Goal: Task Accomplishment & Management: Manage account settings

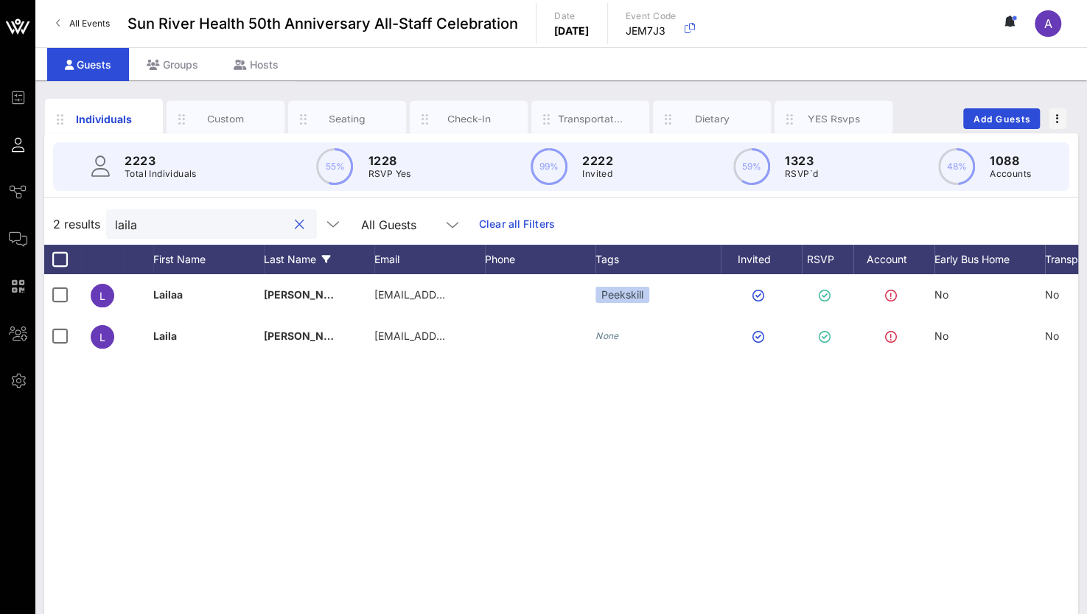
scroll to position [0, 114]
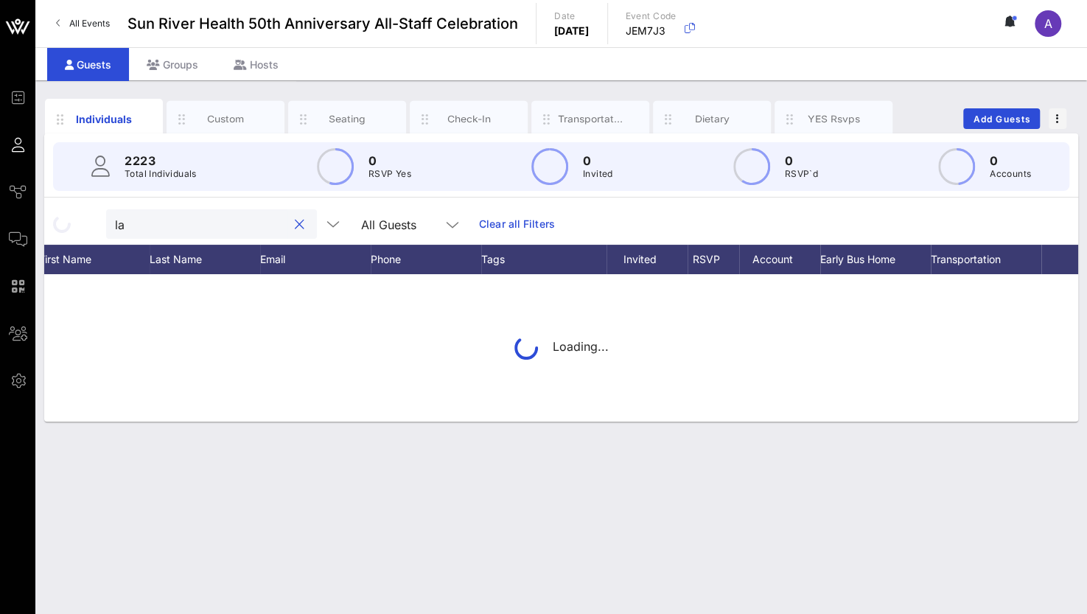
type input "l"
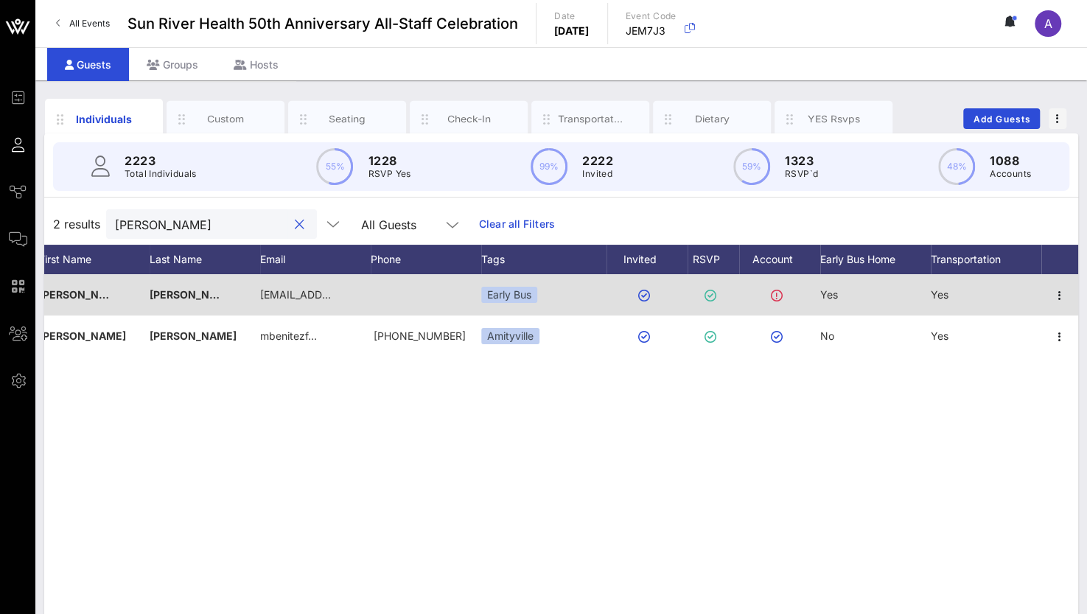
type input "[PERSON_NAME]"
click at [1070, 285] on div at bounding box center [1059, 294] width 37 height 41
click at [1065, 287] on icon "button" at bounding box center [1060, 296] width 18 height 18
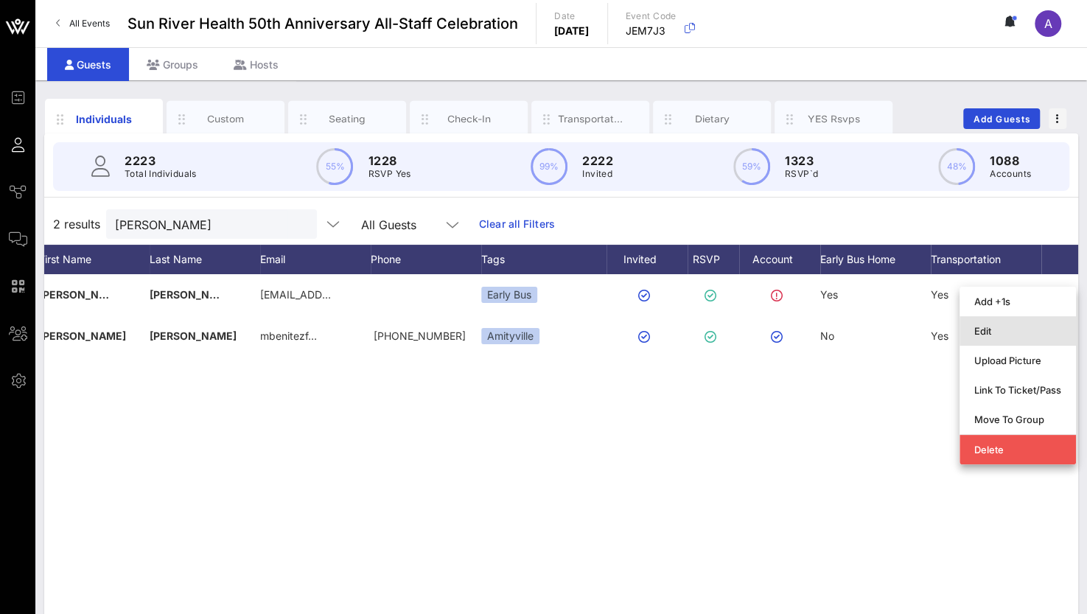
click at [1004, 329] on div "Edit" at bounding box center [1017, 331] width 87 height 12
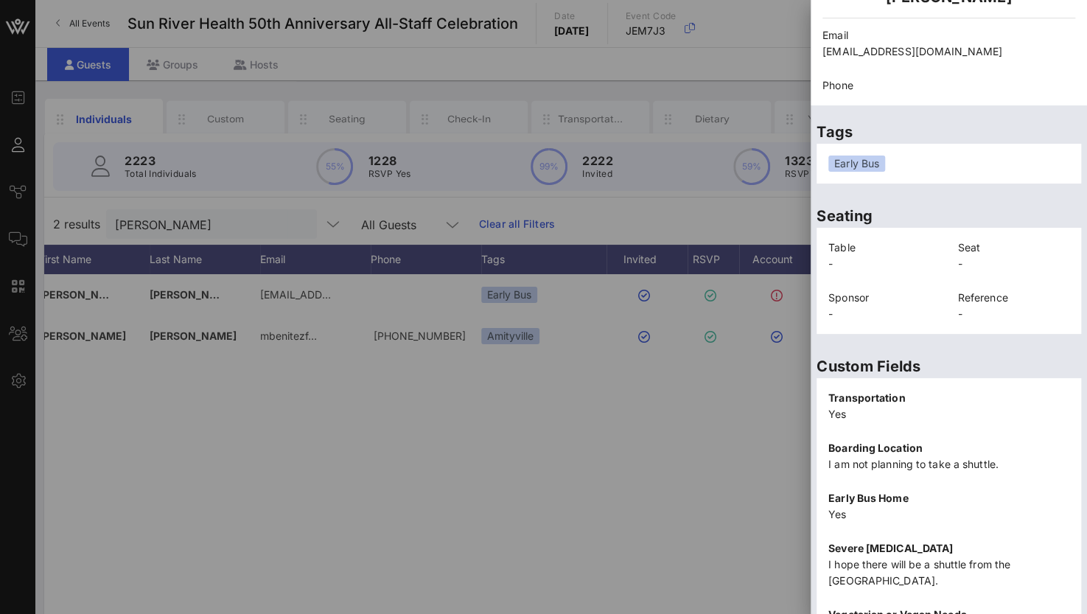
scroll to position [298, 0]
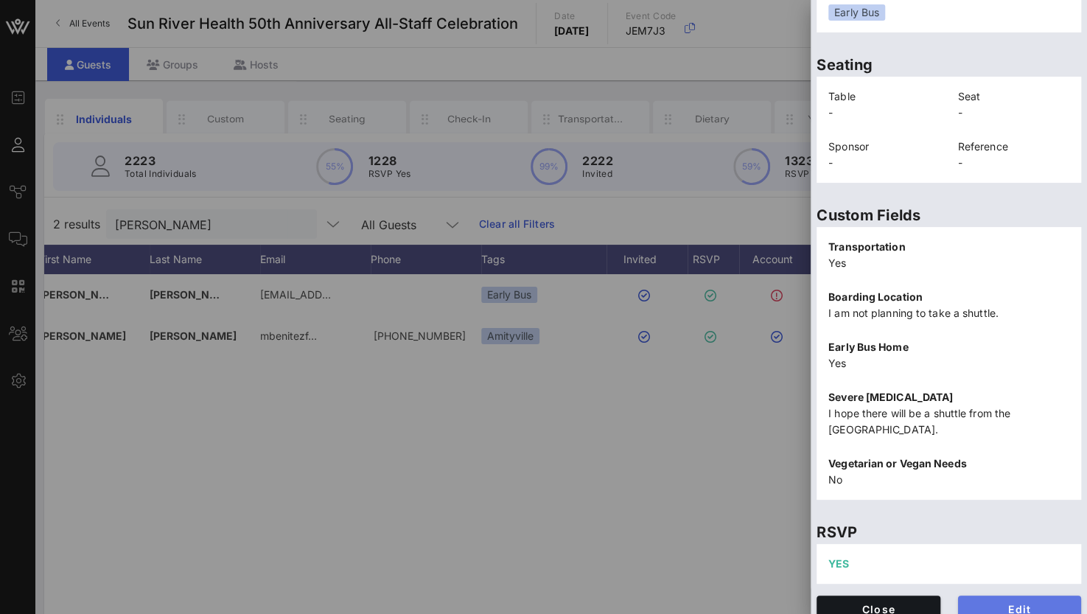
click at [992, 603] on span "Edit" at bounding box center [1020, 609] width 100 height 13
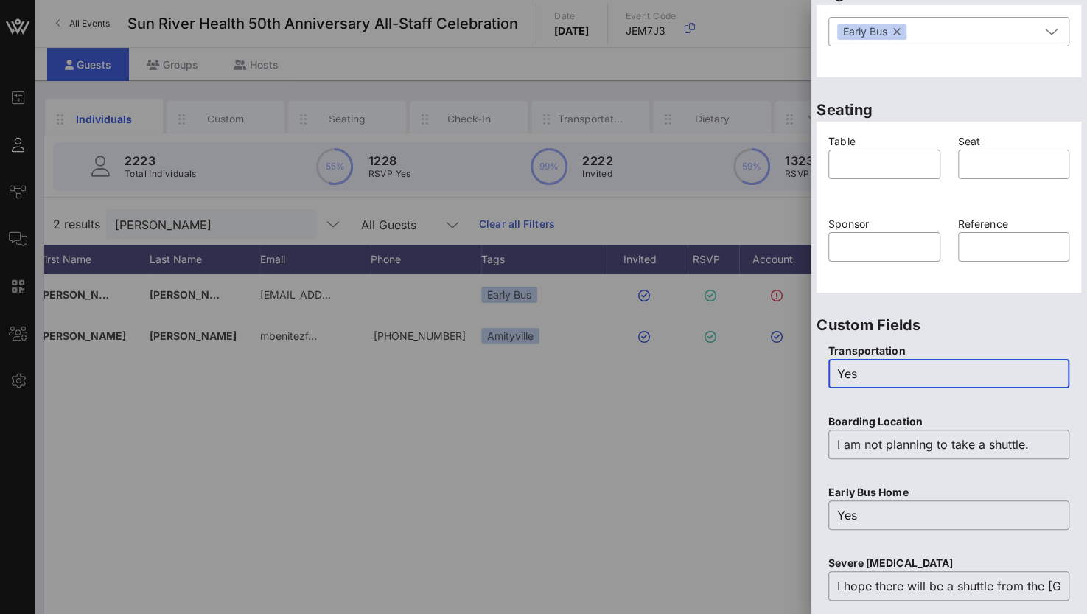
drag, startPoint x: 887, startPoint y: 377, endPoint x: 778, endPoint y: 367, distance: 109.5
click at [778, 367] on div "Event Builder Guests Journeys Comms QR Scanner Team Settings Sun River Health 5…" at bounding box center [543, 365] width 1087 height 731
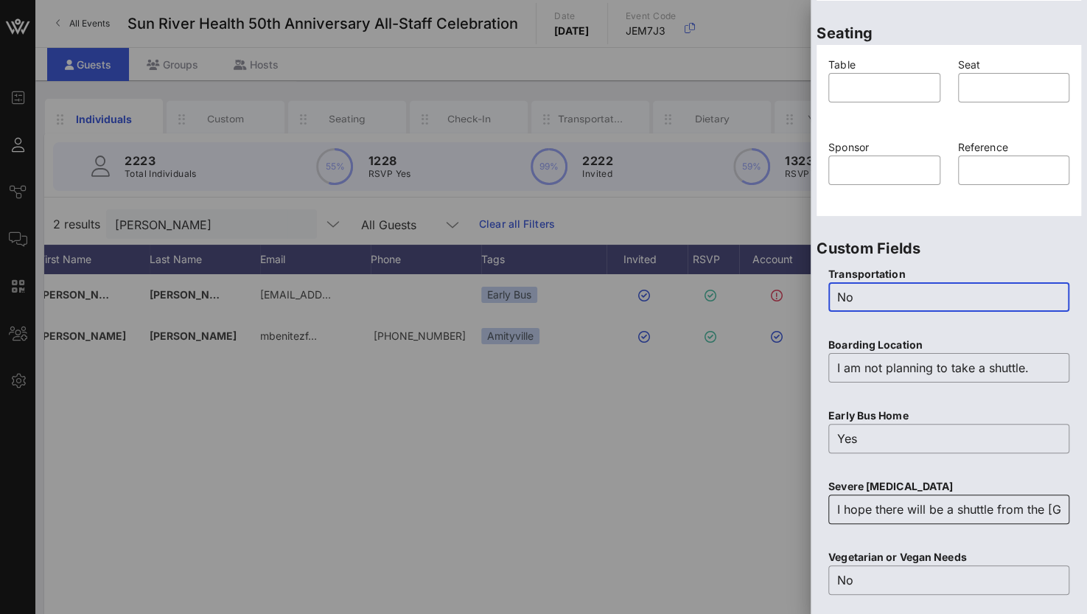
scroll to position [446, 0]
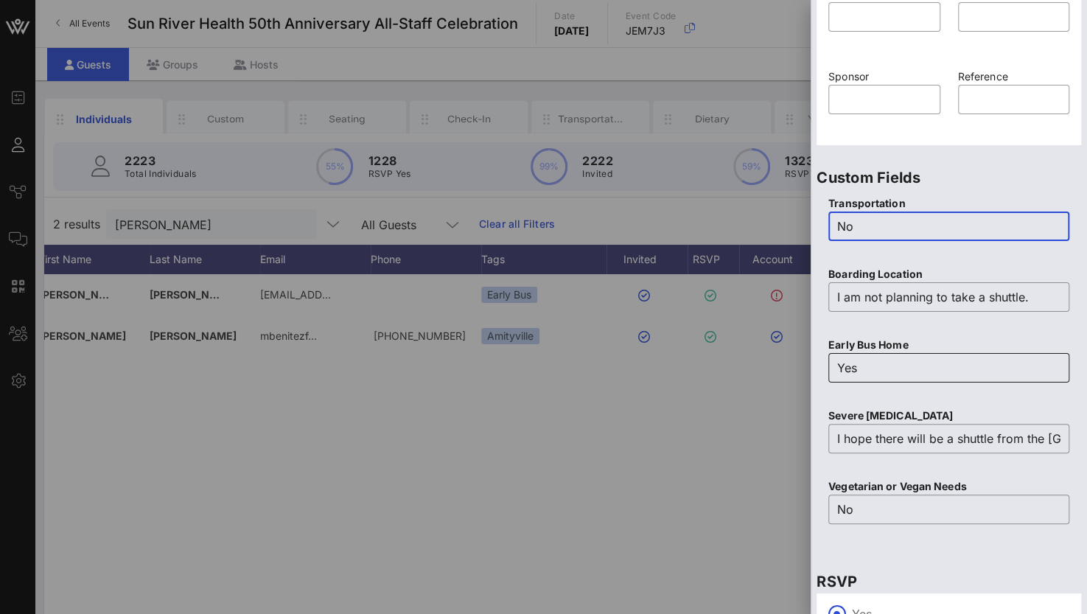
type input "No"
drag, startPoint x: 871, startPoint y: 365, endPoint x: 727, endPoint y: 371, distance: 143.8
click at [727, 371] on div "Event Builder Guests Journeys Comms QR Scanner Team Settings Sun River Health 5…" at bounding box center [543, 365] width 1087 height 731
drag, startPoint x: 844, startPoint y: 438, endPoint x: 972, endPoint y: 416, distance: 130.0
click at [990, 413] on div "Severe [MEDICAL_DATA] ​ I hope there will be a shuttle from the [GEOGRAPHIC_DAT…" at bounding box center [948, 440] width 259 height 71
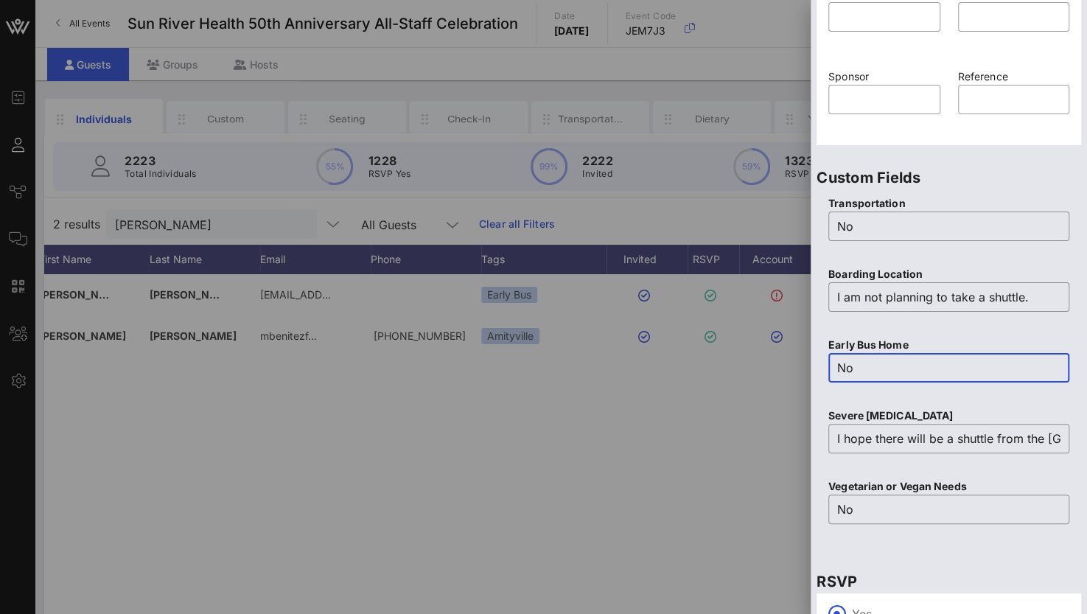
type input "No"
click at [950, 419] on p "Severe [MEDICAL_DATA]" at bounding box center [948, 415] width 241 height 16
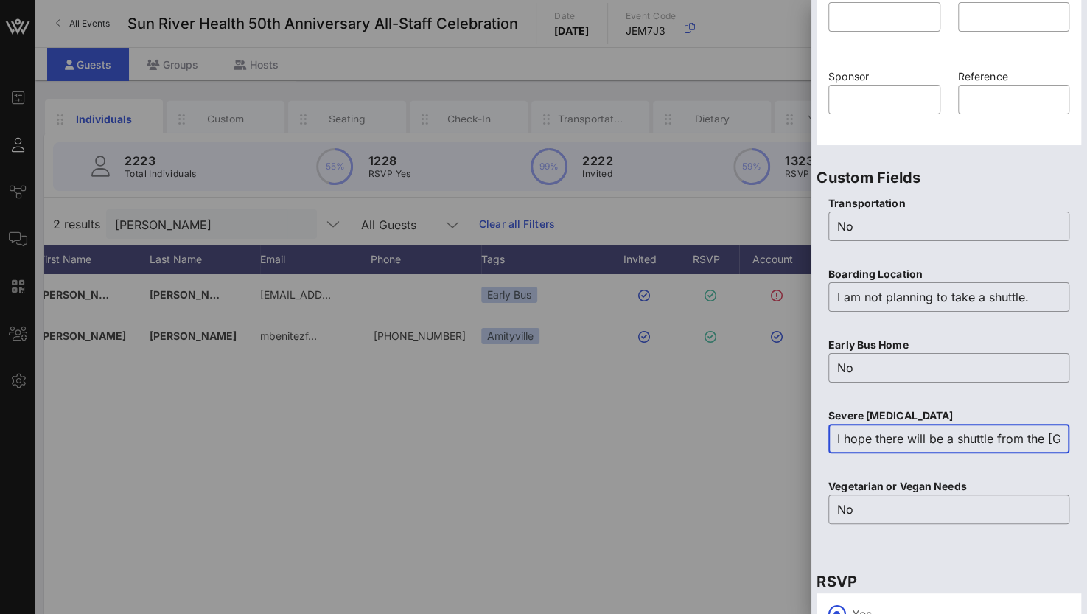
scroll to position [0, 34]
drag, startPoint x: 840, startPoint y: 439, endPoint x: 1118, endPoint y: 385, distance: 283.7
click at [1086, 385] on html "Event Builder Guests Journeys Comms QR Scanner Team Settings Sun River Health 5…" at bounding box center [543, 307] width 1087 height 614
type input "I"
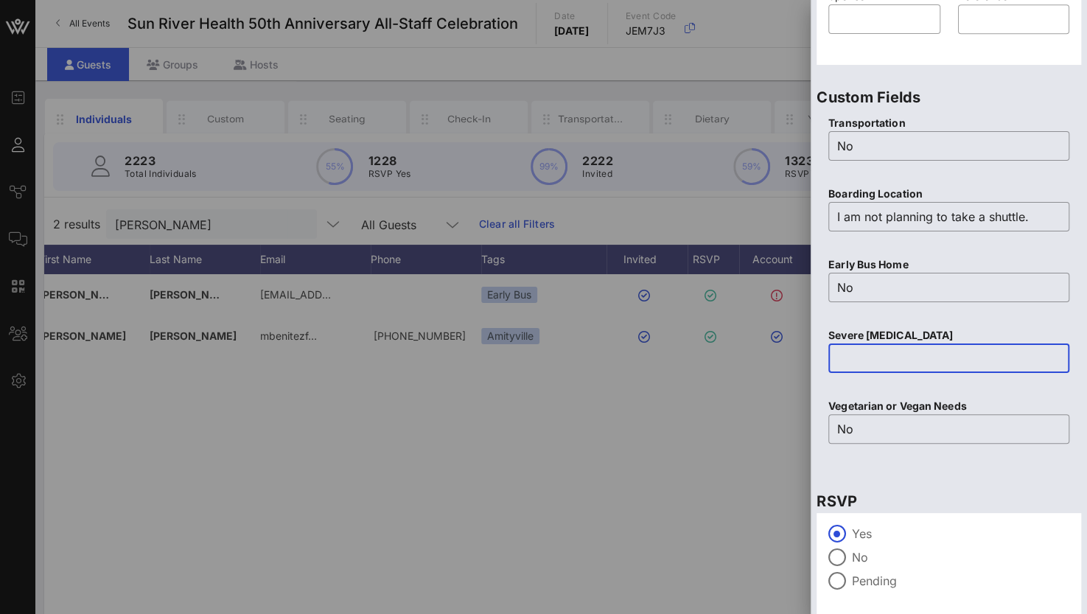
scroll to position [576, 0]
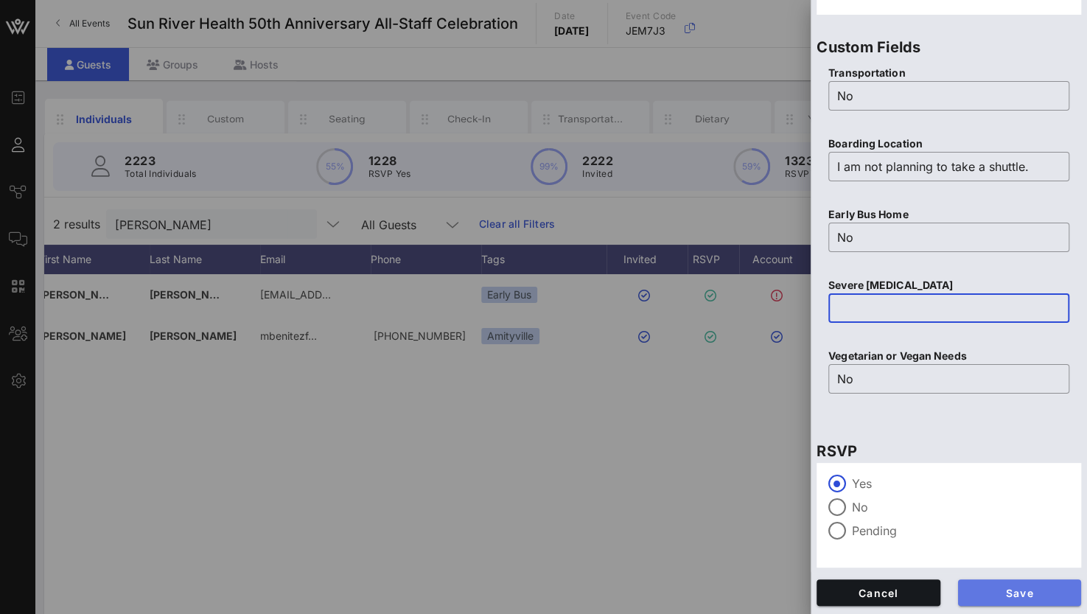
click at [1014, 596] on span "Save" at bounding box center [1020, 592] width 100 height 13
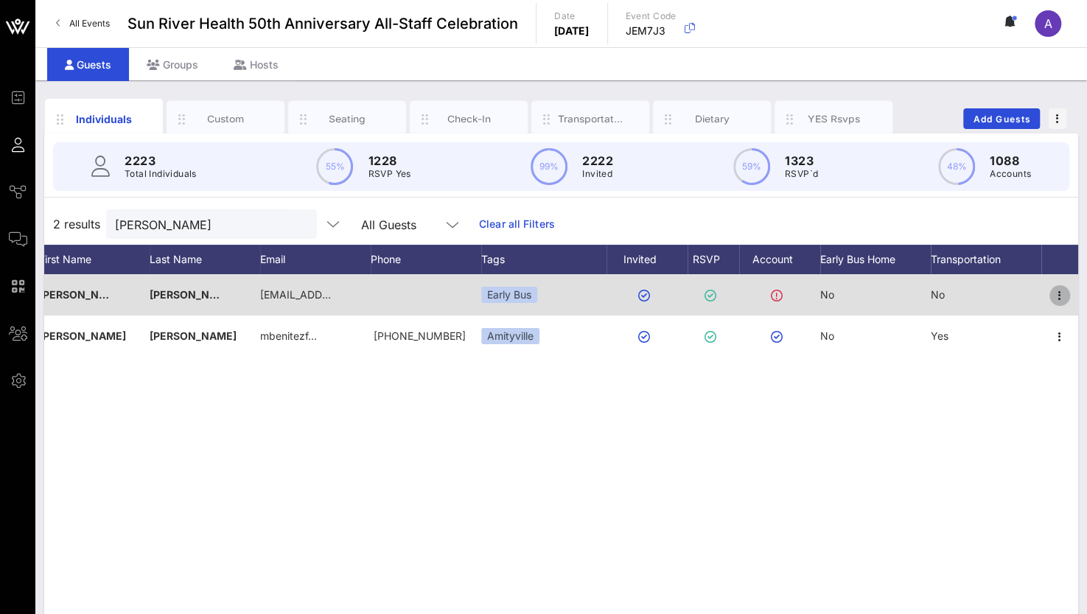
click at [1051, 294] on icon "button" at bounding box center [1060, 296] width 18 height 18
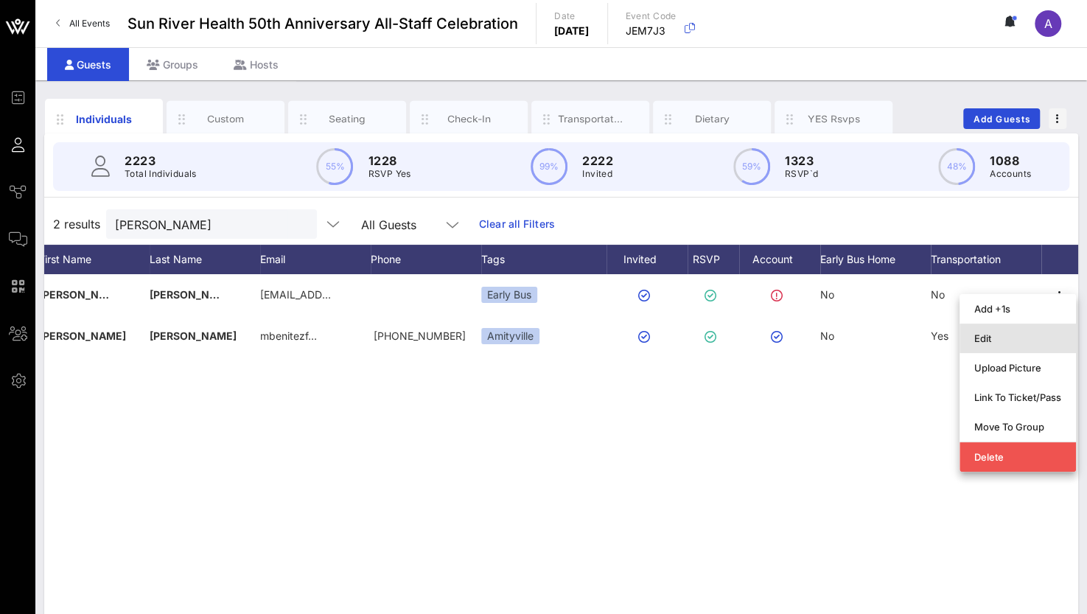
click at [996, 338] on div "Edit" at bounding box center [1017, 338] width 87 height 12
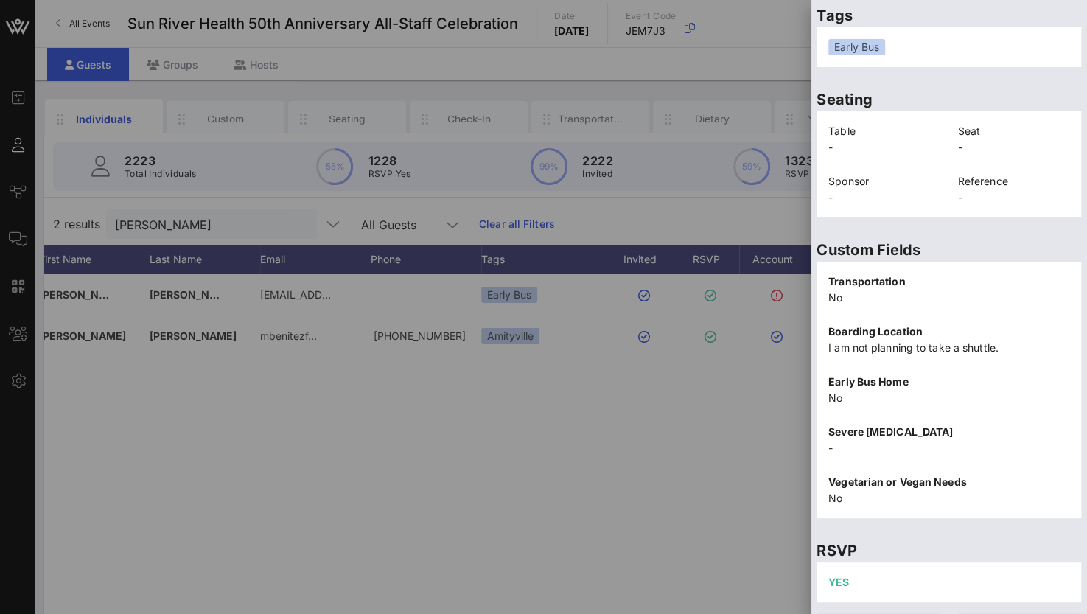
scroll to position [298, 0]
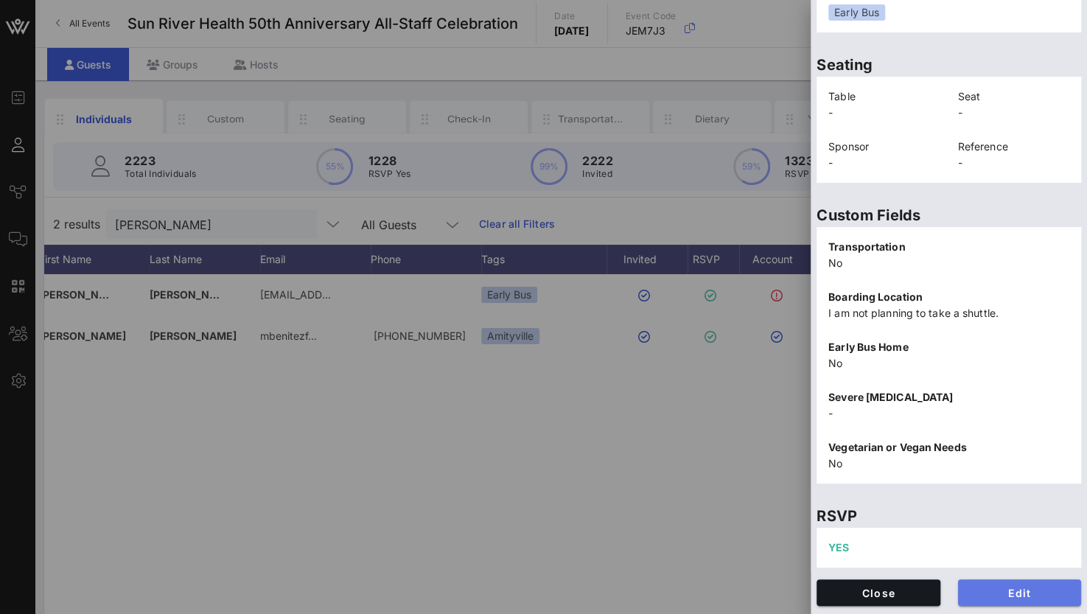
click at [1000, 583] on button "Edit" at bounding box center [1020, 592] width 124 height 27
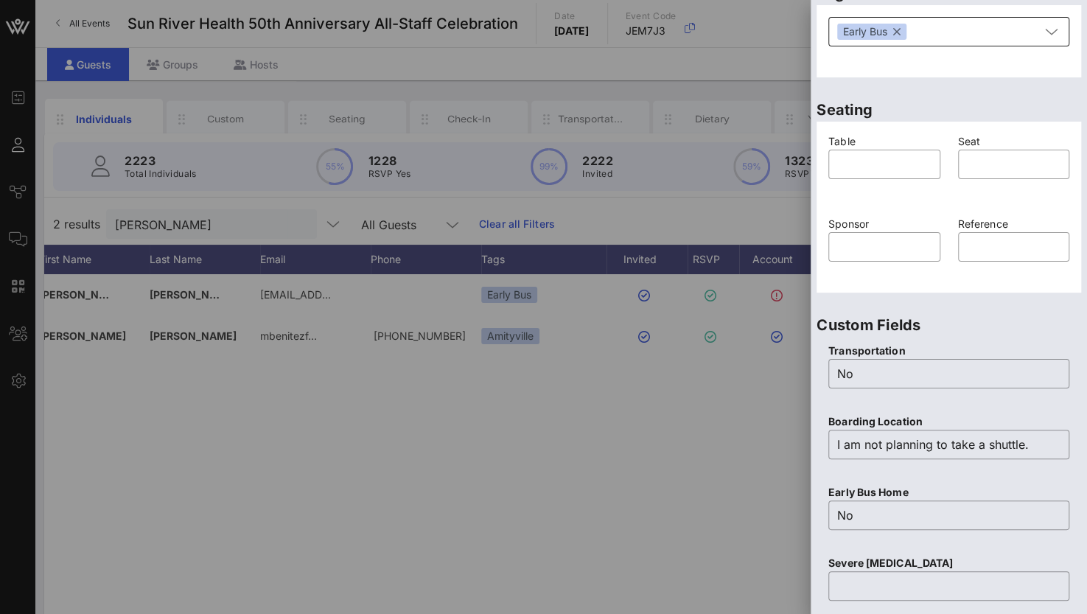
click at [897, 35] on button "button" at bounding box center [896, 32] width 7 height 16
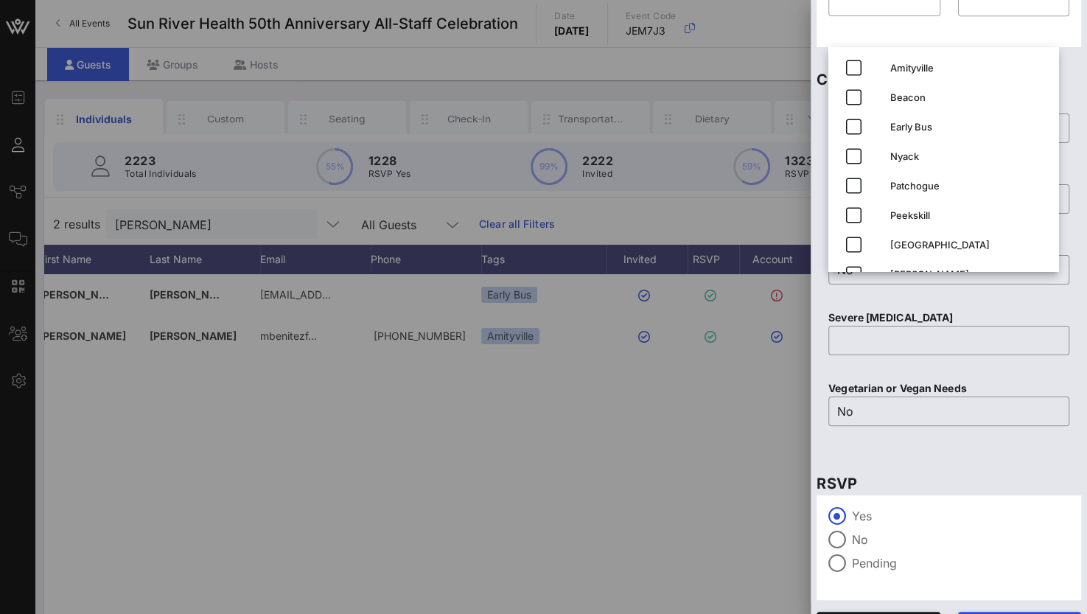
scroll to position [576, 0]
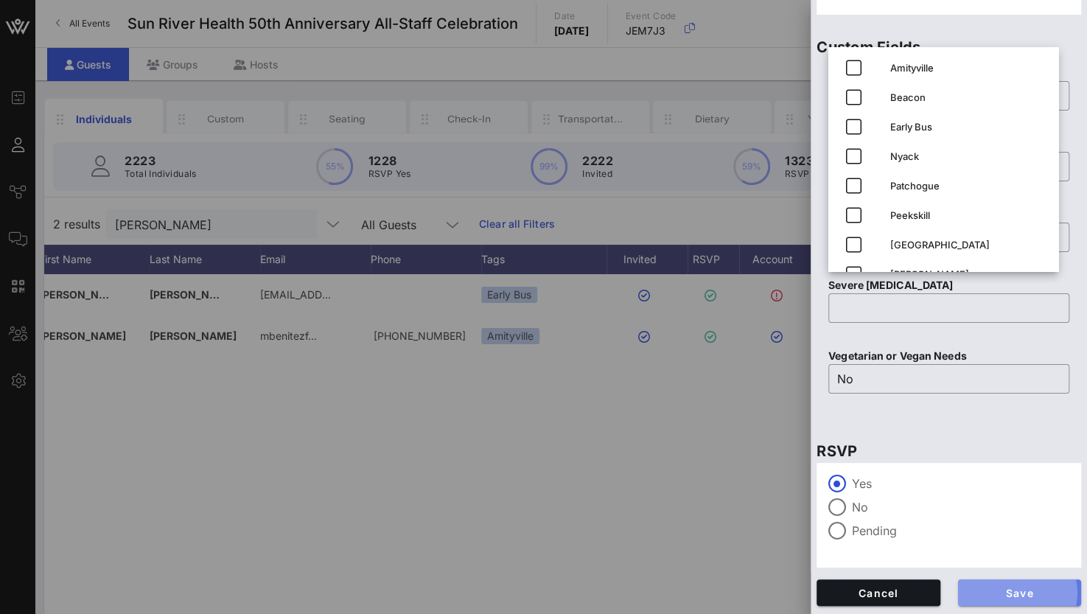
click at [1005, 594] on span "Save" at bounding box center [1020, 592] width 100 height 13
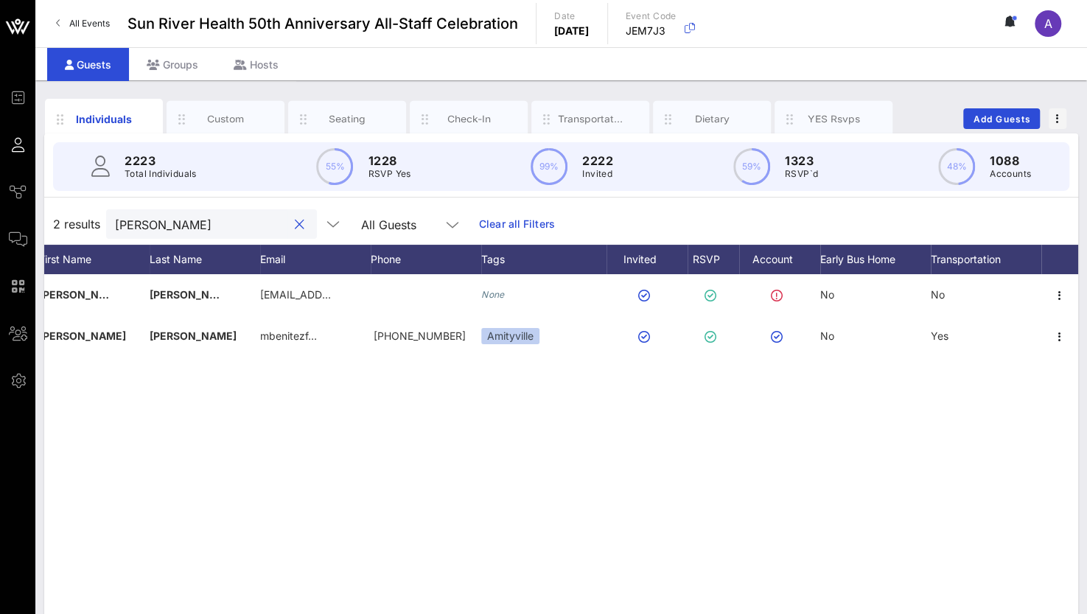
drag, startPoint x: 171, startPoint y: 225, endPoint x: 85, endPoint y: 220, distance: 85.6
click at [85, 220] on div "2 results [PERSON_NAME] All Guests Clear all Filters" at bounding box center [561, 223] width 1034 height 41
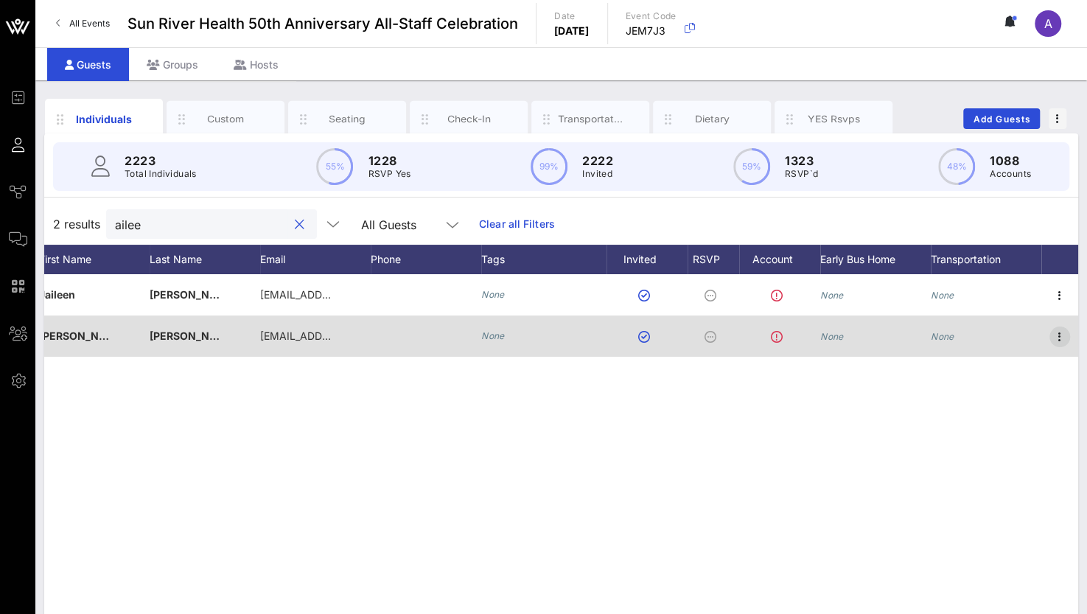
type input "ailee"
click at [1061, 332] on icon "button" at bounding box center [1060, 337] width 18 height 18
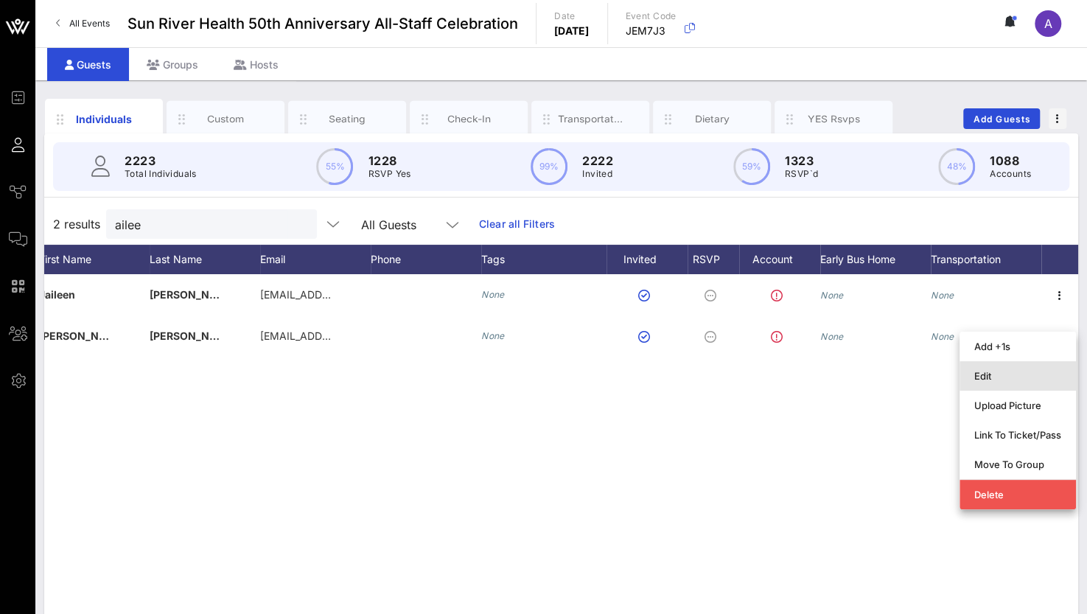
click at [986, 377] on div "Edit" at bounding box center [1017, 376] width 87 height 12
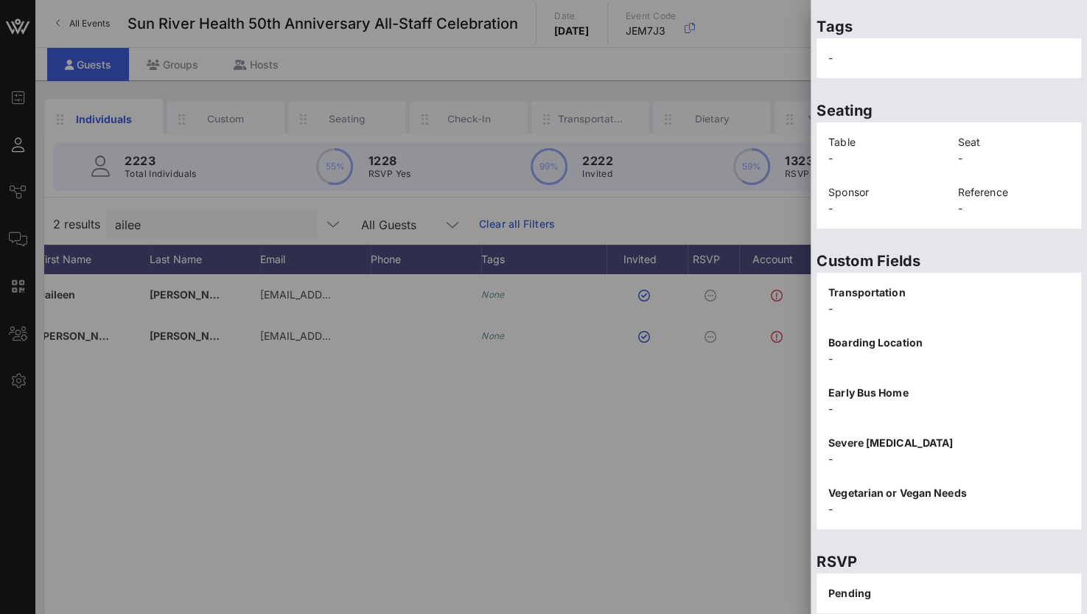
scroll to position [298, 0]
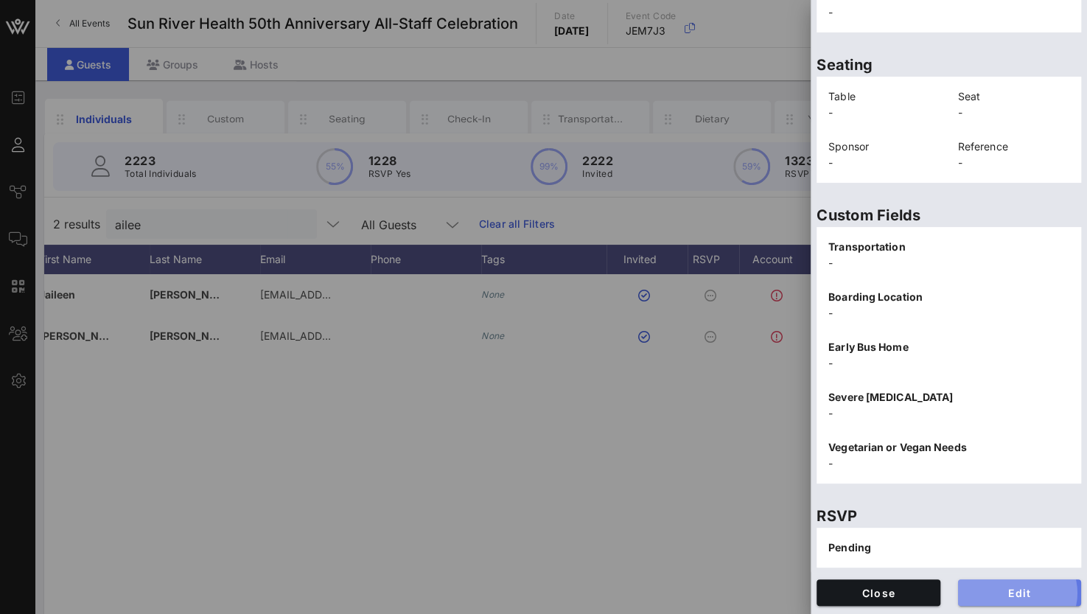
click at [992, 587] on span "Edit" at bounding box center [1020, 592] width 100 height 13
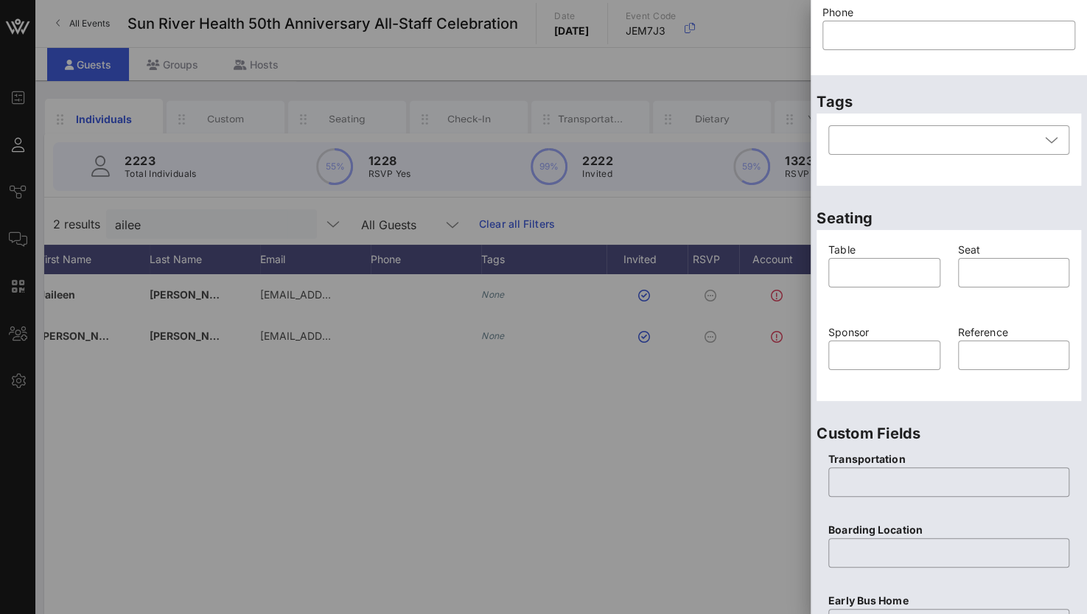
scroll to position [77, 0]
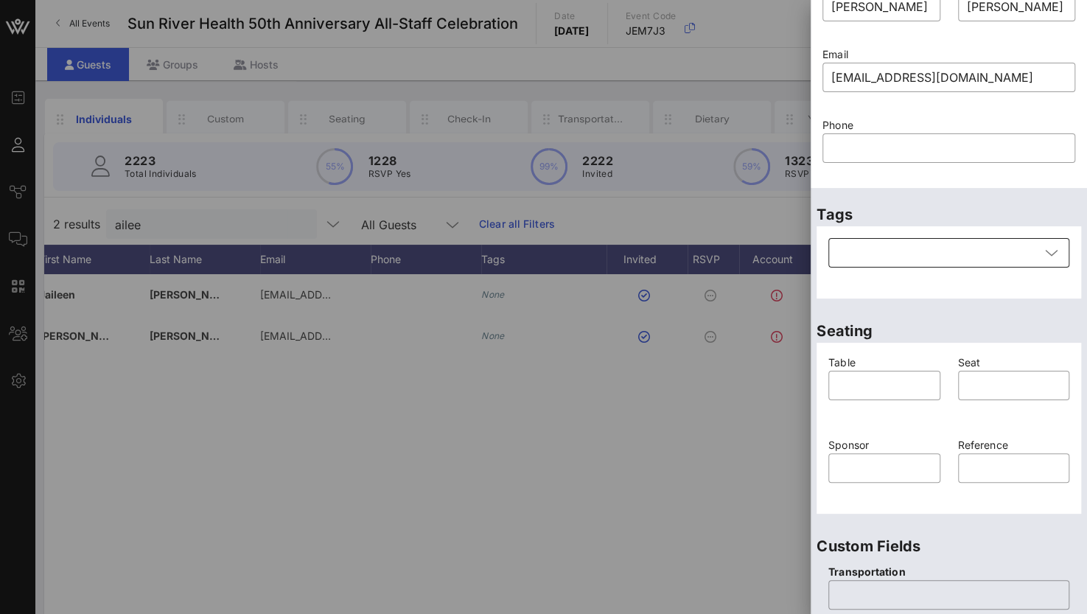
click at [860, 256] on div at bounding box center [938, 252] width 203 height 29
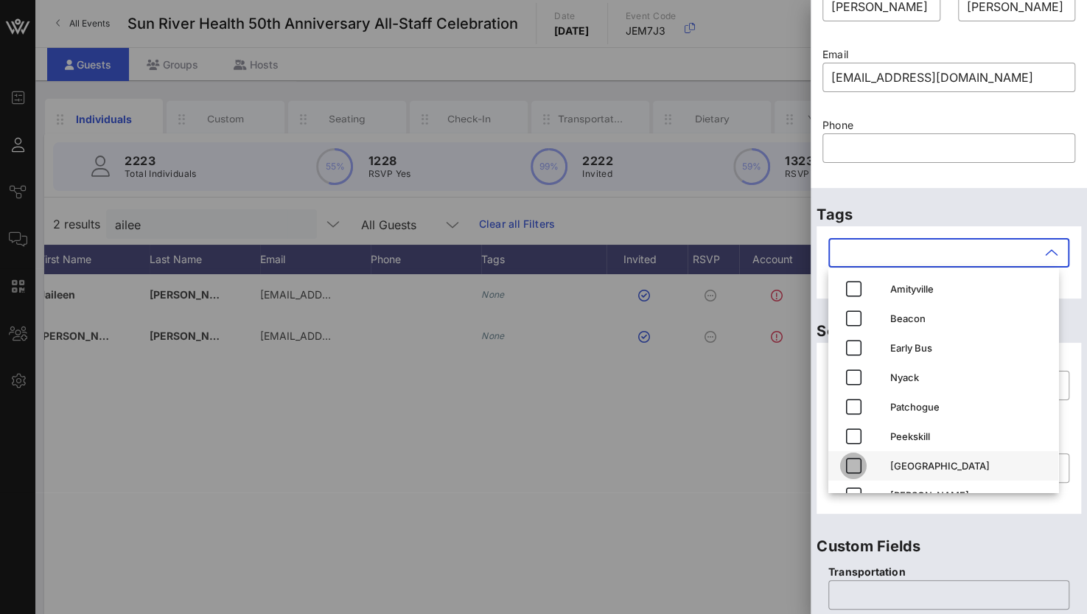
click at [855, 471] on icon "button" at bounding box center [853, 466] width 18 height 18
click at [989, 550] on p "Custom Fields" at bounding box center [948, 546] width 265 height 24
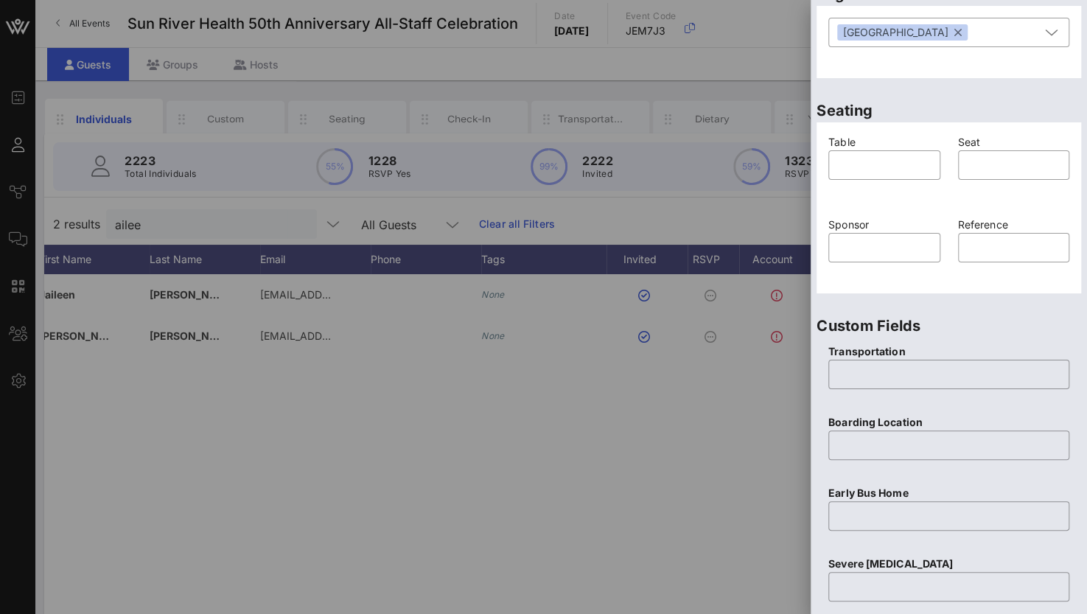
scroll to position [446, 0]
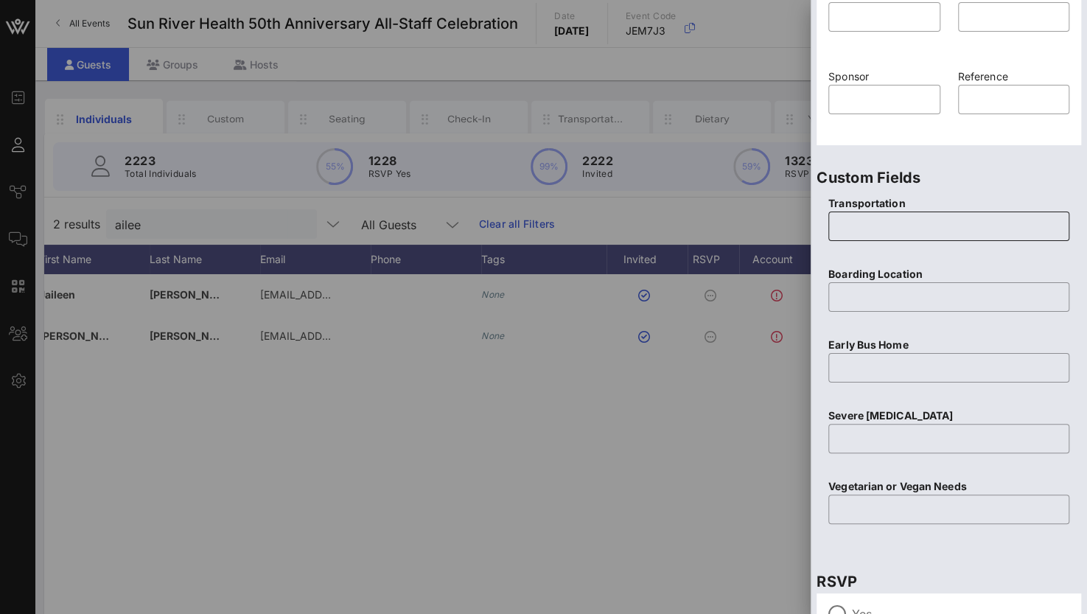
click at [847, 237] on input "text" at bounding box center [948, 226] width 223 height 24
type input "Yes"
type input "[GEOGRAPHIC_DATA]"
click at [863, 369] on input "text" at bounding box center [948, 368] width 223 height 24
type input "No"
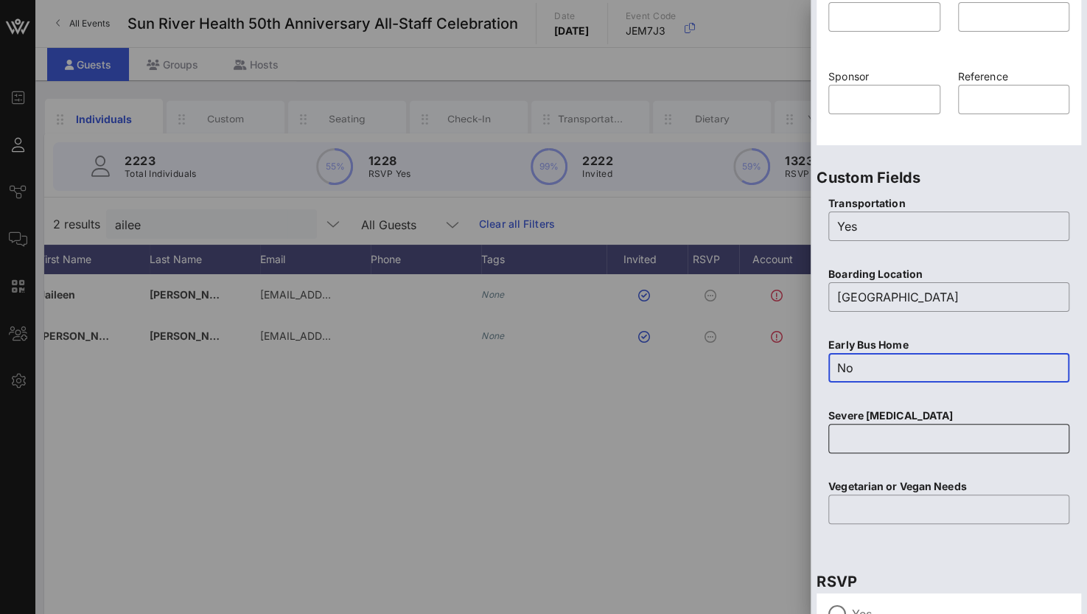
click at [878, 448] on input "text" at bounding box center [948, 439] width 223 height 24
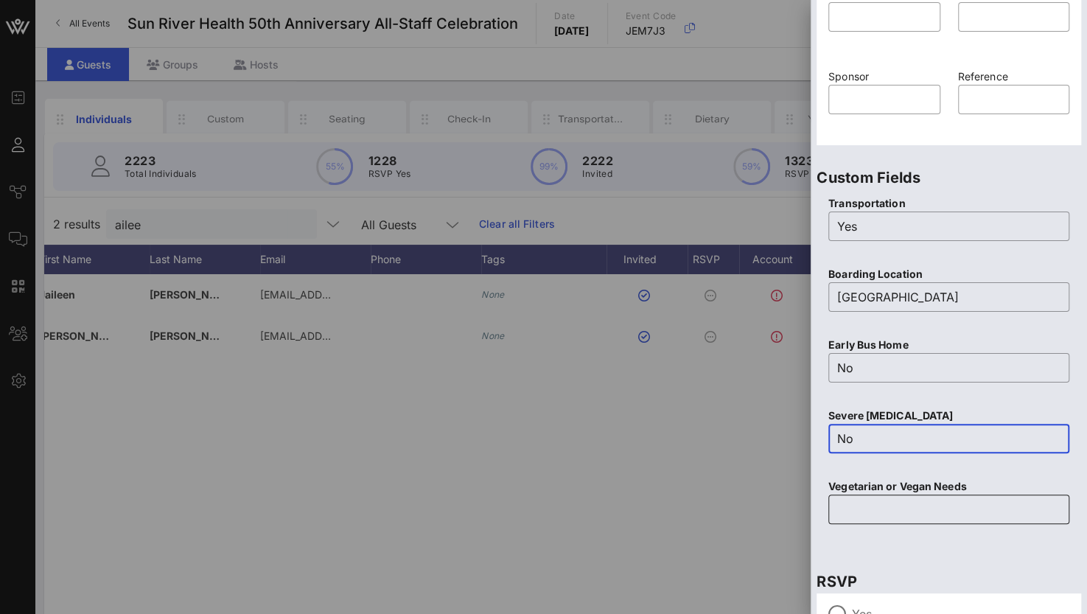
type input "No"
click at [869, 511] on input "text" at bounding box center [948, 509] width 223 height 24
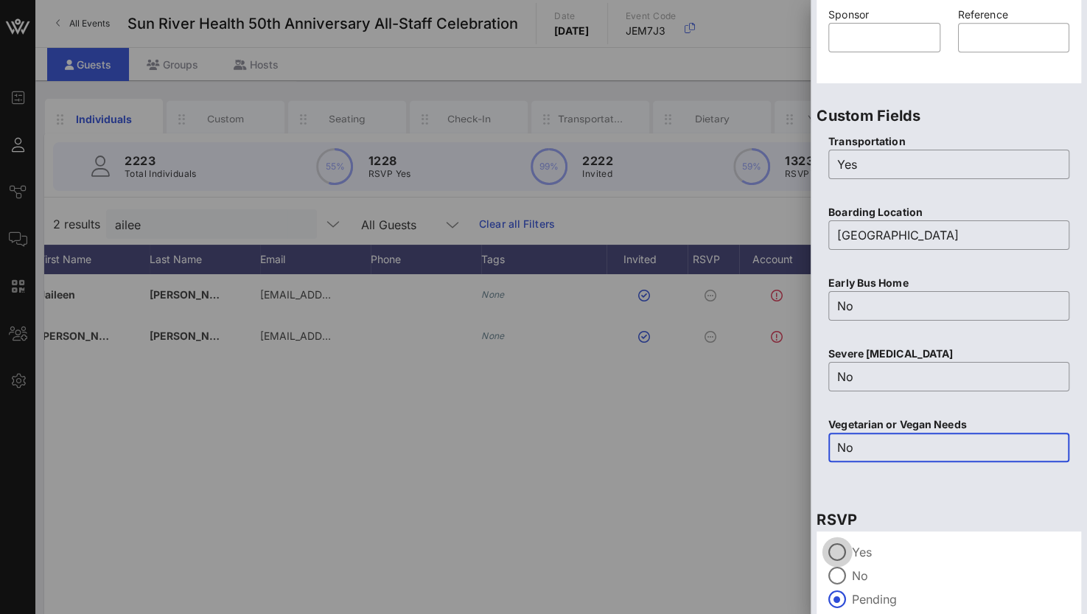
scroll to position [576, 0]
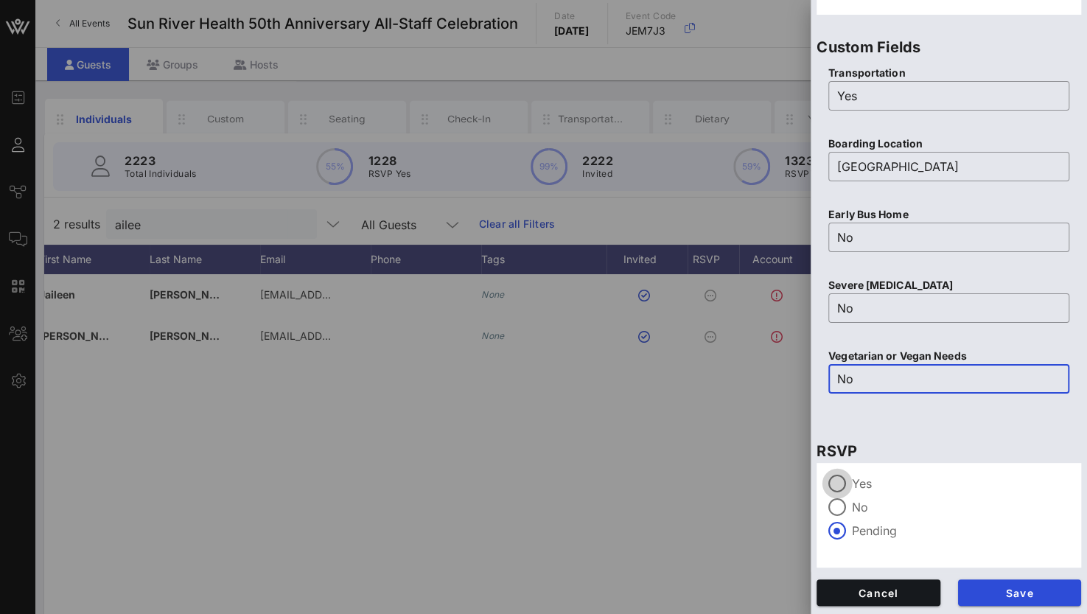
type input "No"
click at [837, 485] on div at bounding box center [836, 483] width 25 height 25
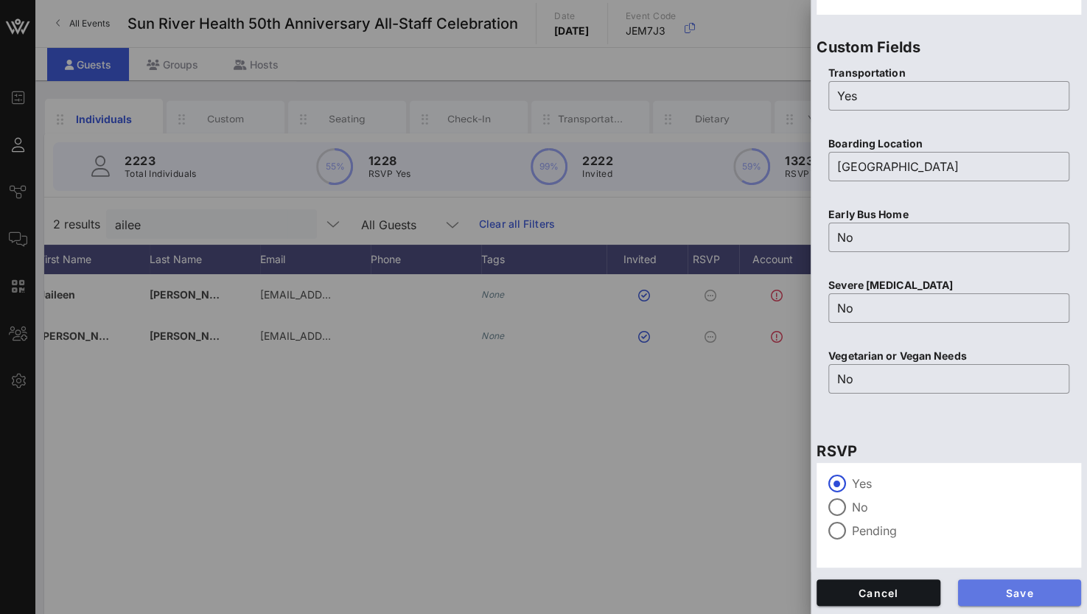
click at [998, 587] on span "Save" at bounding box center [1020, 592] width 100 height 13
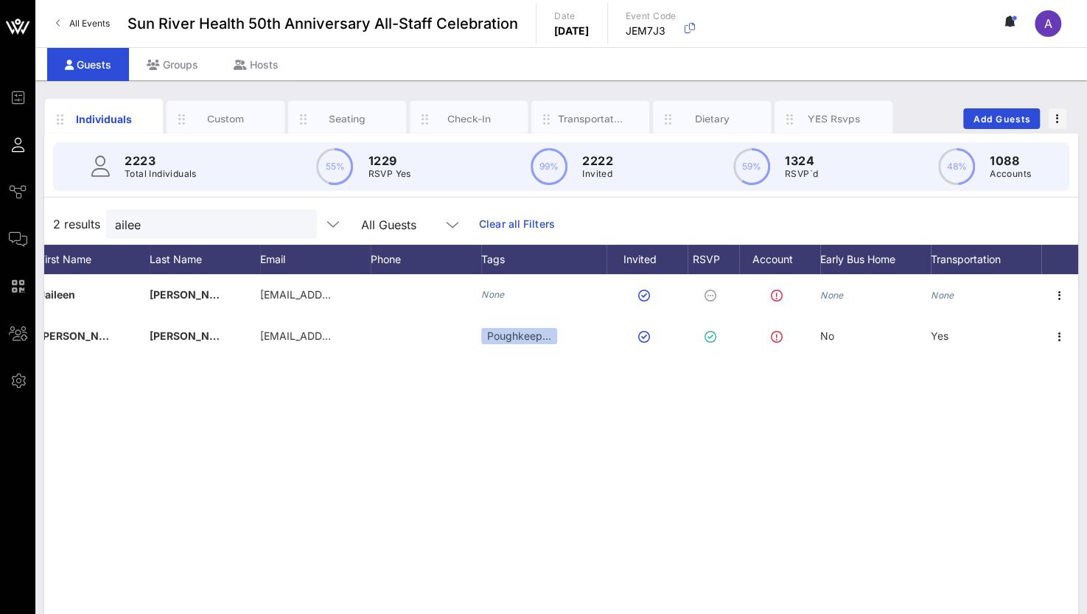
drag, startPoint x: 153, startPoint y: 233, endPoint x: 41, endPoint y: 228, distance: 111.3
click at [41, 228] on div "Individuals Custom Seating Check-In Transportation Dietary YES Rsvps Add Guests…" at bounding box center [560, 405] width 1051 height 651
drag, startPoint x: 153, startPoint y: 223, endPoint x: 55, endPoint y: 220, distance: 98.8
click at [55, 220] on div "2 results ailee All Guests Clear all Filters" at bounding box center [561, 223] width 1034 height 41
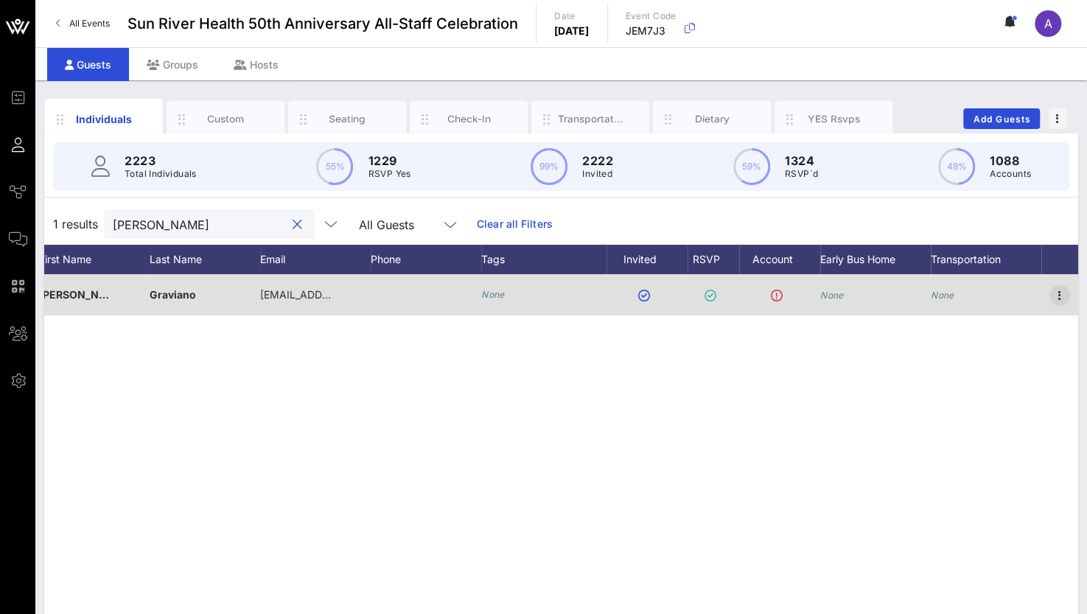
type input "[PERSON_NAME]"
click at [1065, 287] on icon "button" at bounding box center [1060, 296] width 18 height 18
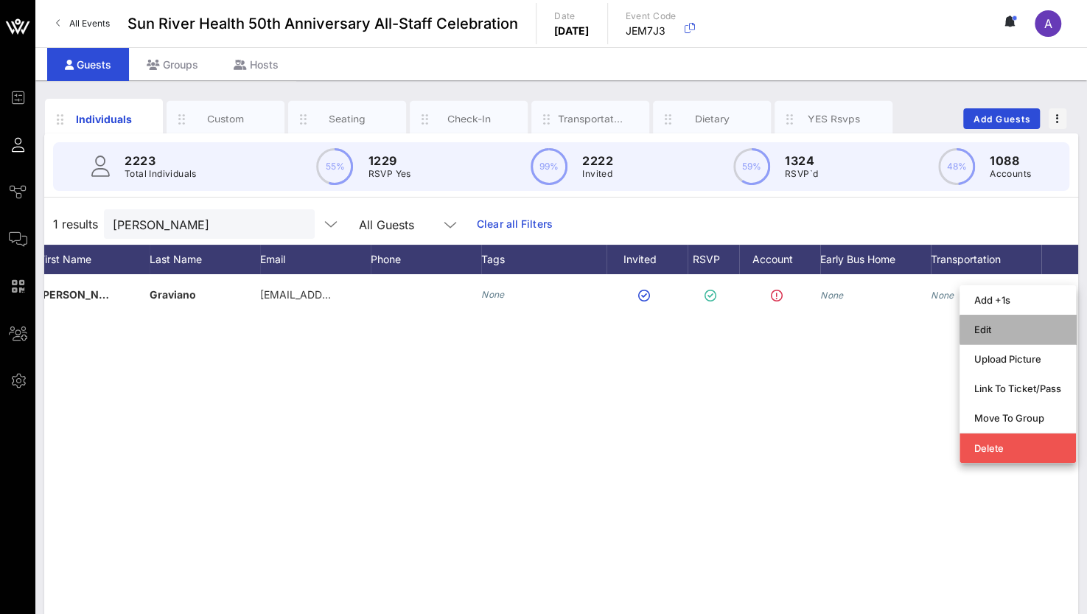
drag, startPoint x: 988, startPoint y: 333, endPoint x: 998, endPoint y: 333, distance: 10.3
click at [998, 333] on div "Edit" at bounding box center [1017, 329] width 87 height 12
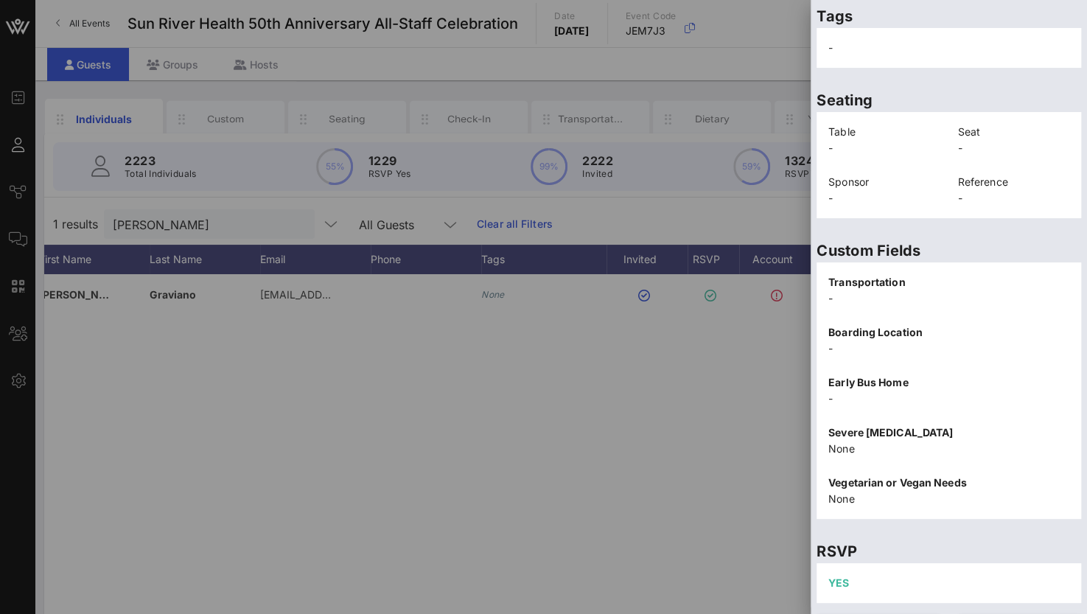
scroll to position [298, 0]
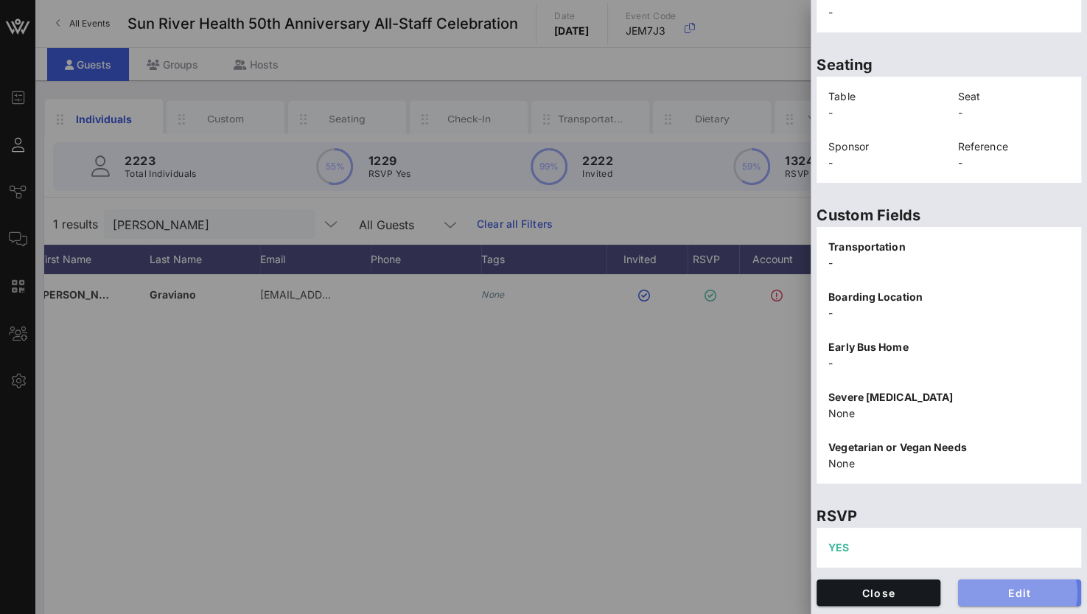
click at [987, 591] on span "Edit" at bounding box center [1020, 592] width 100 height 13
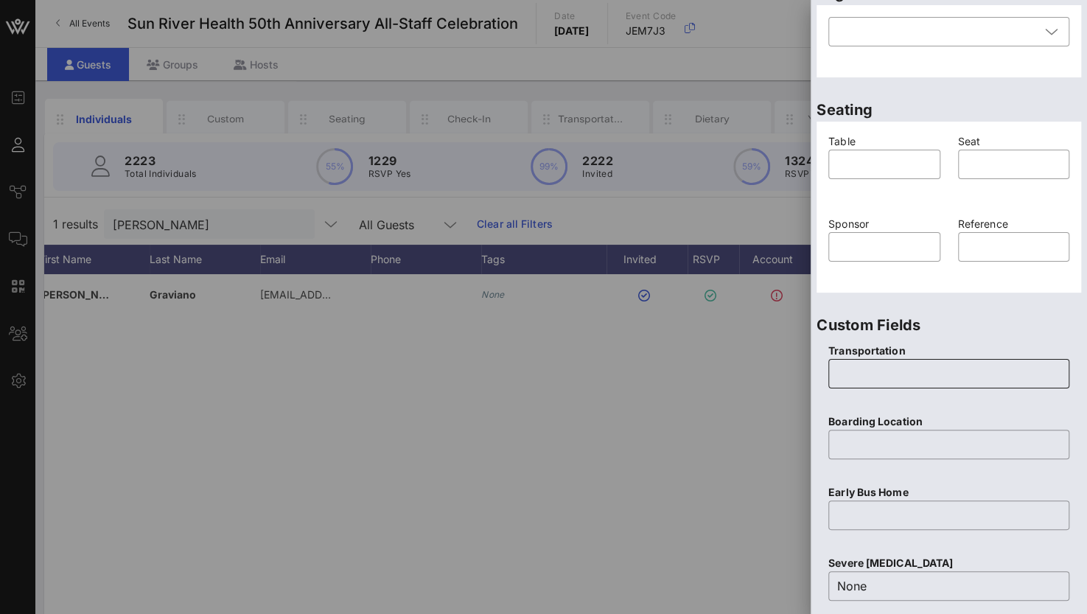
click at [878, 369] on input "text" at bounding box center [948, 374] width 223 height 24
type input "Yes"
click at [880, 443] on input "text" at bounding box center [948, 445] width 223 height 24
type input "Patchogue"
click at [892, 525] on input "text" at bounding box center [948, 515] width 223 height 24
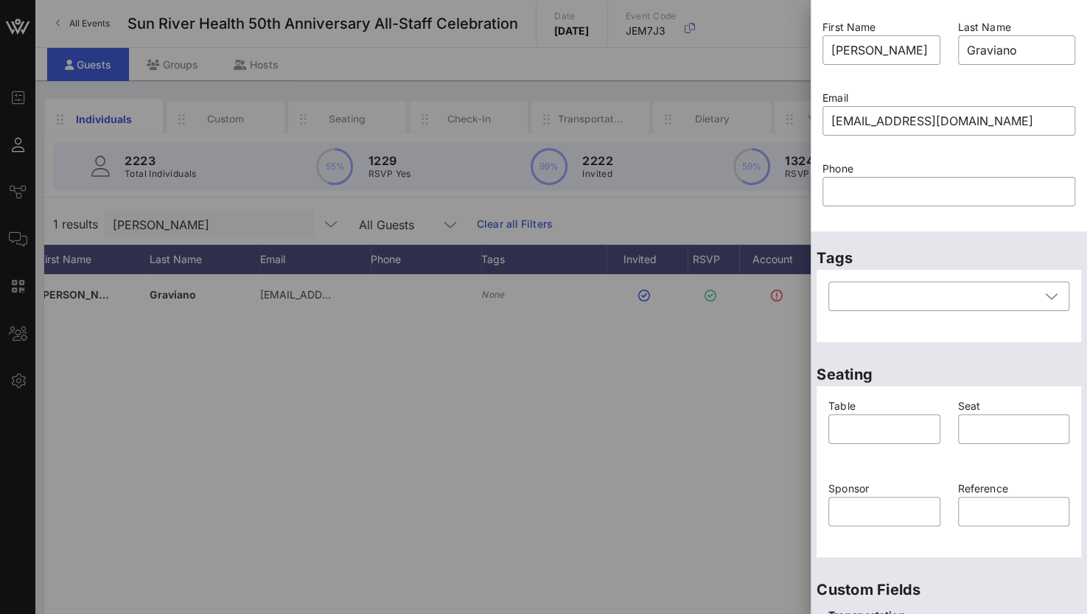
scroll to position [4, 0]
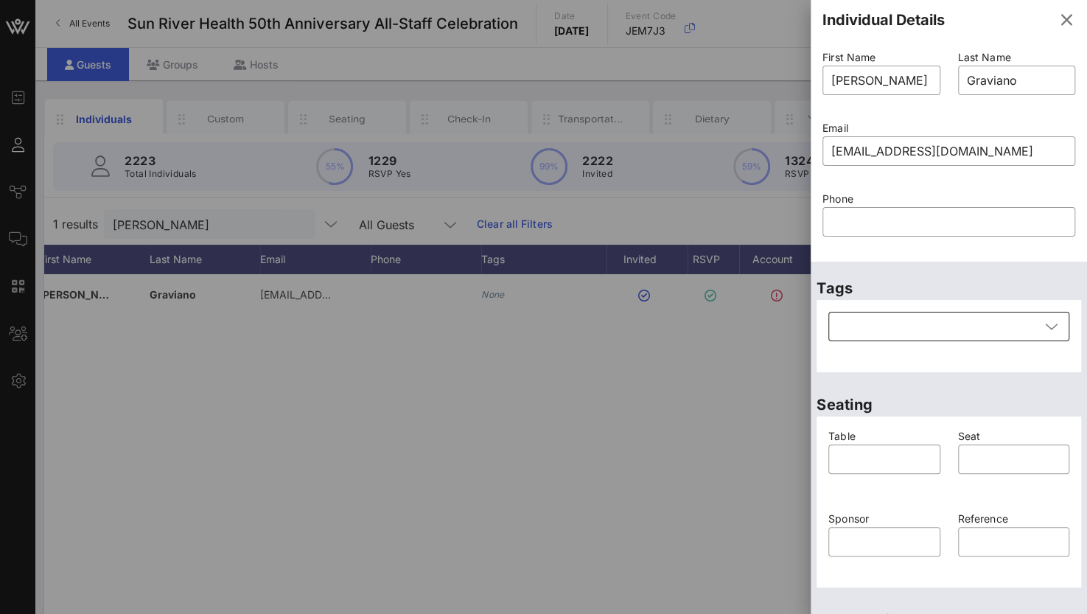
type input "YES"
click at [955, 338] on div at bounding box center [938, 326] width 203 height 29
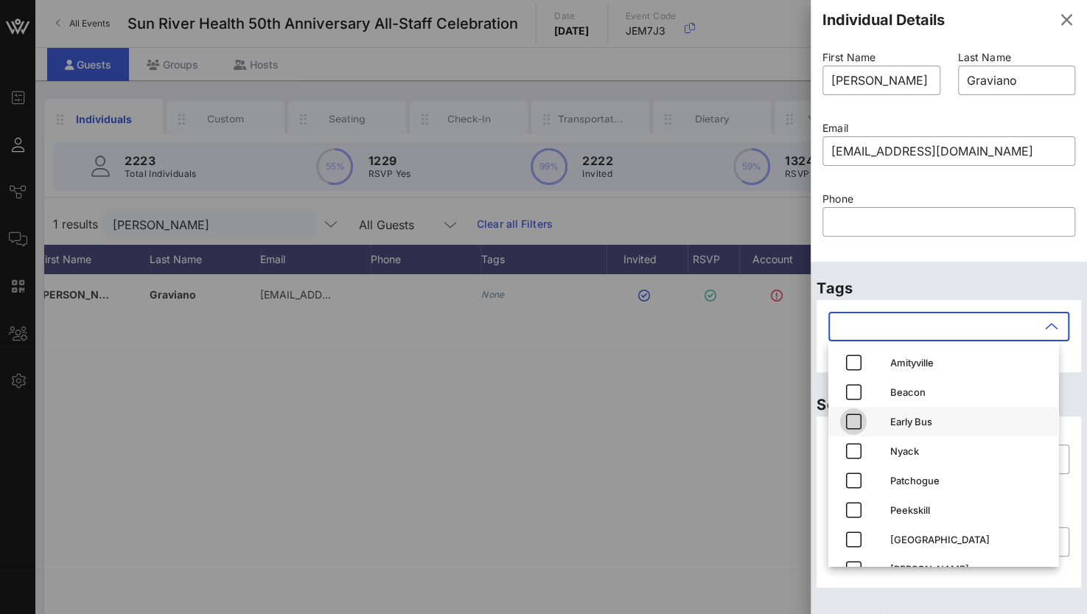
click at [851, 424] on icon "button" at bounding box center [853, 422] width 18 height 18
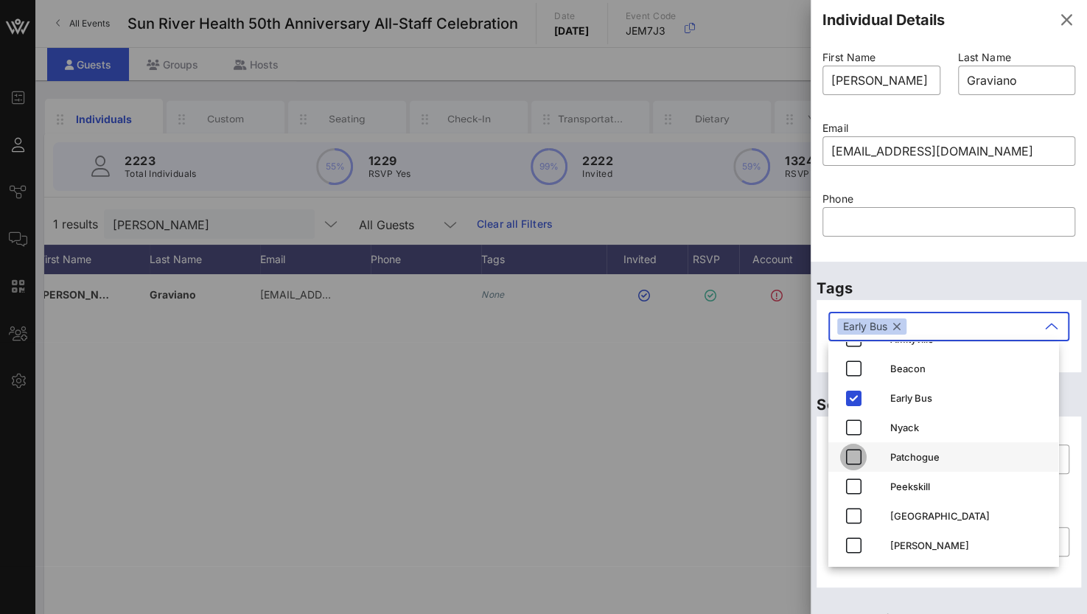
click at [862, 460] on span "button" at bounding box center [853, 457] width 27 height 18
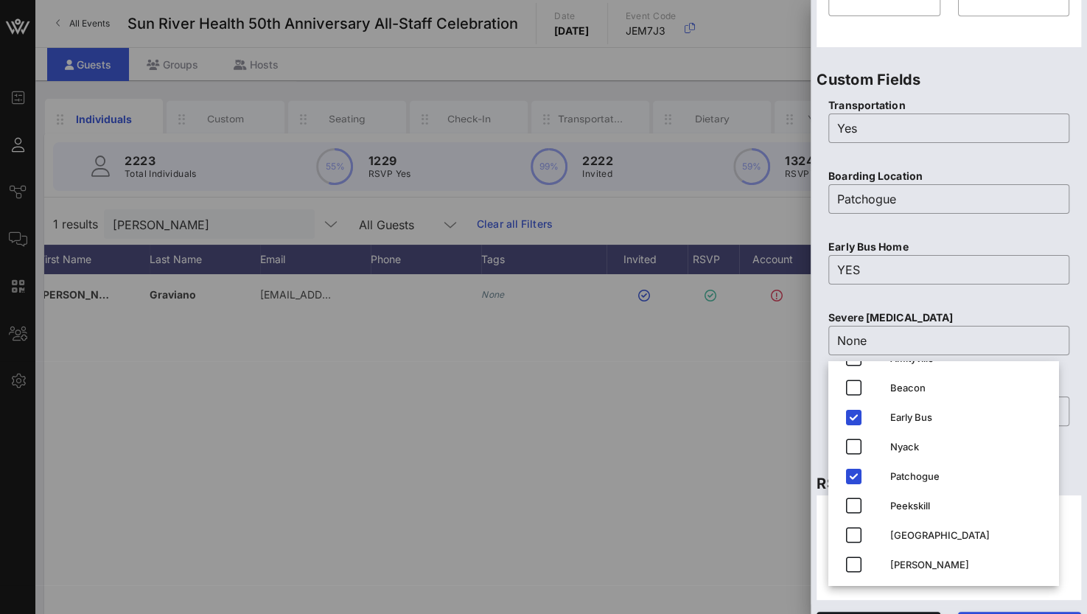
scroll to position [595, 0]
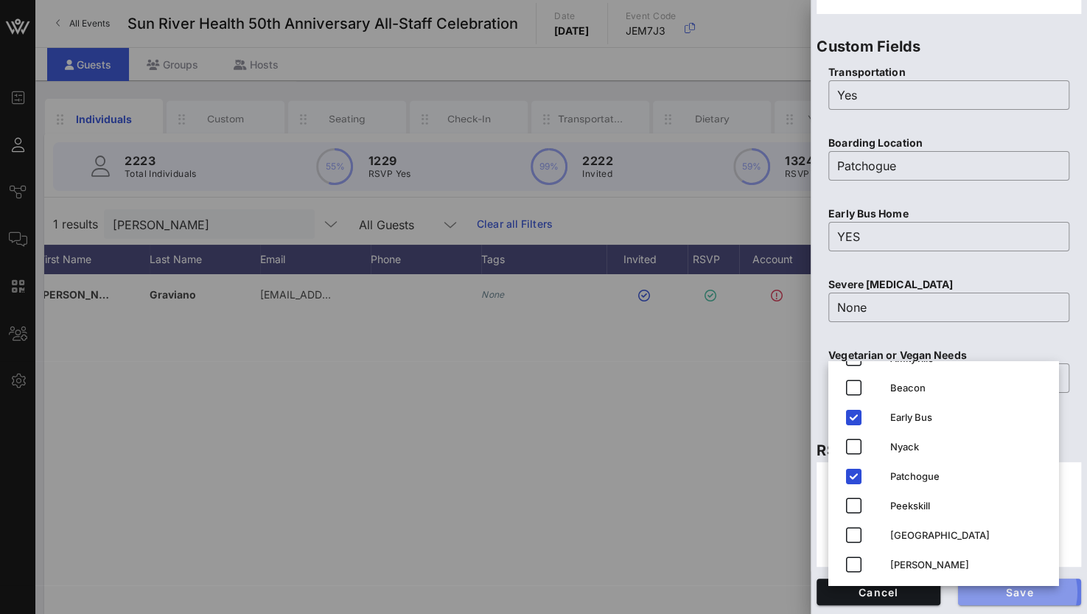
click at [1014, 598] on span "Save" at bounding box center [1020, 592] width 100 height 13
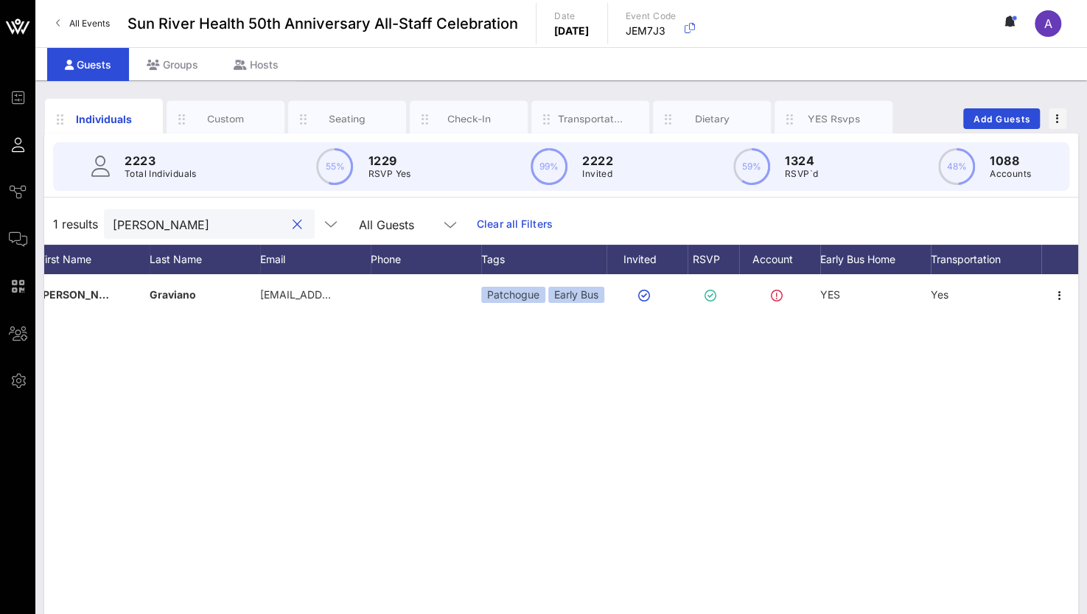
drag, startPoint x: 166, startPoint y: 216, endPoint x: 71, endPoint y: 220, distance: 95.2
click at [71, 220] on div "1 results [PERSON_NAME] All Guests Clear all Filters" at bounding box center [561, 223] width 1034 height 41
click at [72, 214] on div "1 results aubre All Guests Clear all Filters" at bounding box center [561, 223] width 1034 height 41
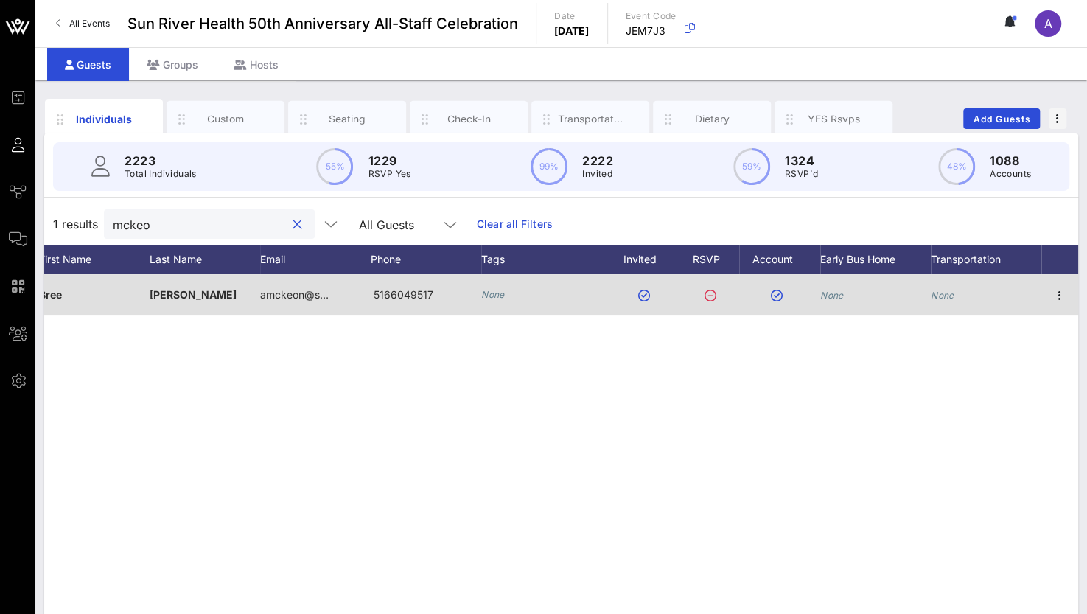
type input "mckeo"
click at [1077, 295] on div at bounding box center [1059, 294] width 37 height 41
click at [1054, 291] on icon "button" at bounding box center [1060, 296] width 18 height 18
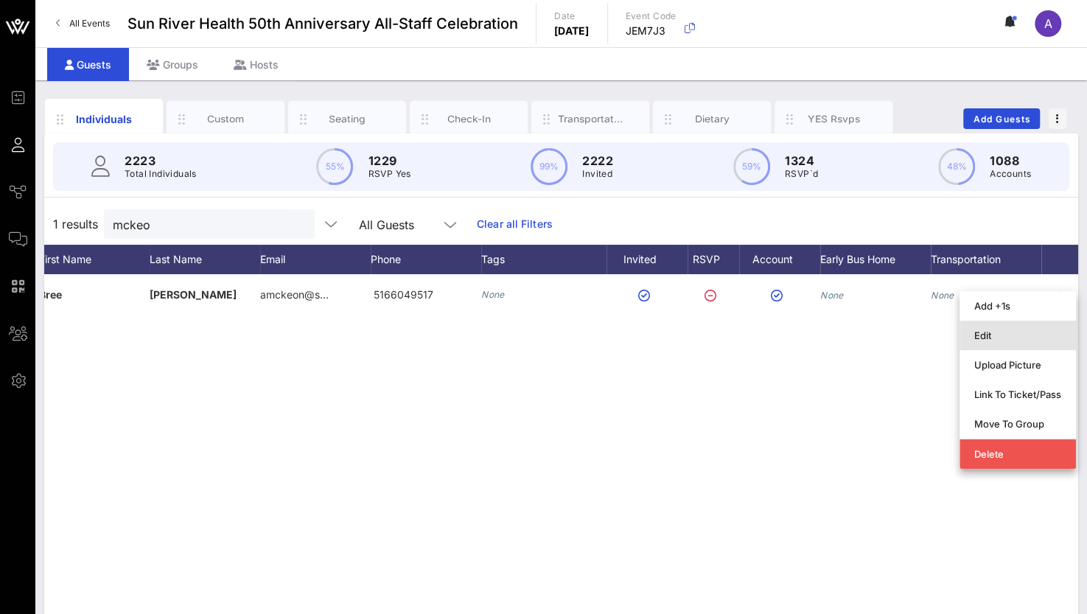
click at [977, 329] on div "Edit" at bounding box center [1017, 335] width 87 height 12
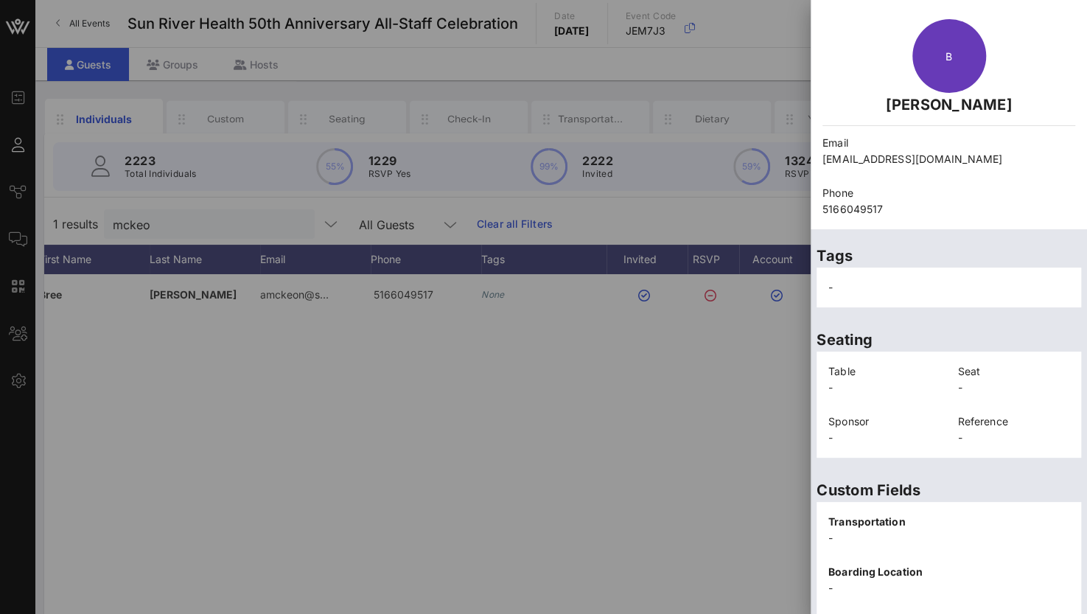
scroll to position [0, 0]
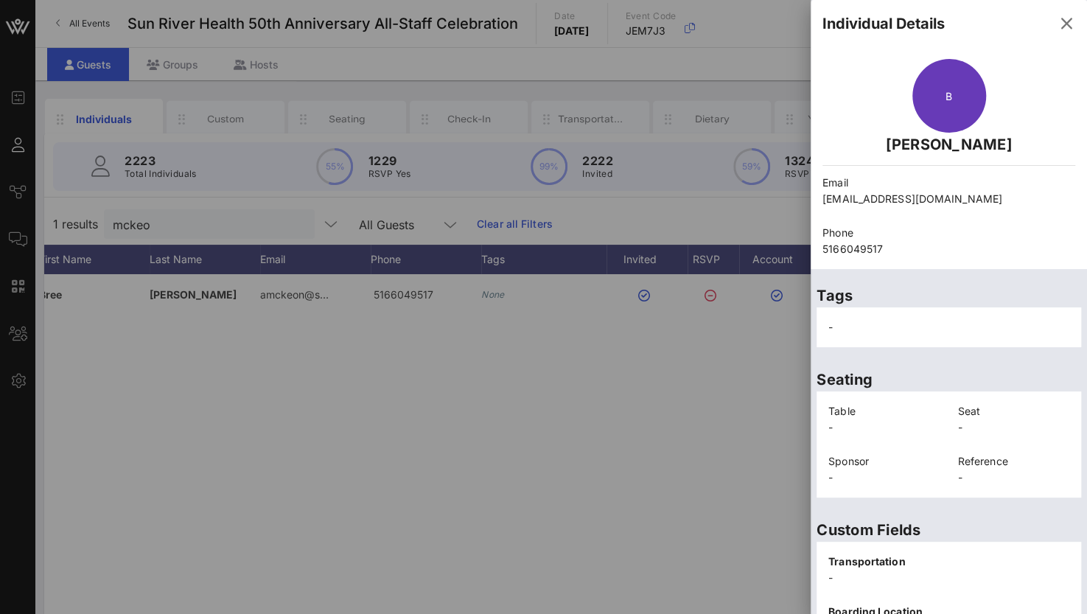
click at [329, 543] on div at bounding box center [543, 307] width 1087 height 614
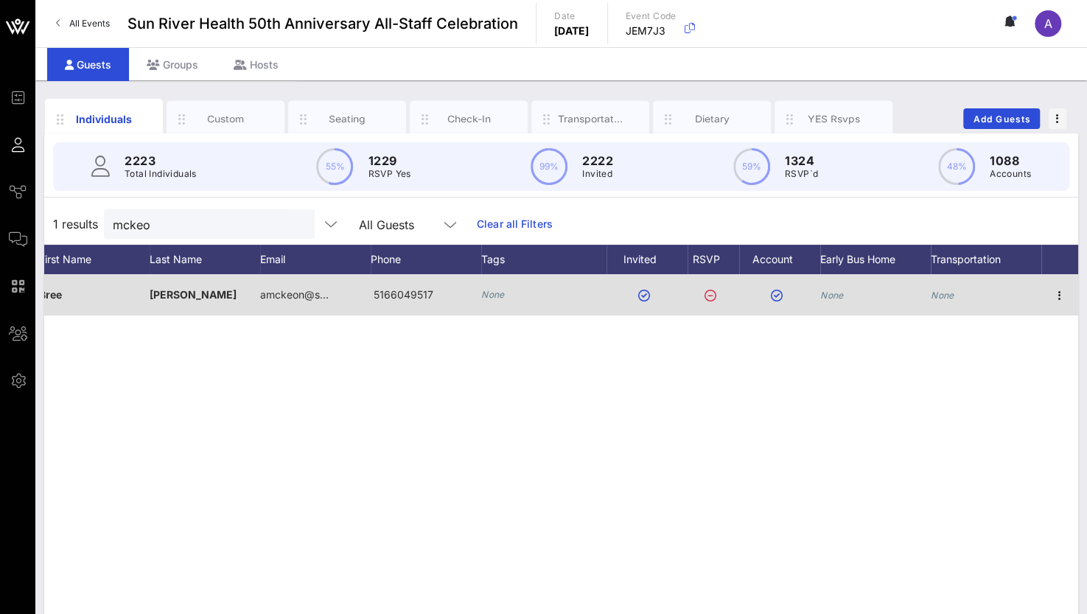
click at [1062, 282] on div at bounding box center [1059, 294] width 37 height 41
click at [1060, 290] on icon "button" at bounding box center [1060, 296] width 18 height 18
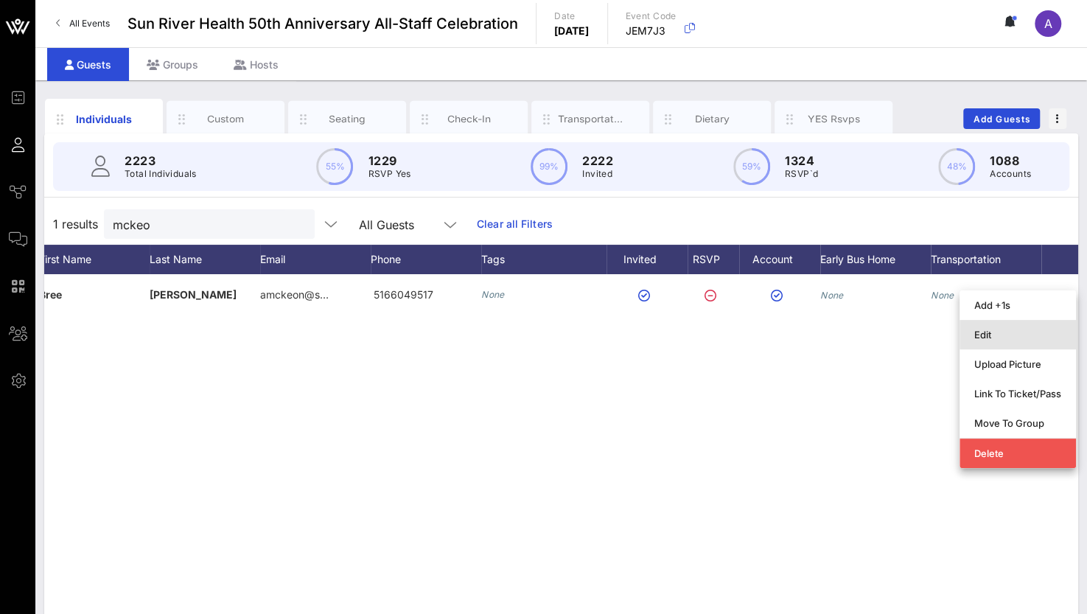
click at [995, 334] on div "Edit" at bounding box center [1017, 335] width 87 height 12
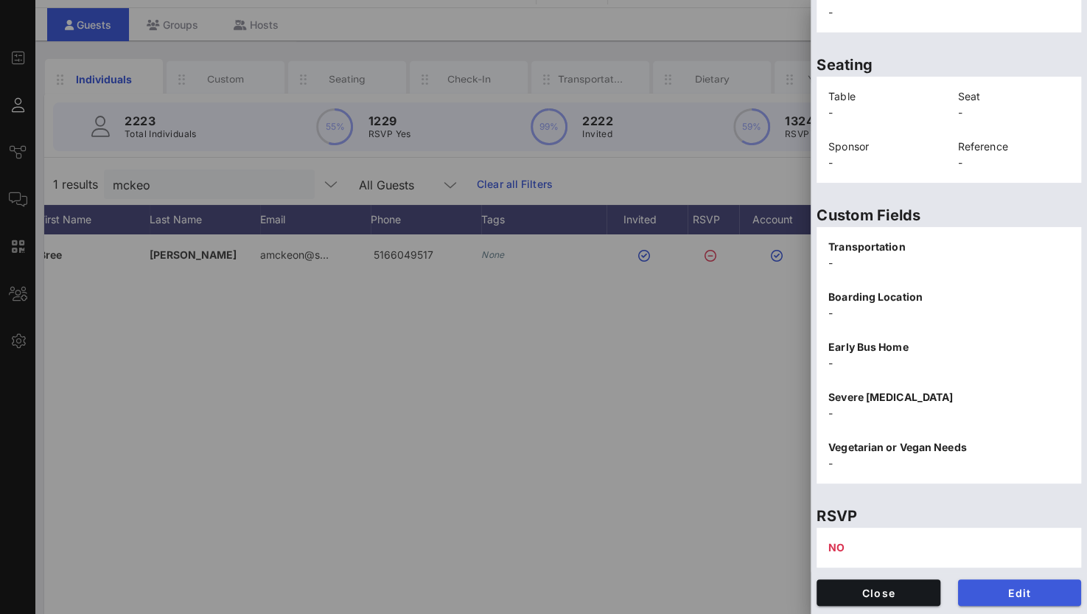
scroll to position [74, 0]
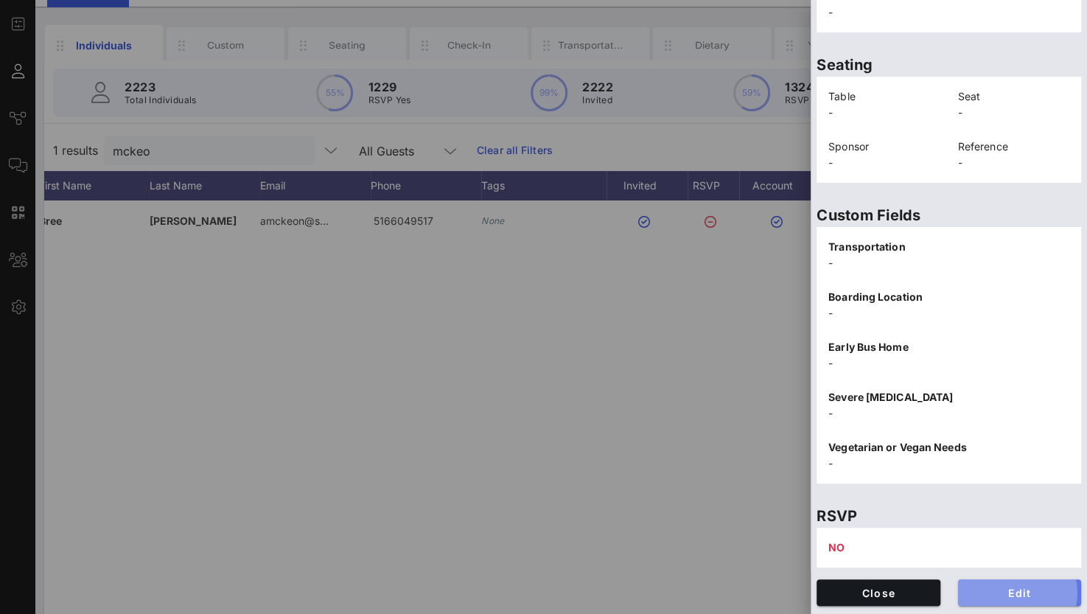
click at [1006, 592] on span "Edit" at bounding box center [1020, 592] width 100 height 13
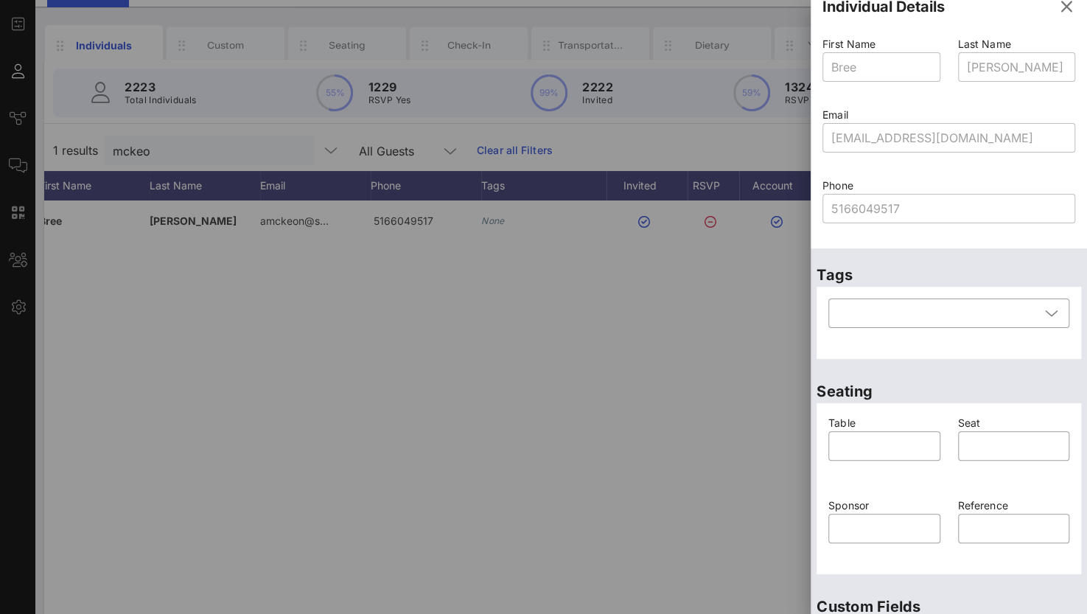
scroll to position [0, 0]
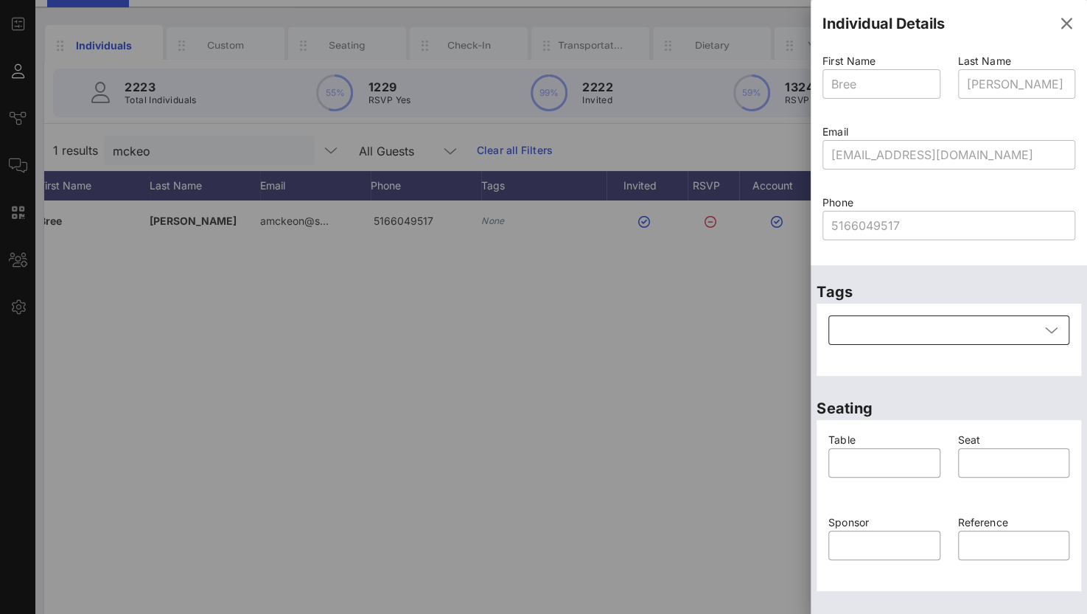
drag, startPoint x: 899, startPoint y: 331, endPoint x: 906, endPoint y: 329, distance: 7.7
click at [900, 330] on div at bounding box center [938, 329] width 203 height 29
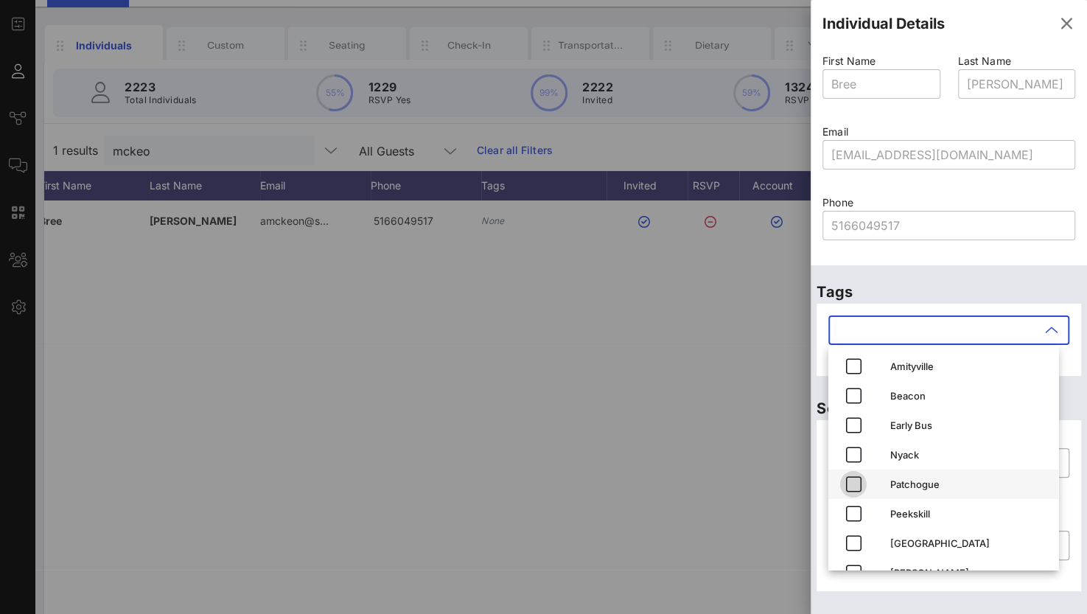
click at [863, 483] on span "button" at bounding box center [853, 484] width 27 height 18
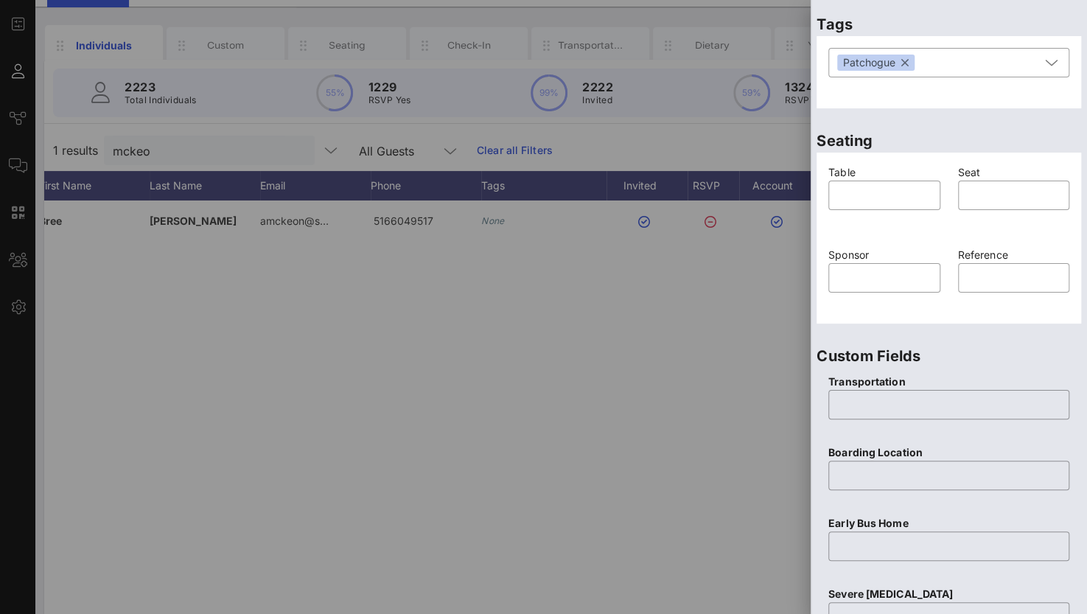
scroll to position [295, 0]
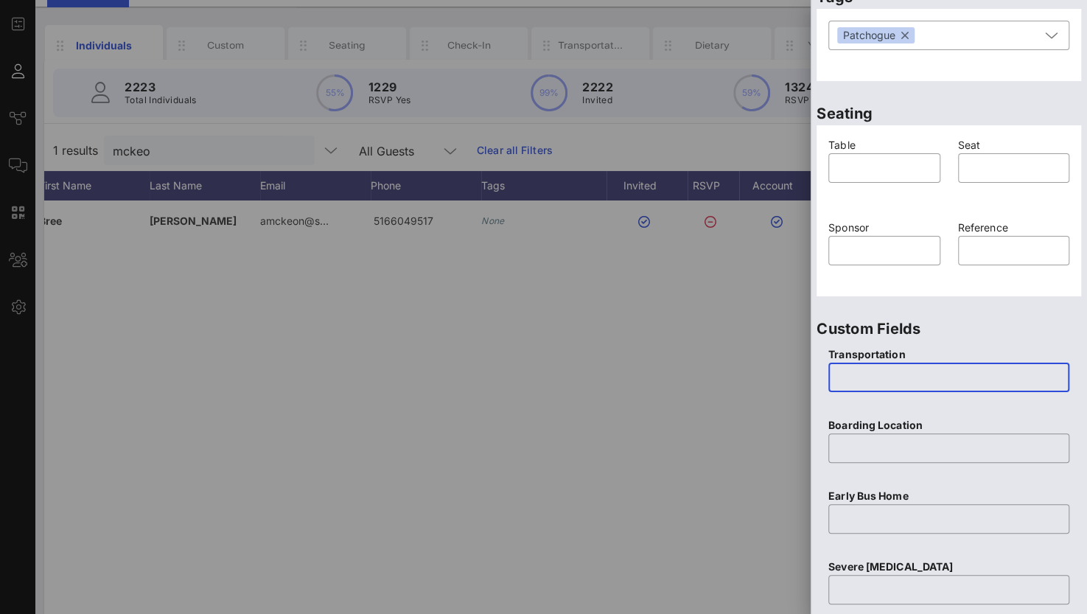
click at [875, 381] on input "text" at bounding box center [948, 377] width 223 height 24
type input "Yes"
type input "Patchogue"
type input "No"
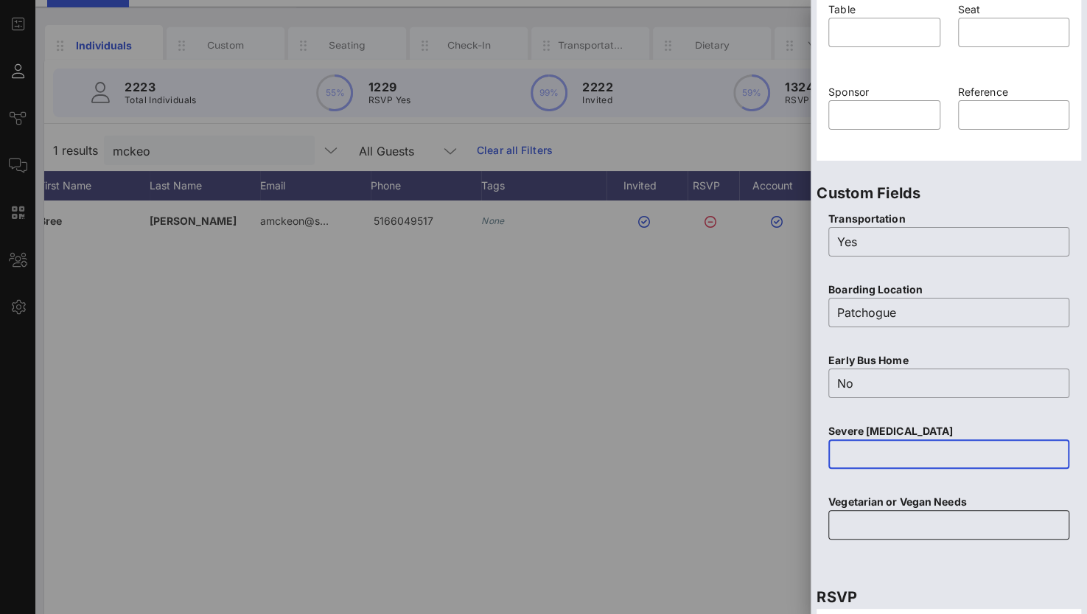
scroll to position [442, 0]
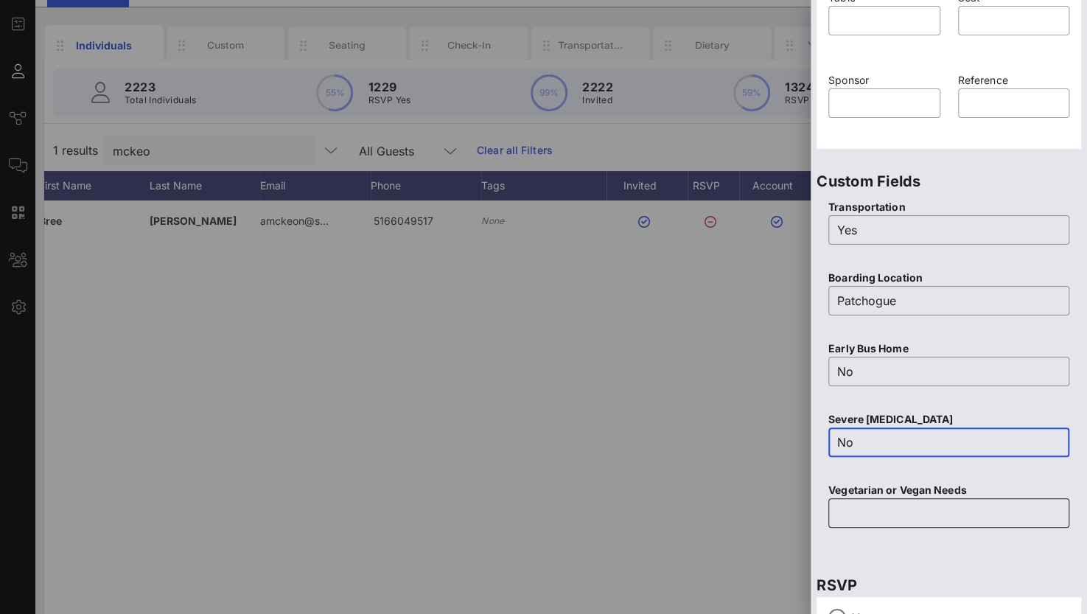
type input "No"
click at [853, 508] on input "text" at bounding box center [948, 513] width 223 height 24
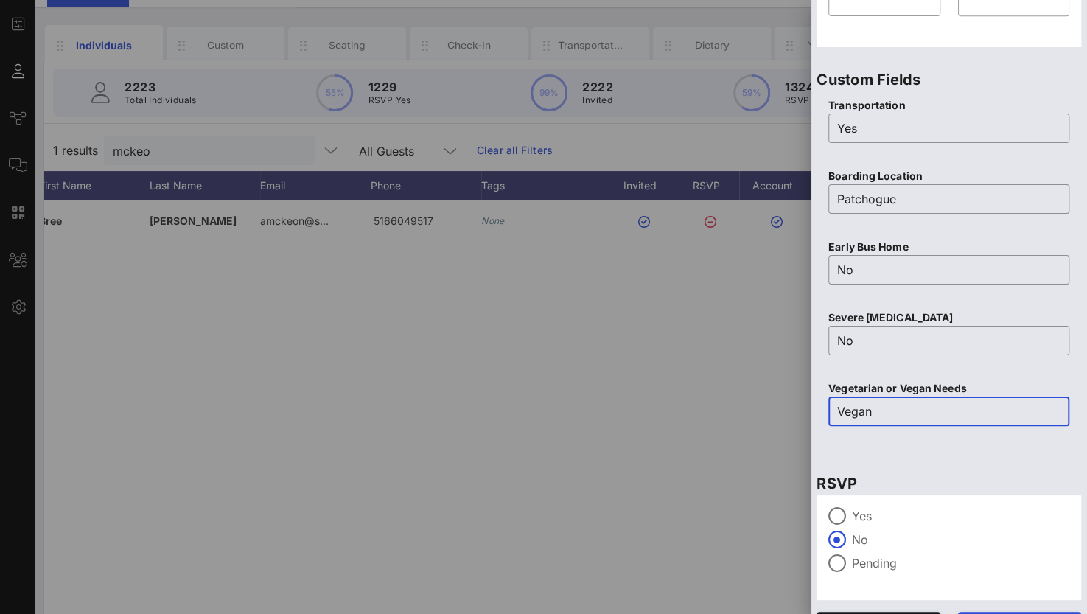
scroll to position [576, 0]
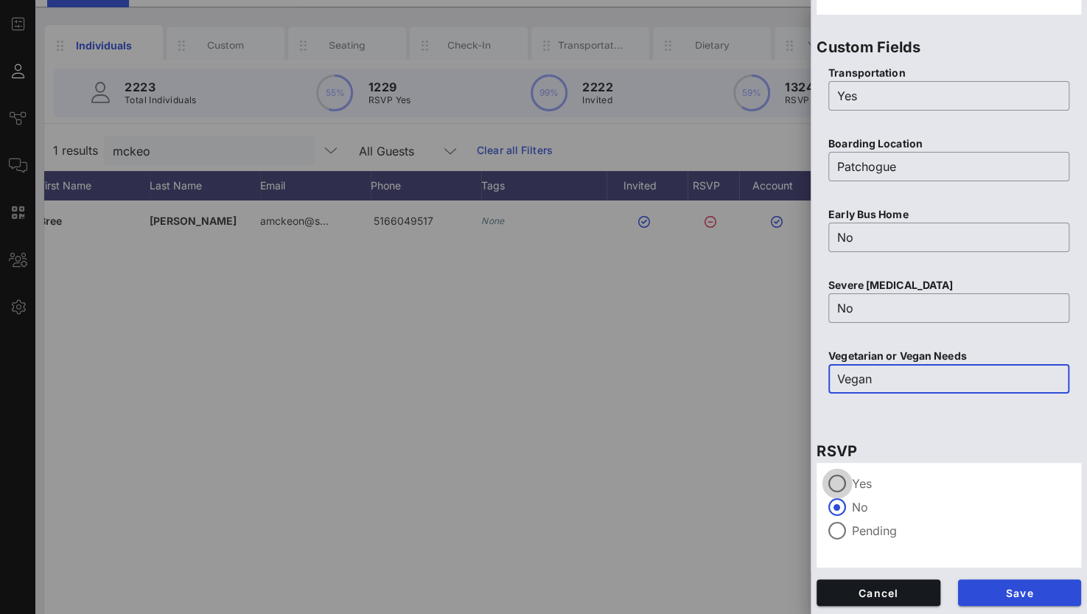
type input "Vegan"
click at [842, 473] on div at bounding box center [836, 483] width 25 height 25
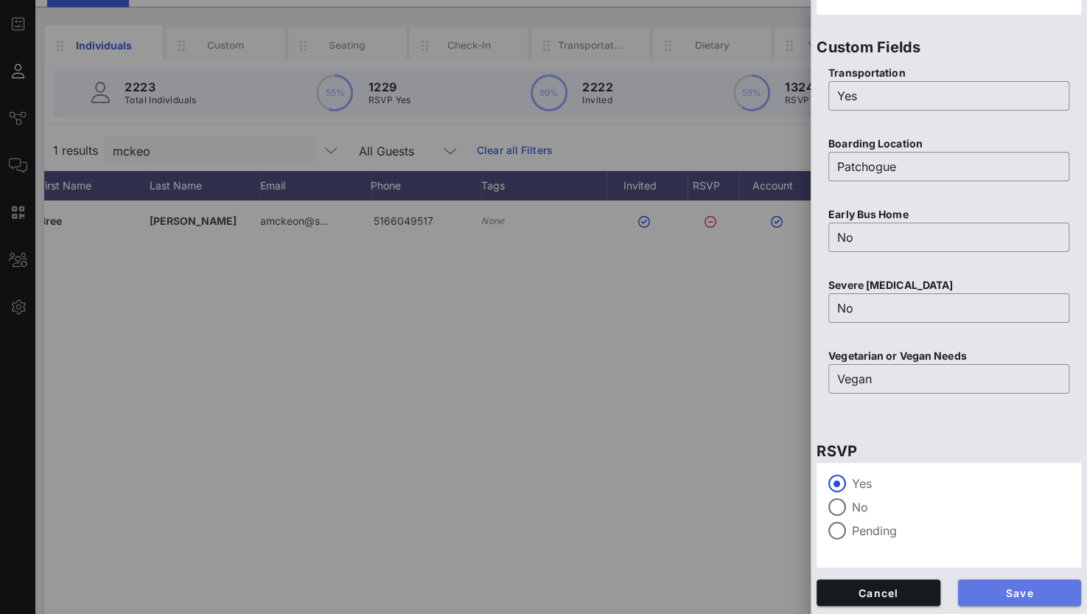
click at [1006, 596] on span "Save" at bounding box center [1020, 592] width 100 height 13
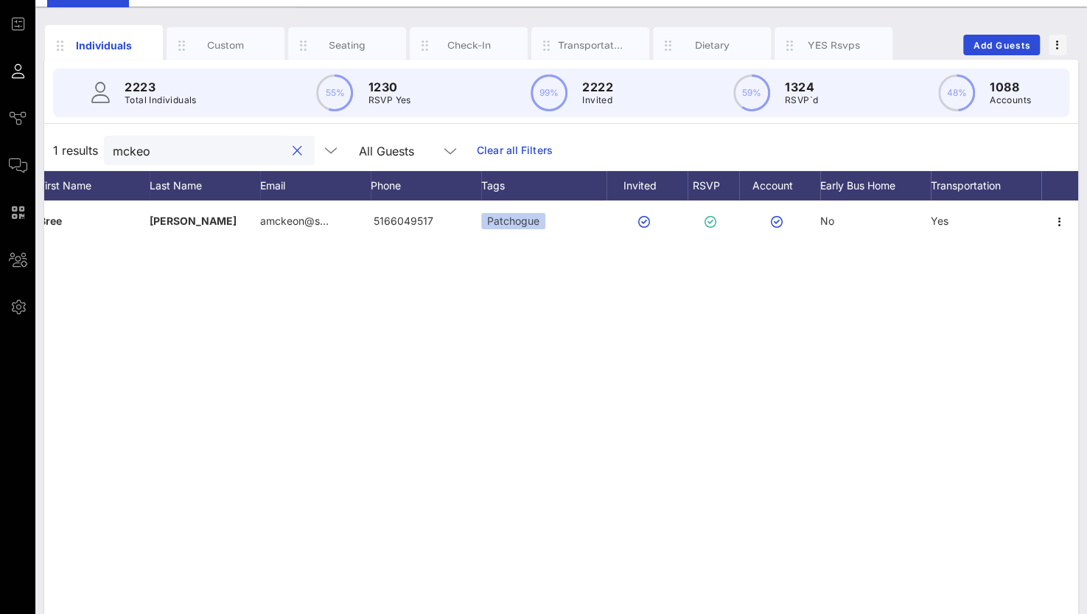
drag, startPoint x: 181, startPoint y: 151, endPoint x: 41, endPoint y: 150, distance: 140.0
click at [41, 150] on div "Individuals Custom Seating Check-In Transportation Dietary YES Rsvps Add Guests…" at bounding box center [560, 332] width 1051 height 651
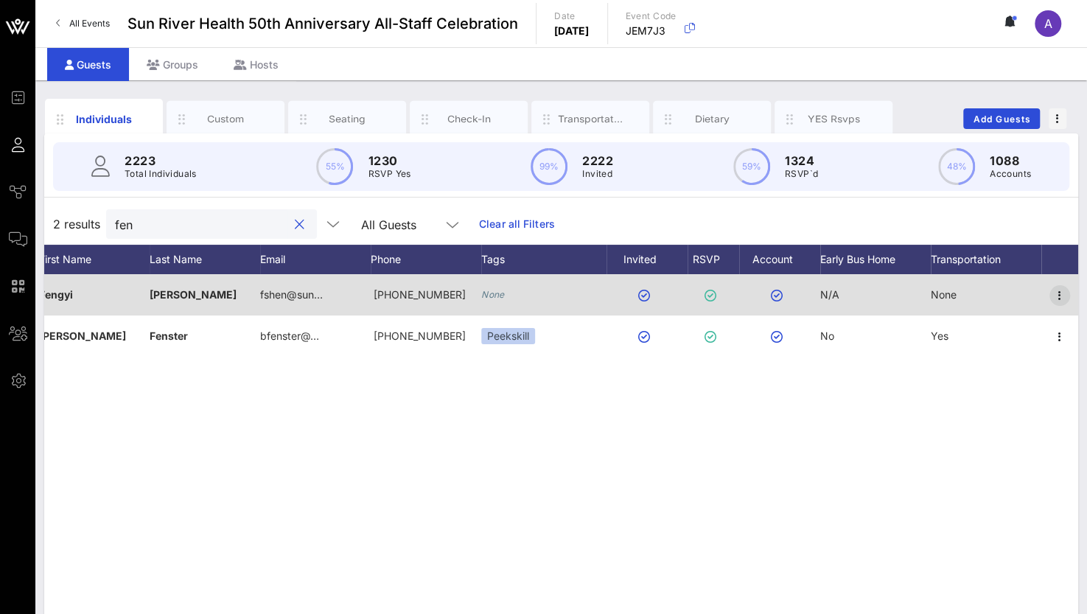
type input "fen"
click at [1057, 290] on icon "button" at bounding box center [1060, 296] width 18 height 18
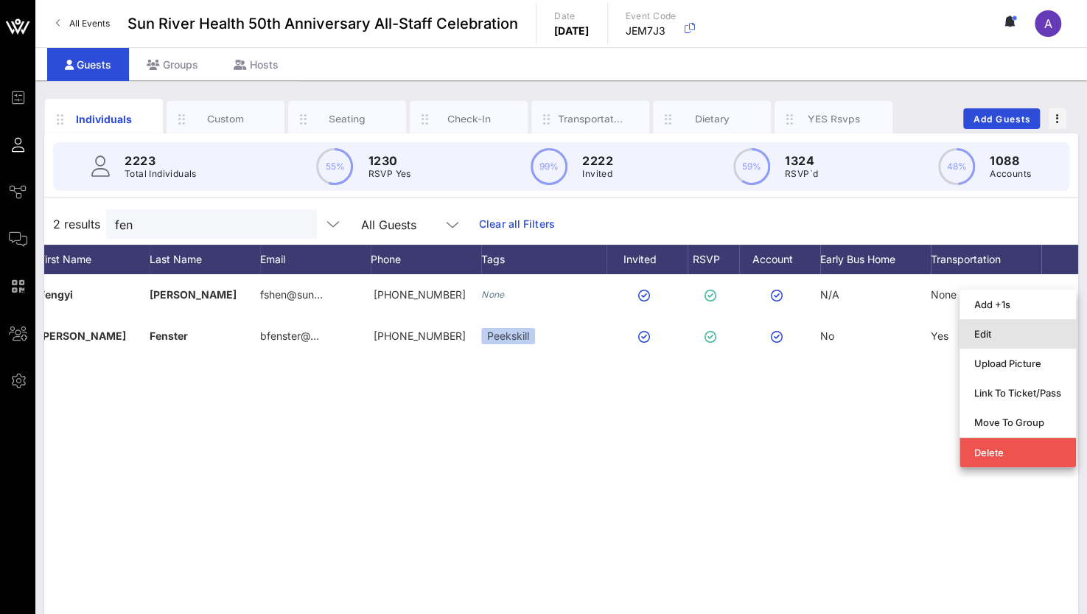
click at [982, 334] on div "Edit" at bounding box center [1017, 334] width 87 height 12
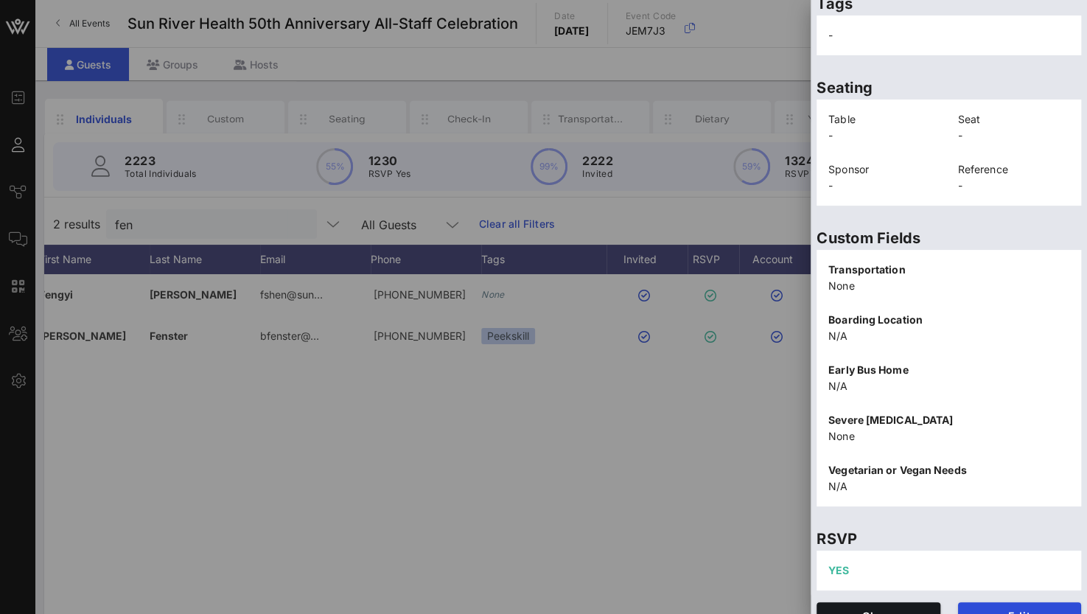
scroll to position [315, 0]
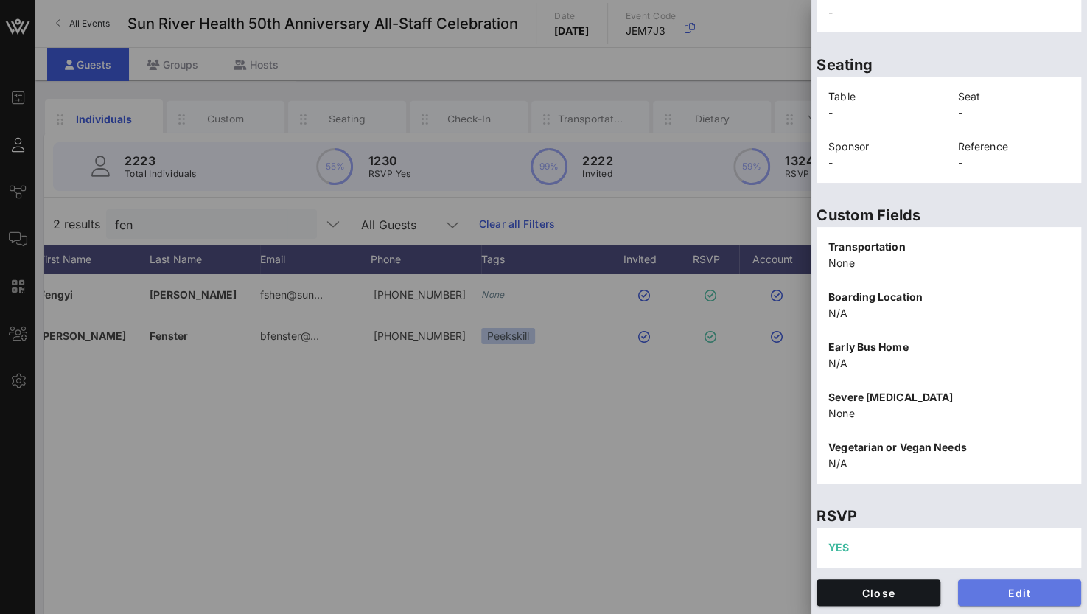
click at [979, 587] on span "Edit" at bounding box center [1020, 592] width 100 height 13
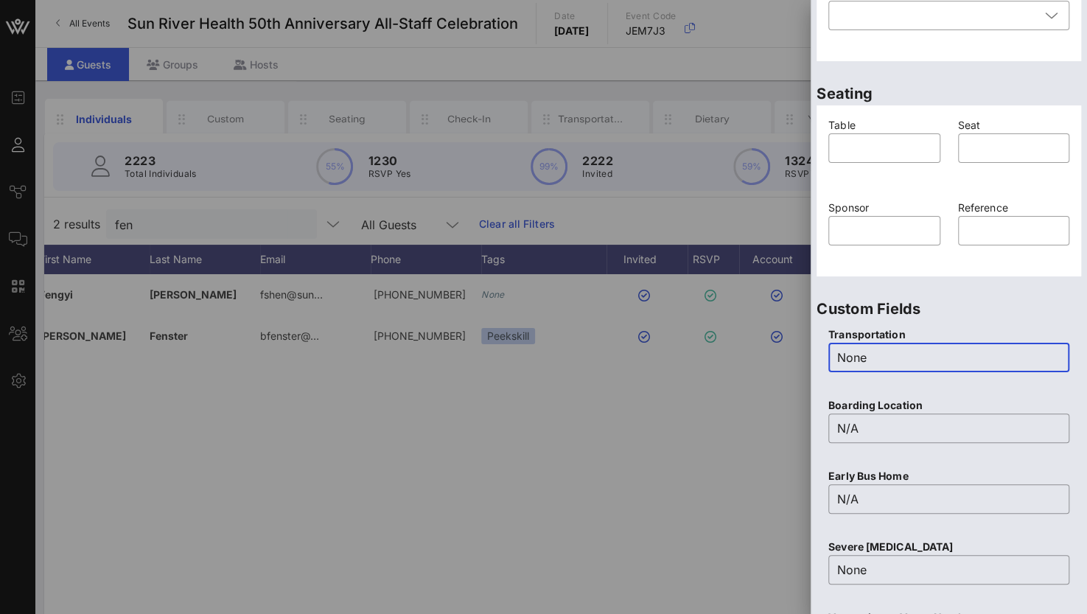
drag, startPoint x: 903, startPoint y: 354, endPoint x: 818, endPoint y: 358, distance: 84.8
click at [818, 358] on div "Transportation ​ None Boarding Location ​ N/A Early Bus Home ​ N/A Severe [MEDI…" at bounding box center [948, 501] width 265 height 360
type input "Yes"
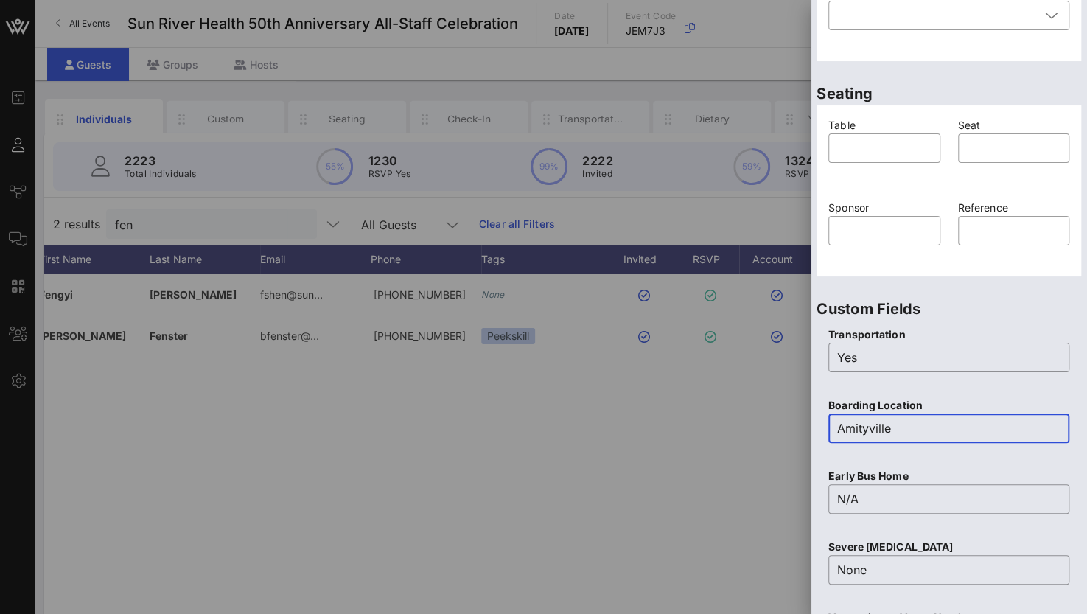
type input "Amityville"
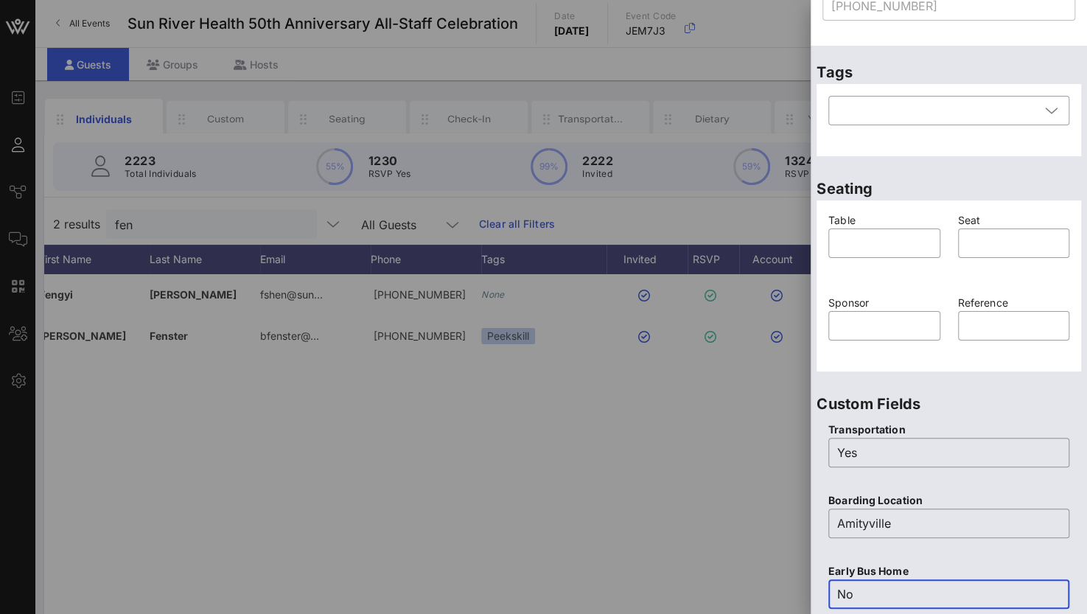
scroll to position [167, 0]
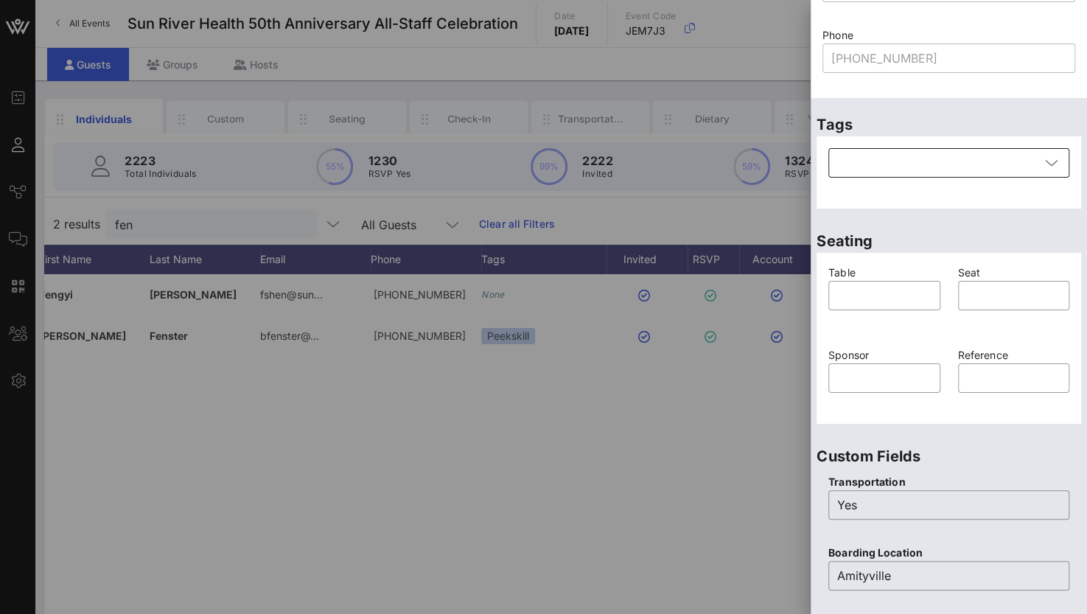
type input "No"
click at [886, 167] on div at bounding box center [938, 162] width 203 height 29
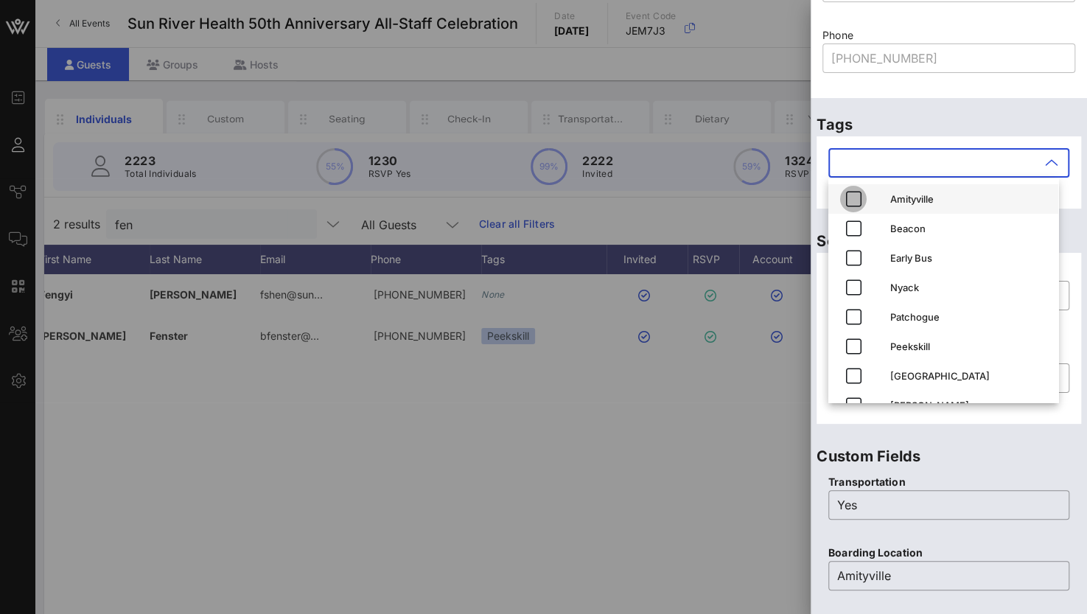
drag, startPoint x: 852, startPoint y: 197, endPoint x: 862, endPoint y: 199, distance: 10.4
click at [862, 197] on span "button" at bounding box center [853, 199] width 27 height 18
click at [1006, 552] on p "Boarding Location" at bounding box center [948, 552] width 241 height 16
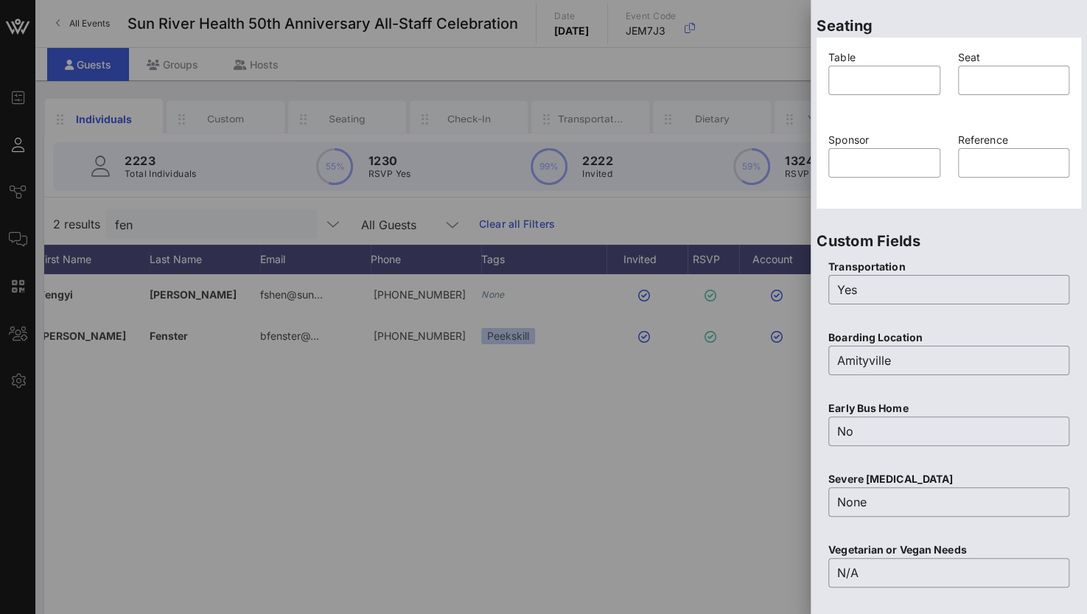
scroll to position [576, 0]
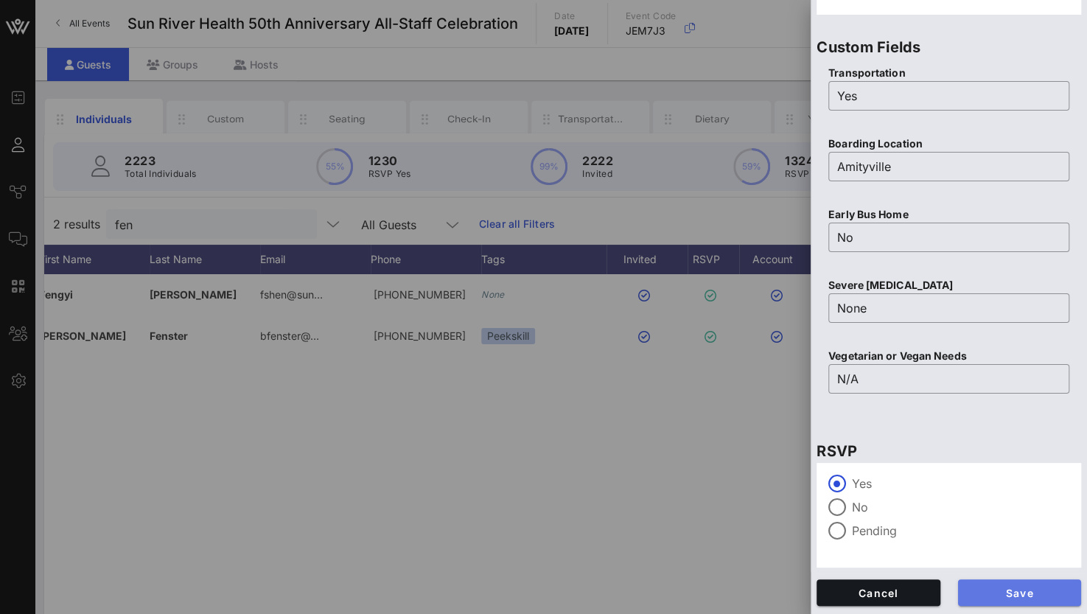
click at [1006, 594] on span "Save" at bounding box center [1020, 592] width 100 height 13
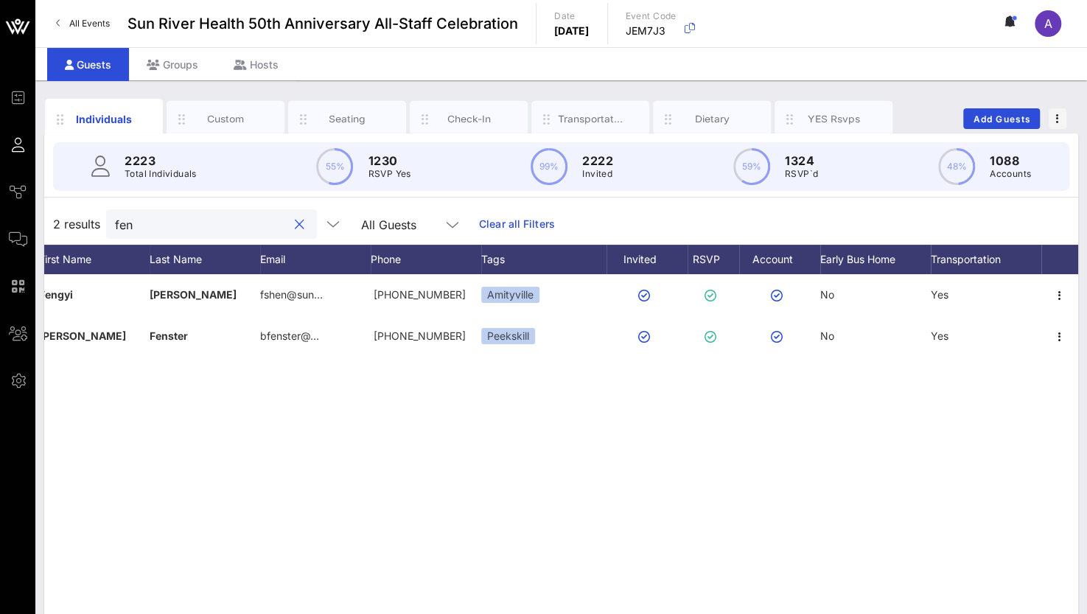
drag, startPoint x: 168, startPoint y: 219, endPoint x: 57, endPoint y: 228, distance: 111.6
click at [57, 228] on div "2 results fen All Guests Clear all Filters" at bounding box center [561, 223] width 1034 height 41
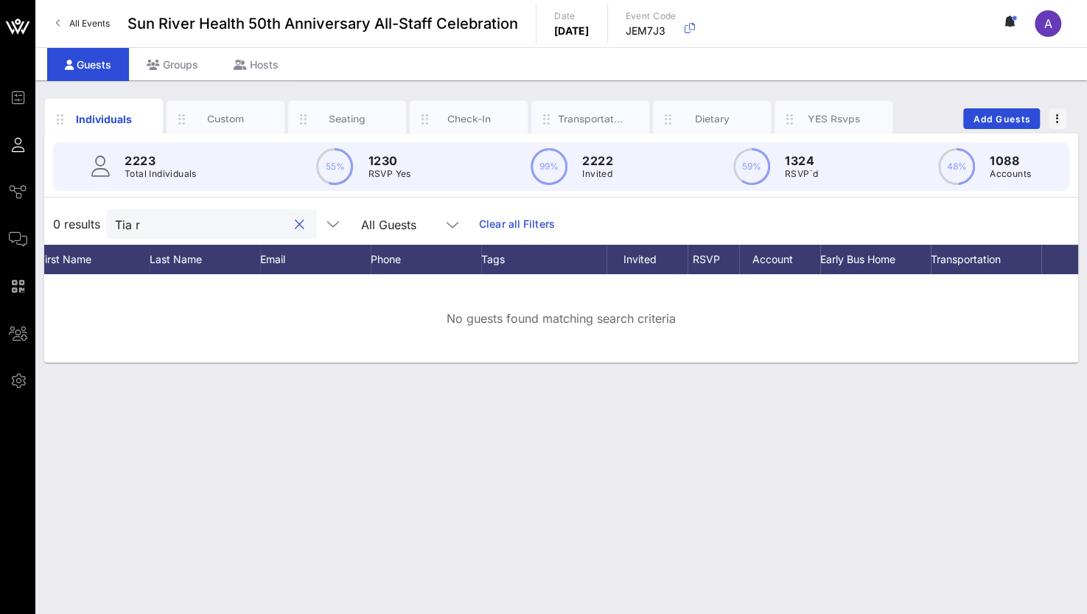
drag, startPoint x: 153, startPoint y: 227, endPoint x: 38, endPoint y: 225, distance: 115.0
click at [38, 225] on div "Individuals Custom Seating Check-In Transportation Dietary YES Rsvps Add Guests…" at bounding box center [560, 346] width 1051 height 533
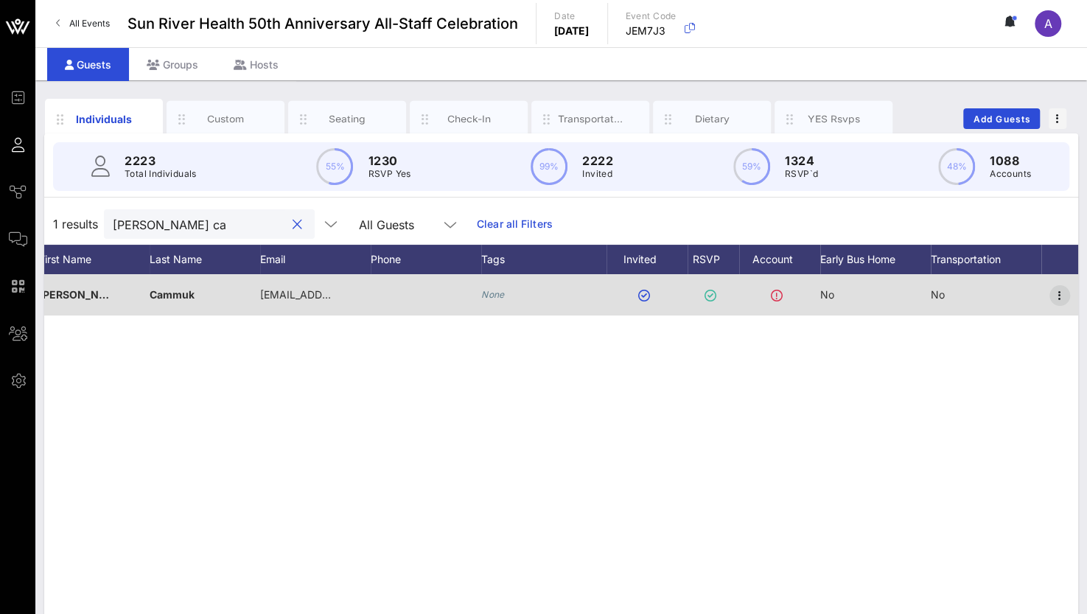
type input "[PERSON_NAME] ca"
click at [1059, 290] on icon "button" at bounding box center [1060, 296] width 18 height 18
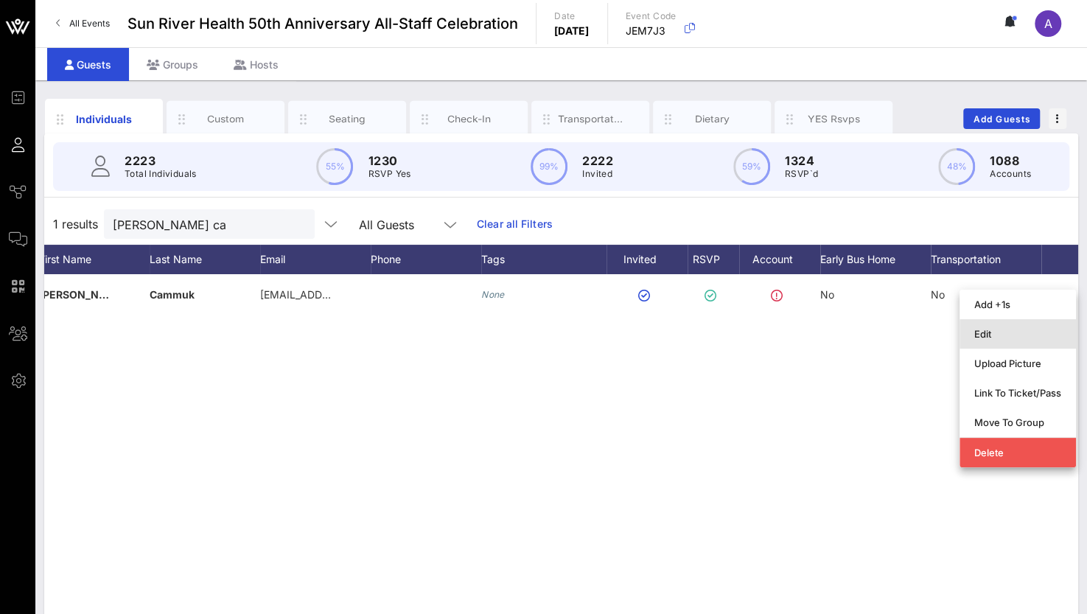
click at [990, 335] on div "Edit" at bounding box center [1017, 334] width 87 height 12
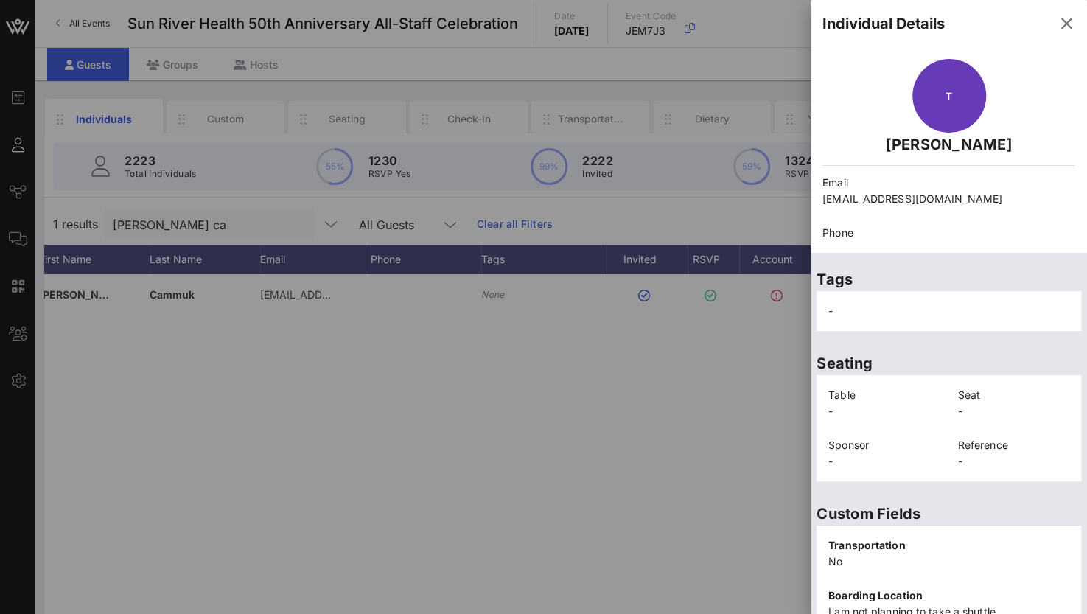
scroll to position [298, 0]
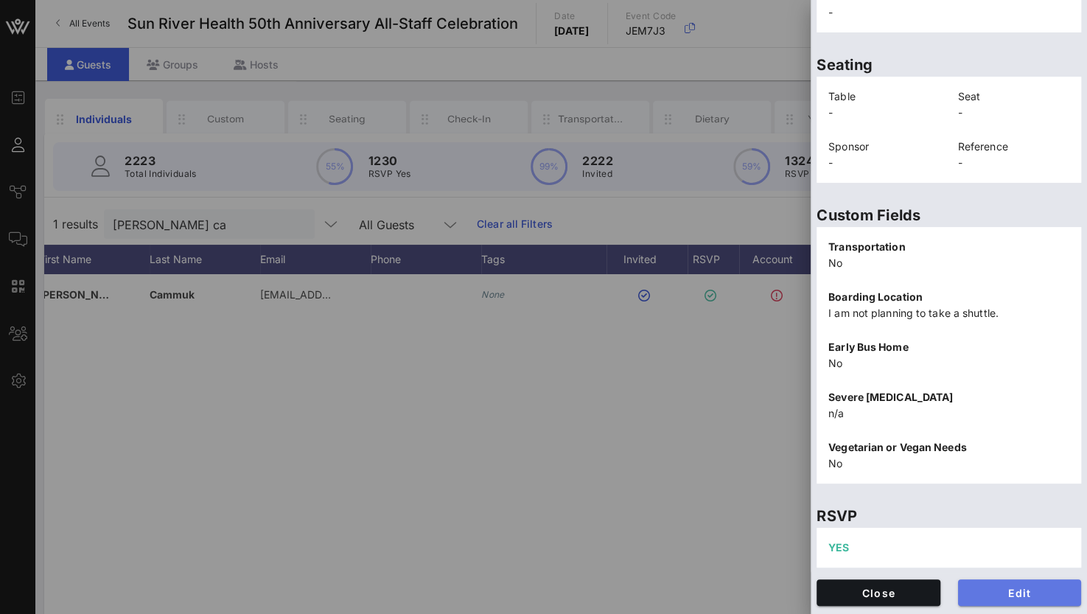
click at [980, 593] on span "Edit" at bounding box center [1020, 592] width 100 height 13
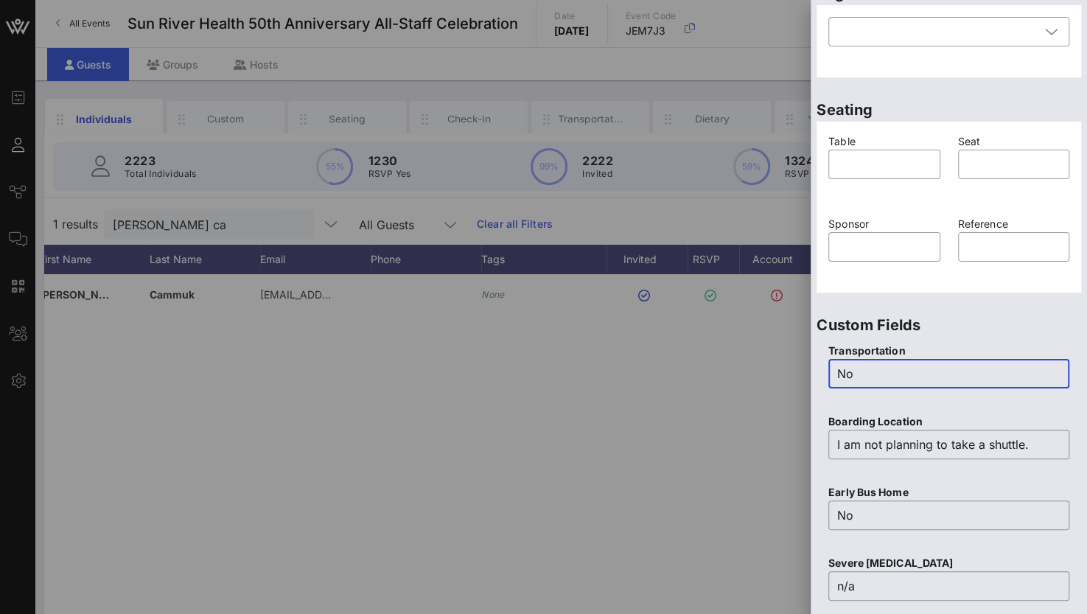
drag, startPoint x: 865, startPoint y: 368, endPoint x: 773, endPoint y: 363, distance: 92.2
click at [773, 363] on div "Event Builder Guests Journeys Comms QR Scanner Team Settings Sun River Health 5…" at bounding box center [543, 365] width 1087 height 731
type input "Yes"
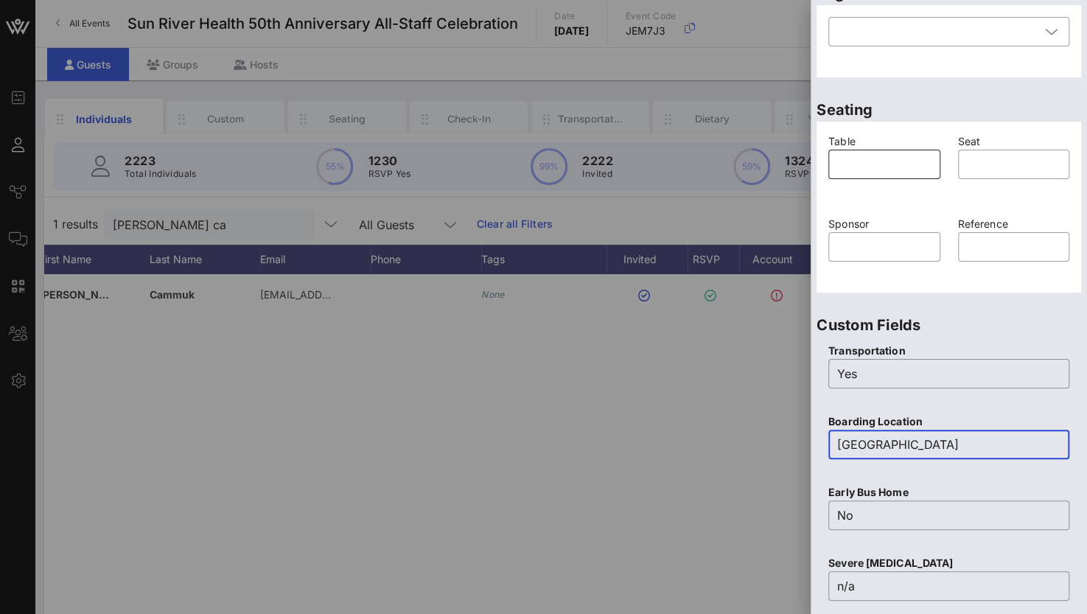
scroll to position [4, 0]
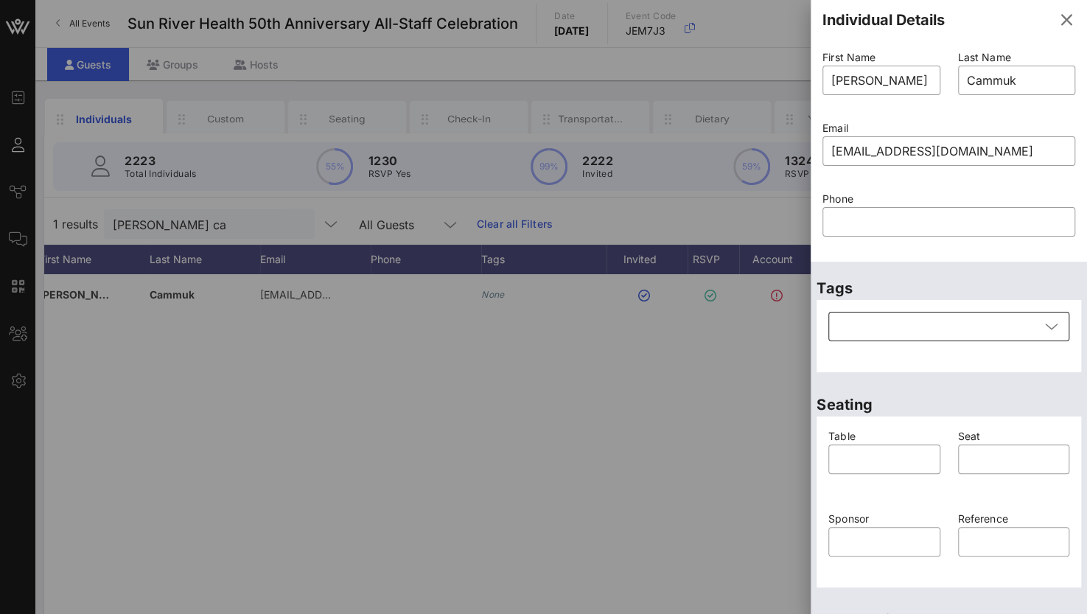
drag, startPoint x: 908, startPoint y: 319, endPoint x: 900, endPoint y: 319, distance: 8.1
type input "[GEOGRAPHIC_DATA]"
click at [900, 319] on div at bounding box center [938, 326] width 203 height 29
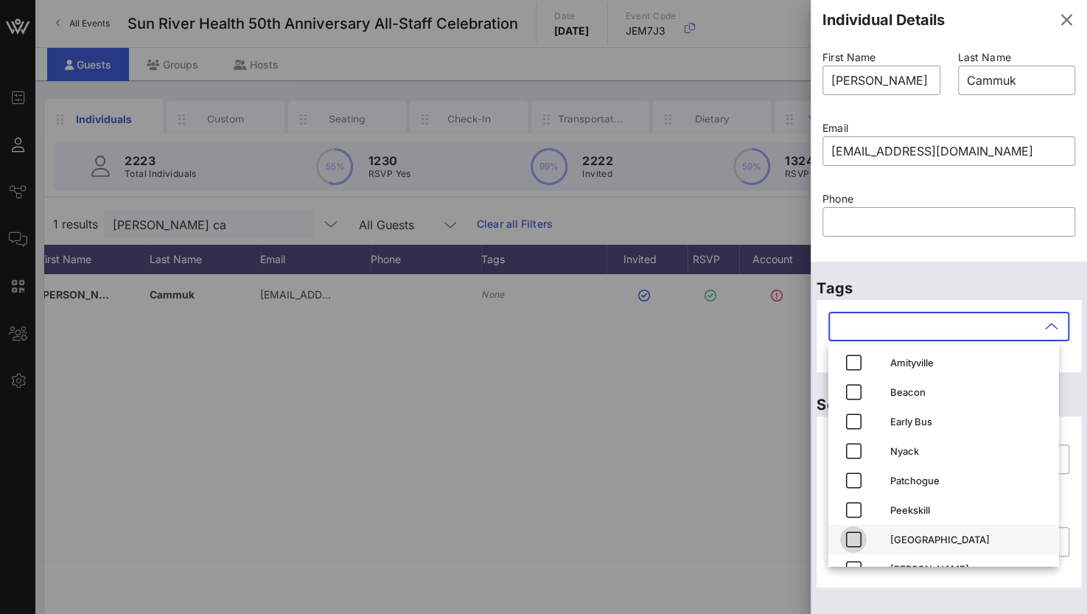
click at [849, 539] on icon "button" at bounding box center [853, 539] width 18 height 18
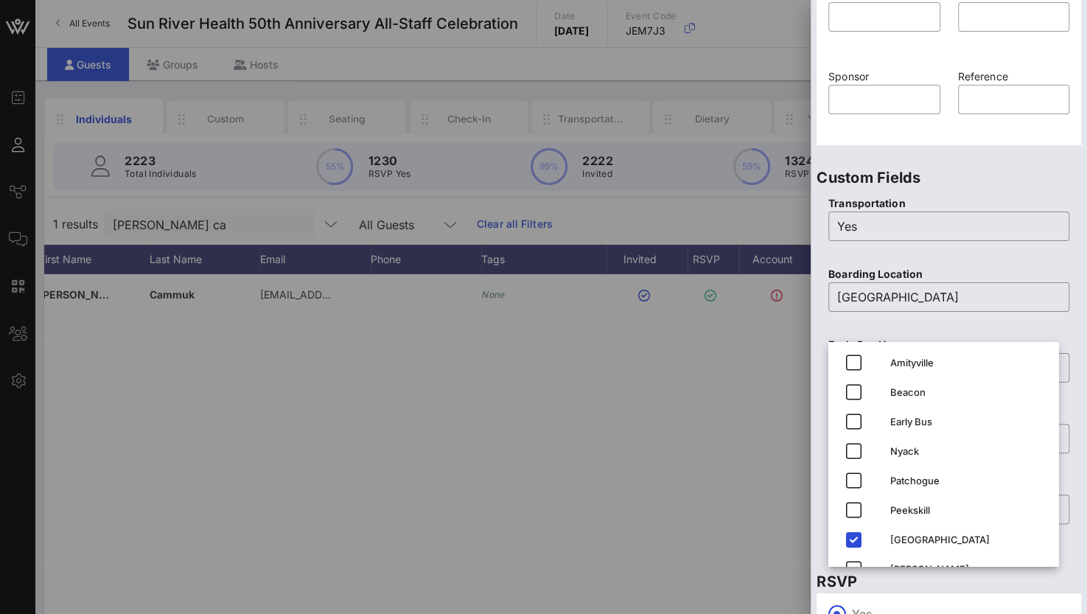
scroll to position [576, 0]
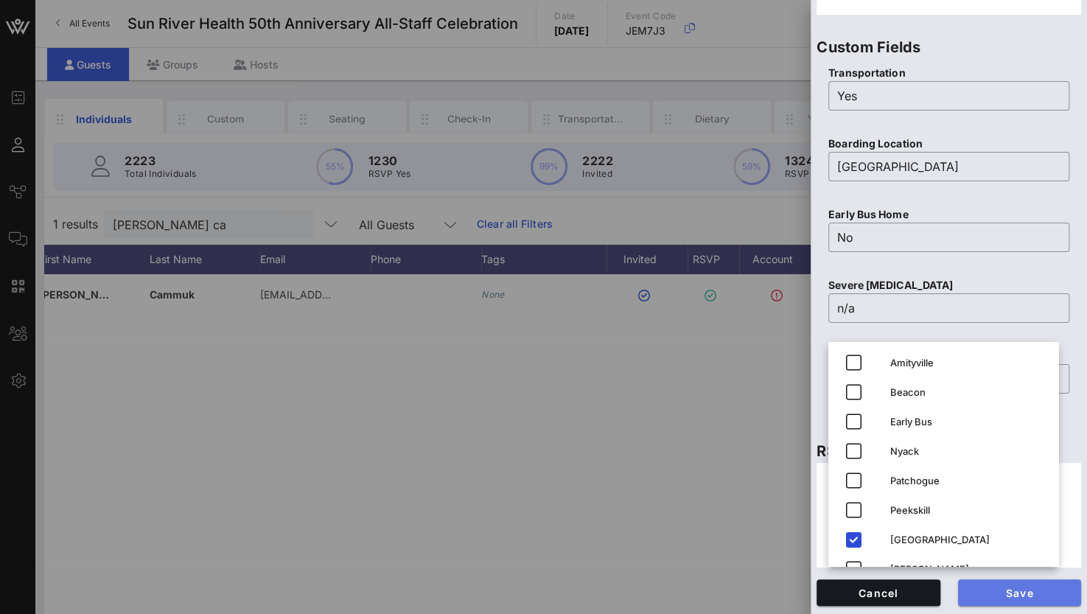
click at [1040, 589] on span "Save" at bounding box center [1020, 592] width 100 height 13
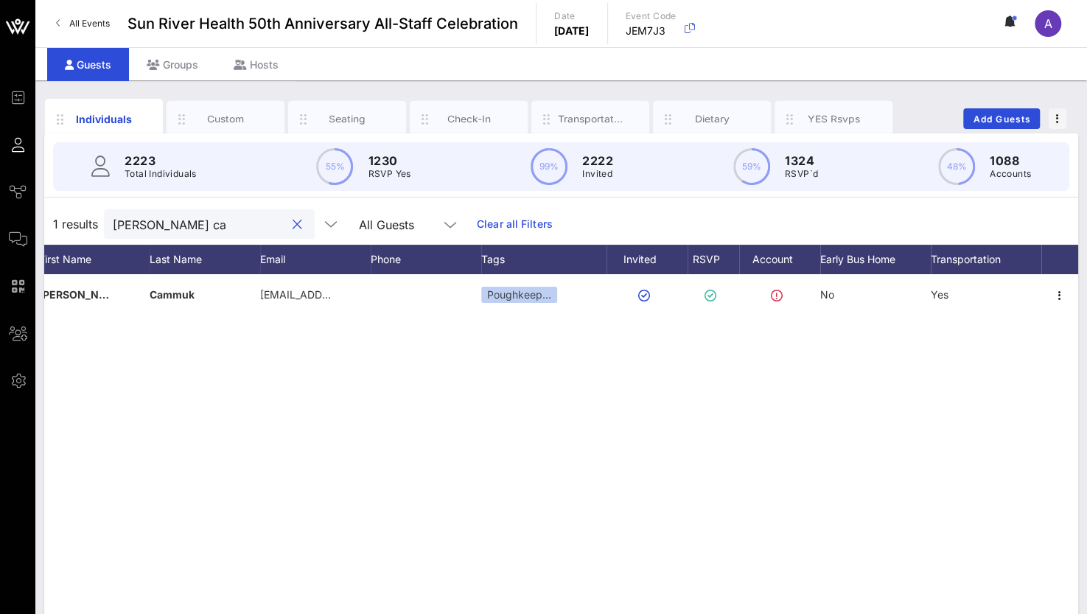
drag, startPoint x: 192, startPoint y: 226, endPoint x: 91, endPoint y: 224, distance: 100.2
click at [91, 224] on div "1 results [PERSON_NAME] ca All Guests Clear all Filters" at bounding box center [561, 223] width 1034 height 41
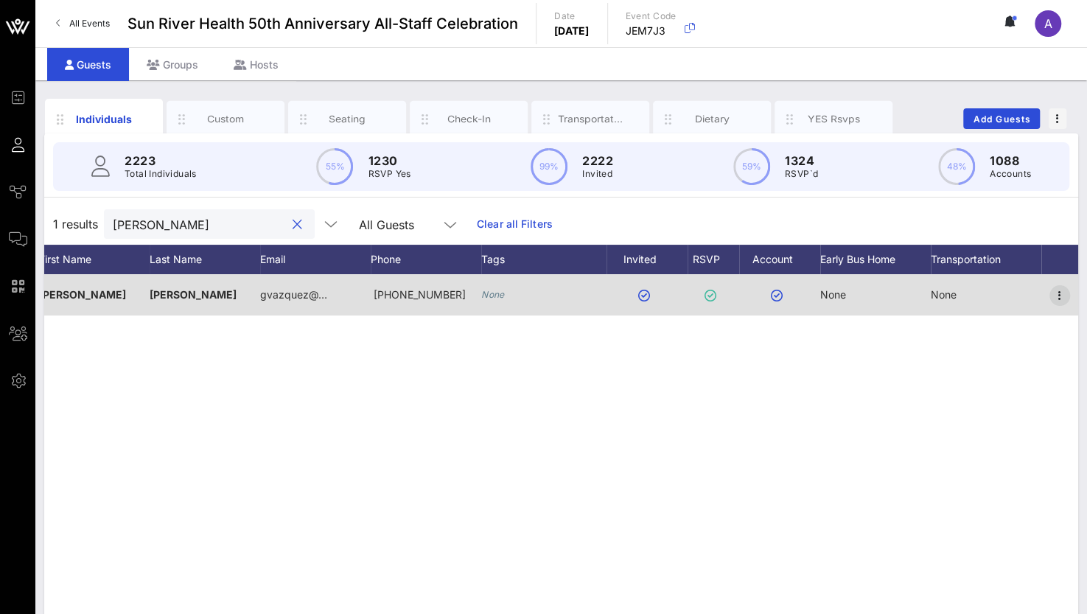
type input "[PERSON_NAME]"
click at [1058, 293] on icon "button" at bounding box center [1060, 296] width 18 height 18
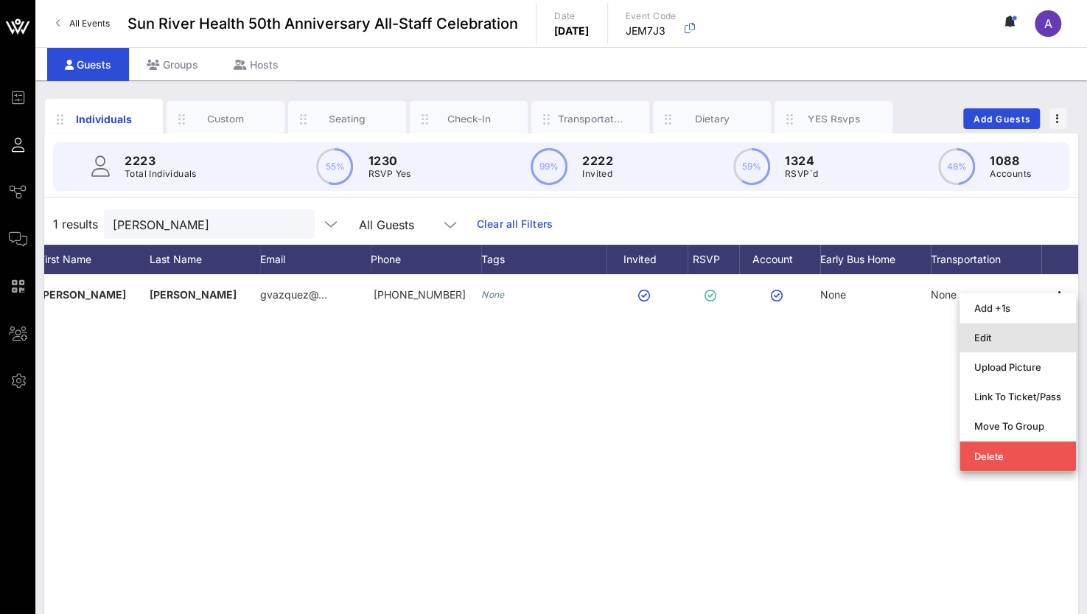
click at [993, 336] on div "Edit" at bounding box center [1017, 338] width 87 height 12
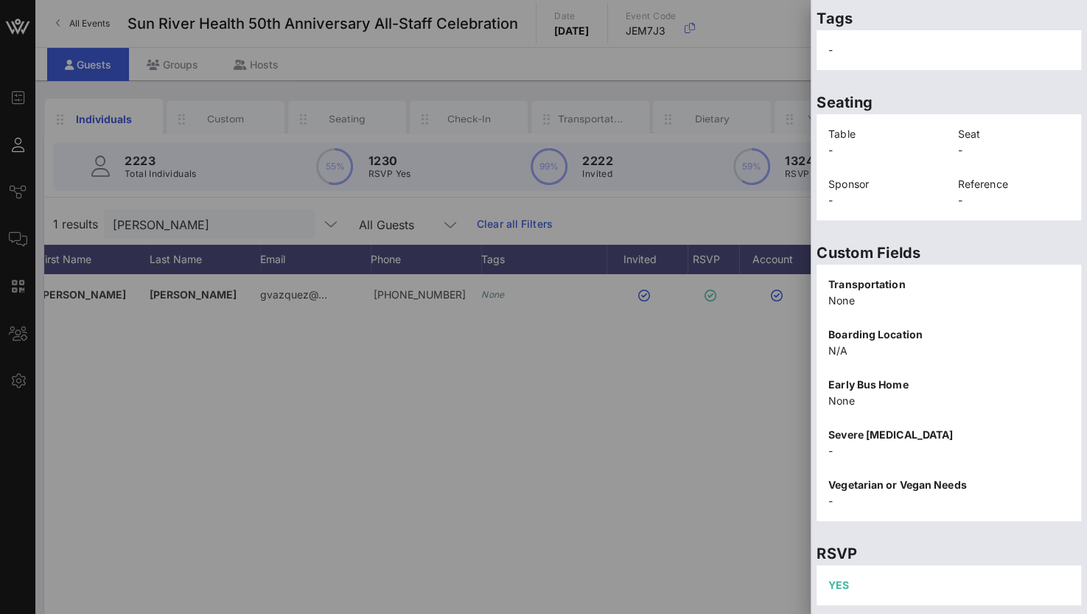
scroll to position [315, 0]
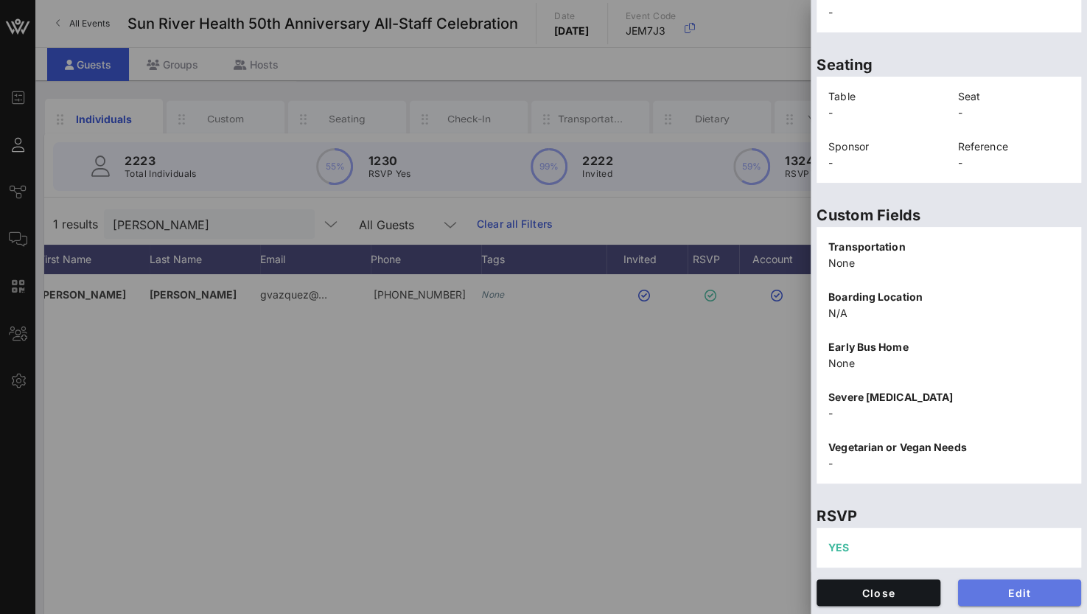
click at [1027, 594] on span "Edit" at bounding box center [1020, 592] width 100 height 13
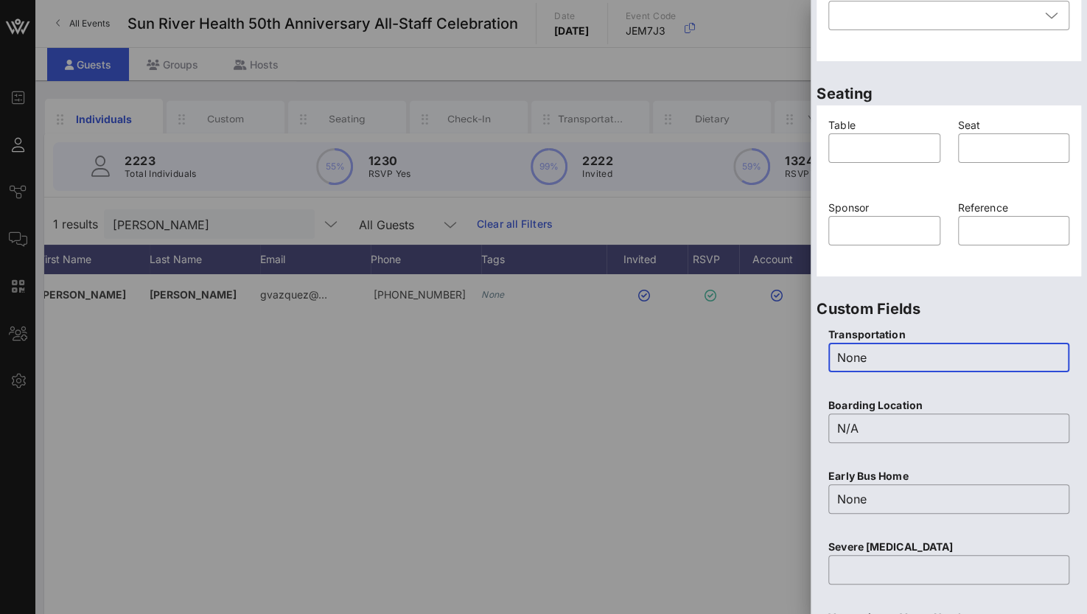
drag, startPoint x: 887, startPoint y: 358, endPoint x: 794, endPoint y: 363, distance: 92.9
click at [794, 363] on div "Event Builder Guests Journeys Comms QR Scanner Team Settings Sun River Health 5…" at bounding box center [543, 365] width 1087 height 731
type input "Yes"
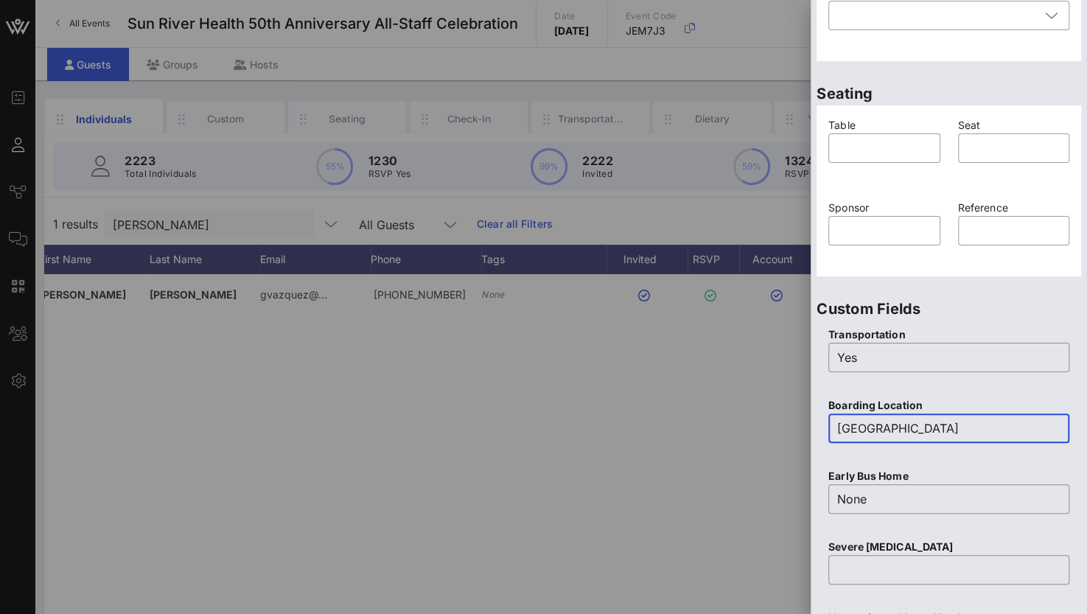
scroll to position [167, 0]
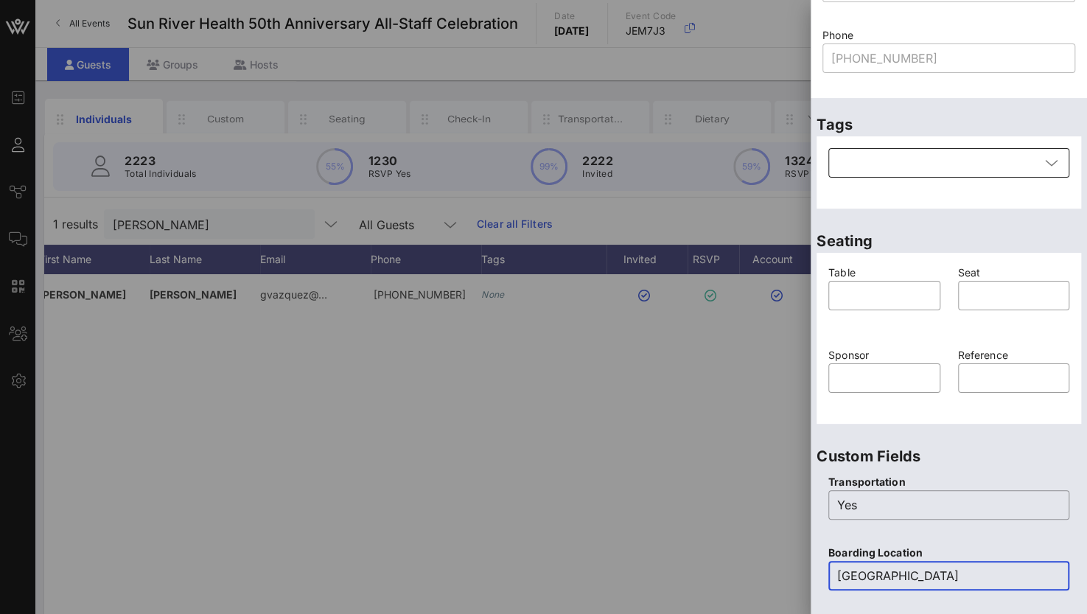
type input "[GEOGRAPHIC_DATA]"
click at [892, 167] on div at bounding box center [938, 162] width 203 height 29
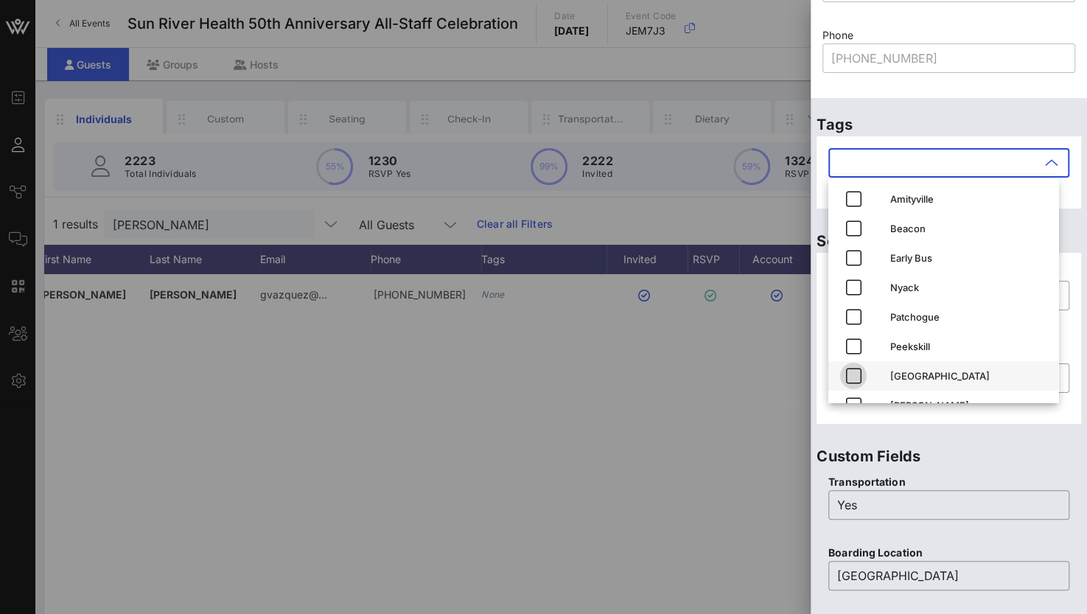
click at [853, 377] on icon "button" at bounding box center [853, 376] width 18 height 18
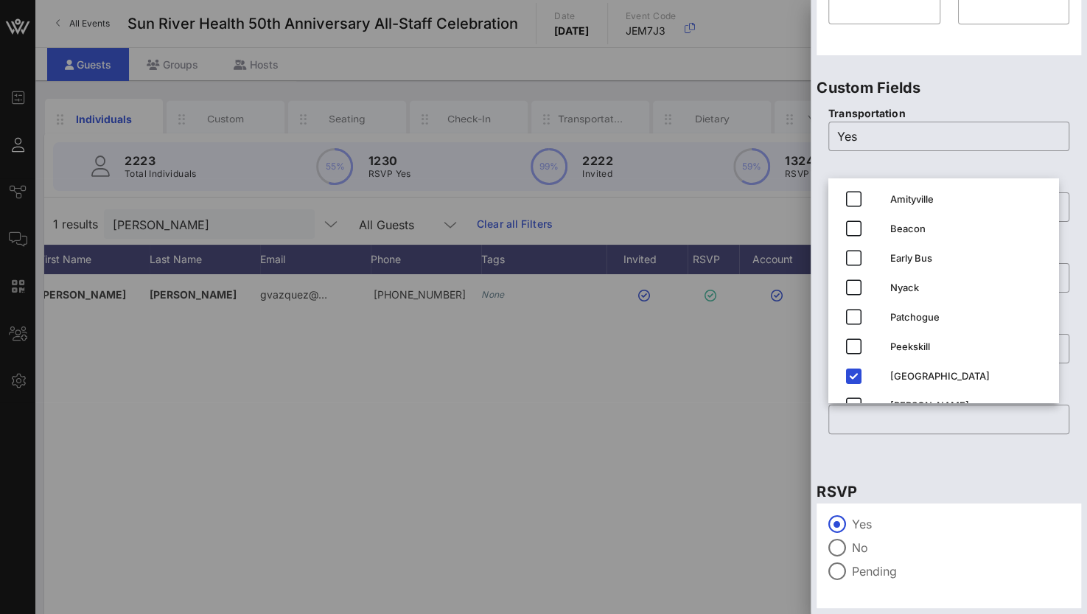
scroll to position [576, 0]
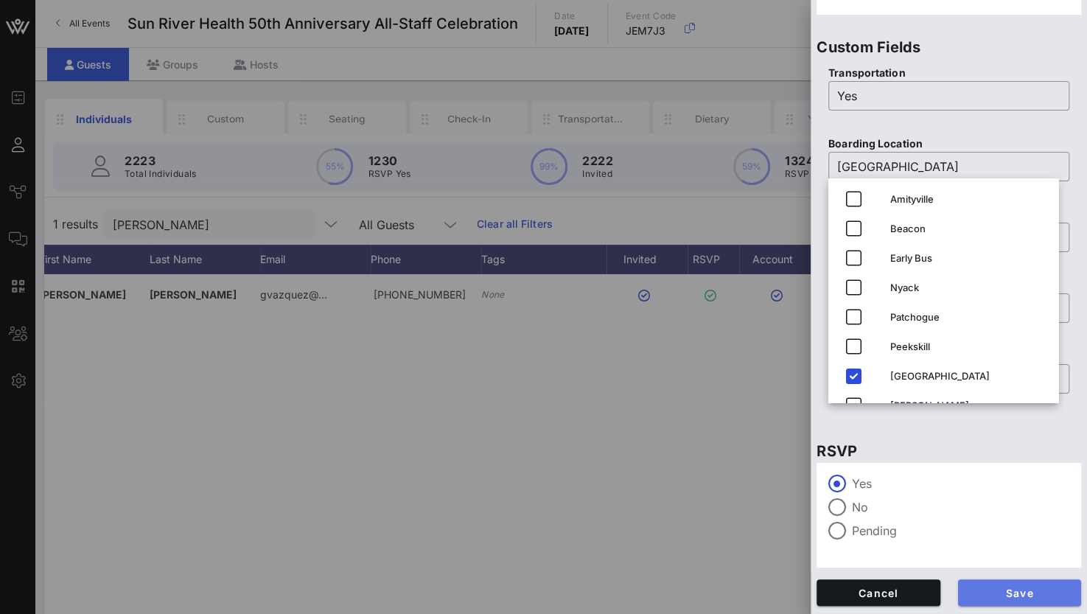
click at [1014, 589] on span "Save" at bounding box center [1020, 592] width 100 height 13
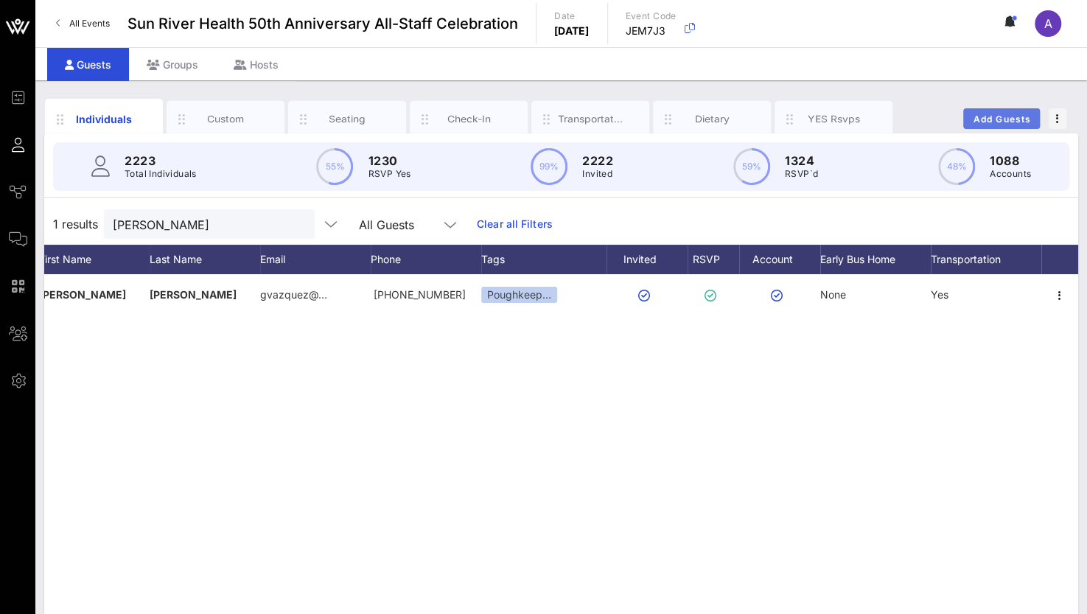
click at [1008, 111] on button "Add Guests" at bounding box center [1001, 118] width 77 height 21
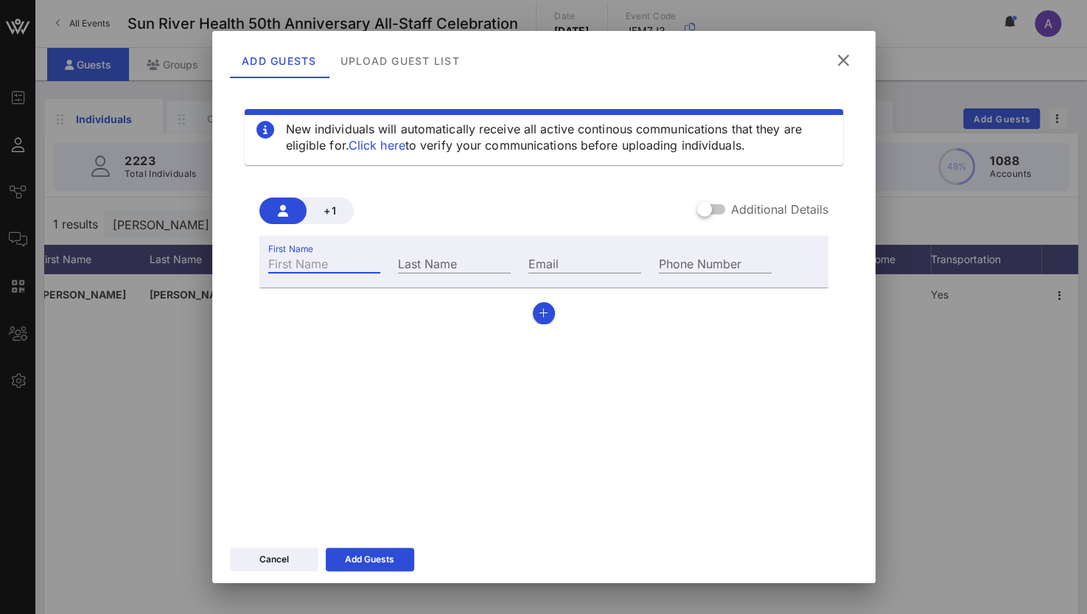
click at [276, 256] on div "First Name" at bounding box center [324, 262] width 113 height 19
type input "Tia"
type input "[PERSON_NAME]"
click at [541, 265] on div "Email" at bounding box center [584, 262] width 113 height 19
paste input "• [EMAIL_ADDRESS][DOMAIN_NAME]"
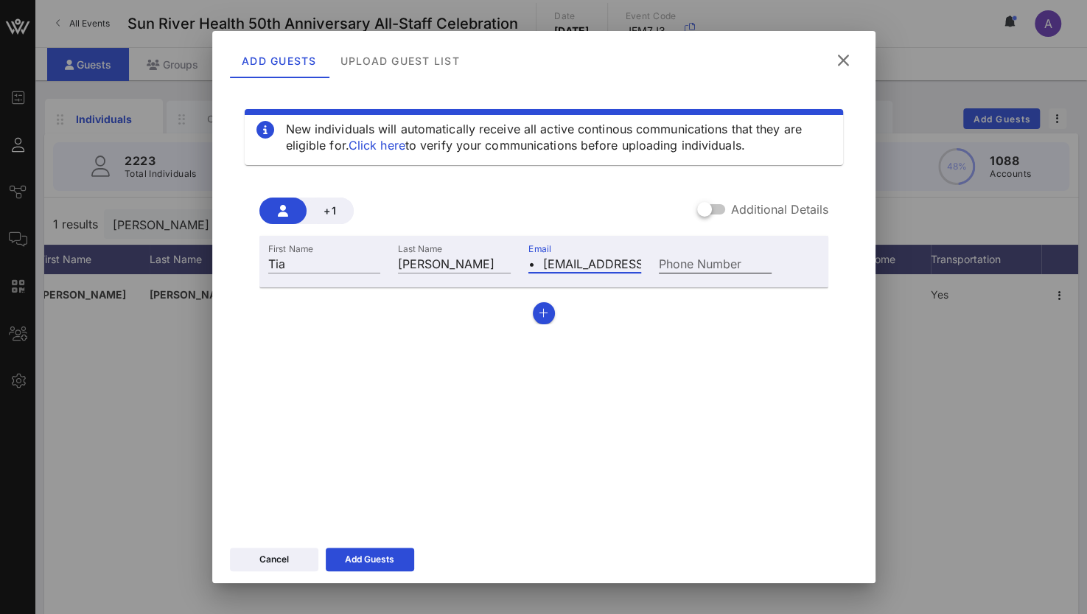
scroll to position [0, 40]
type input "• [EMAIL_ADDRESS][DOMAIN_NAME]"
click at [539, 317] on icon "button" at bounding box center [544, 313] width 10 height 10
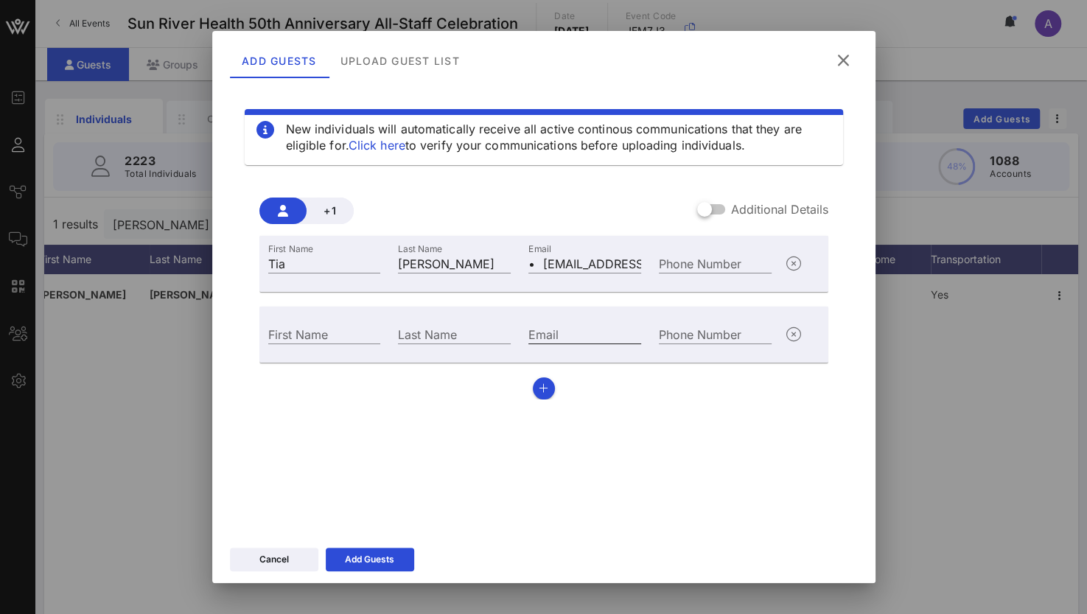
click at [571, 331] on input "Email" at bounding box center [584, 333] width 113 height 19
paste input "[EMAIL_ADDRESS]"
type input "[EMAIL_ADDRESS][DOMAIN_NAME]"
click at [533, 387] on button "button" at bounding box center [544, 388] width 22 height 22
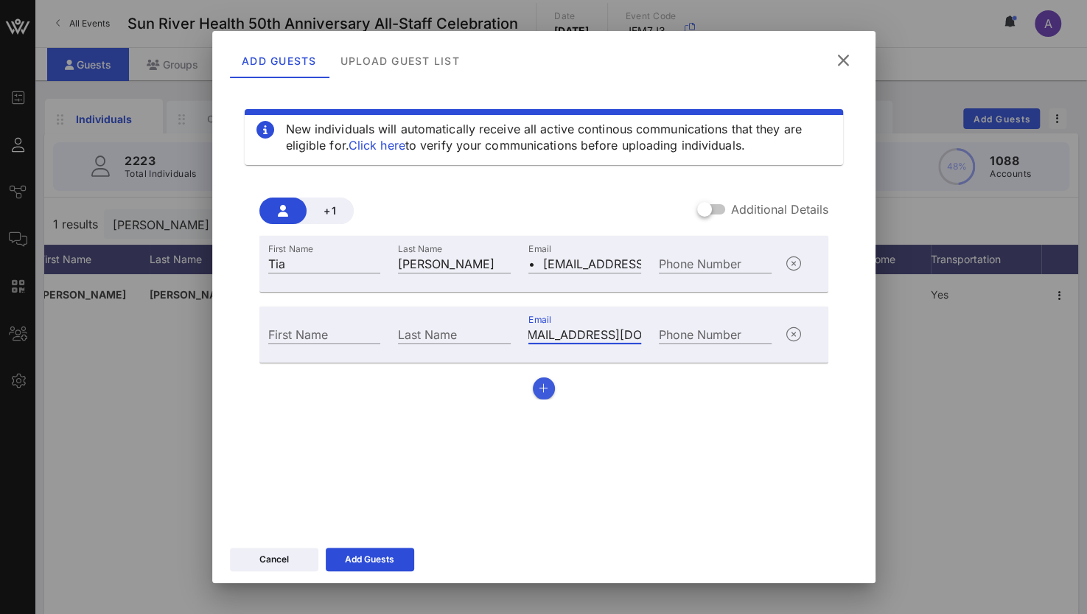
scroll to position [0, 0]
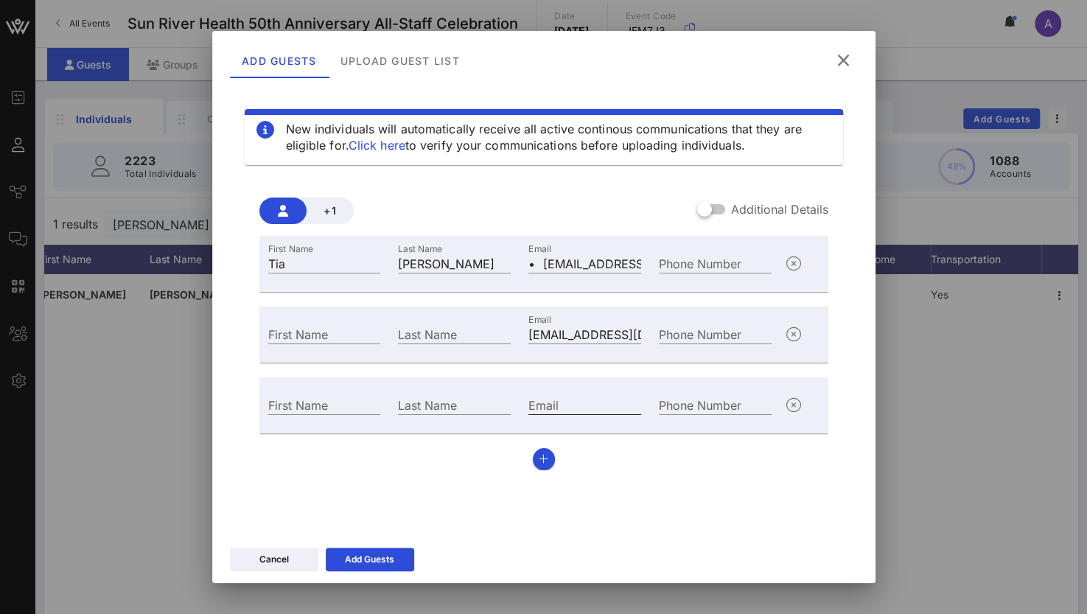
click at [587, 402] on input "Email" at bounding box center [584, 404] width 113 height 19
paste input "[EMAIL_ADDRESS][DOMAIN_NAME]"
type input "[EMAIL_ADDRESS][DOMAIN_NAME]"
click at [304, 343] on div "First Name" at bounding box center [324, 333] width 113 height 19
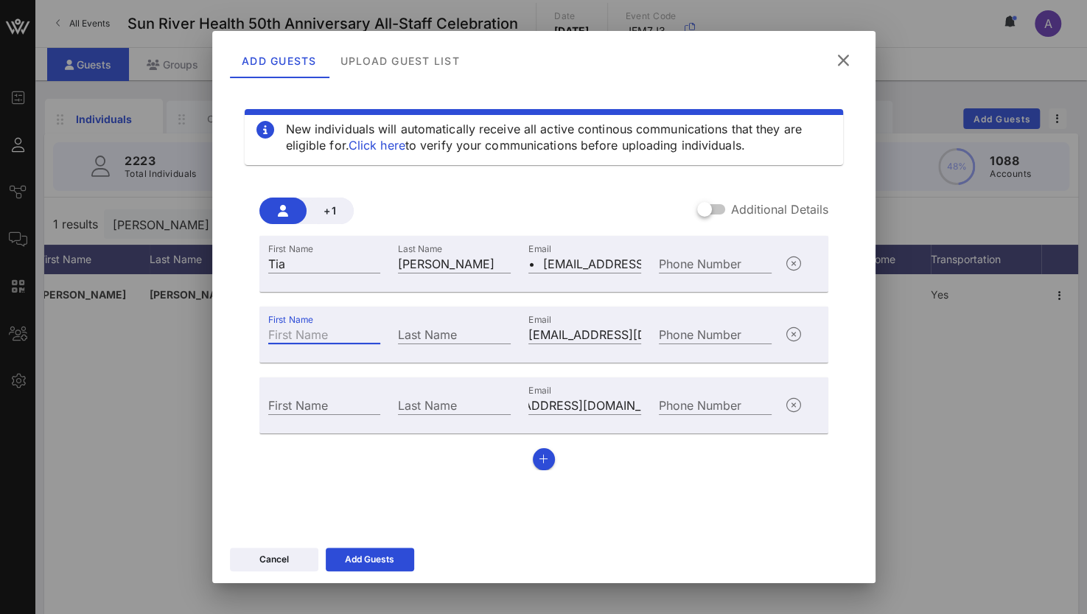
scroll to position [0, 0]
type input "[PERSON_NAME]"
click at [273, 405] on div "First Name" at bounding box center [324, 404] width 113 height 19
type input "[PERSON_NAME]"
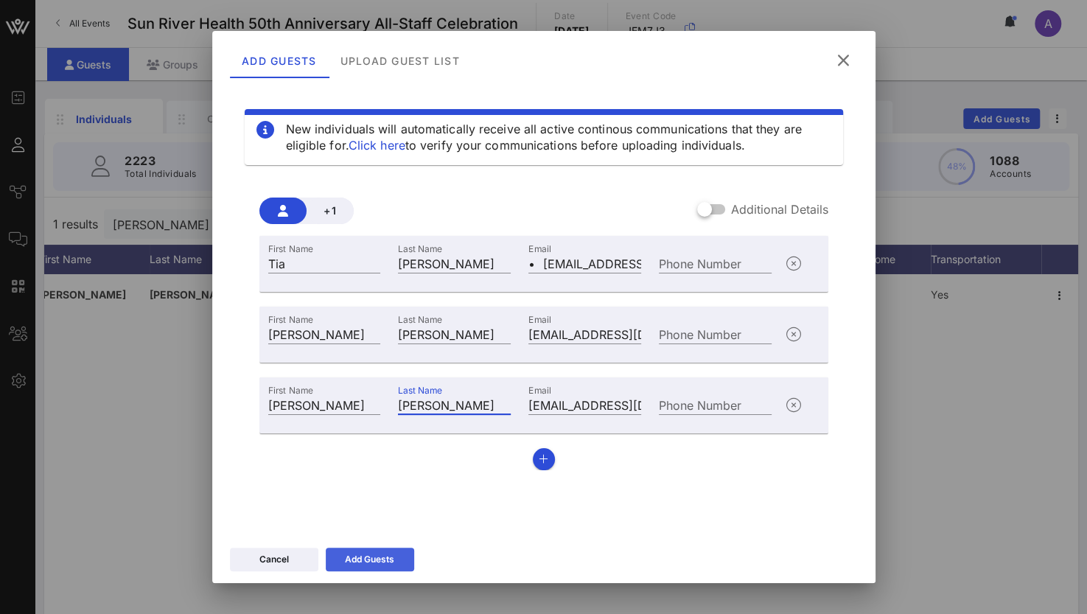
type input "[PERSON_NAME]"
click at [349, 561] on div "Add Guests" at bounding box center [369, 559] width 49 height 15
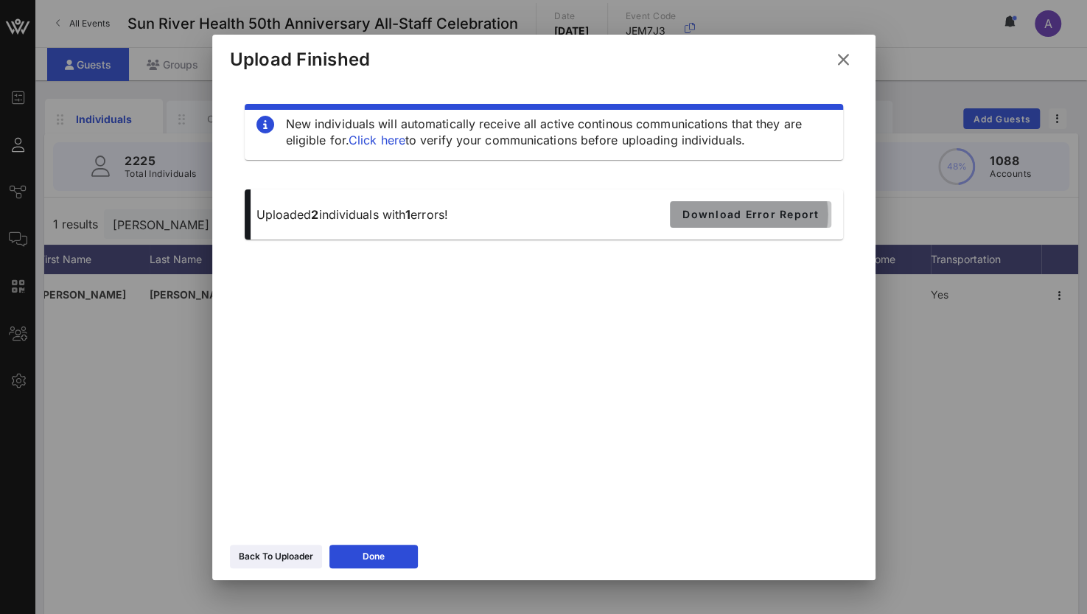
click at [766, 209] on span "Download Error Report" at bounding box center [750, 214] width 137 height 13
click at [385, 549] on button "Done" at bounding box center [373, 556] width 88 height 24
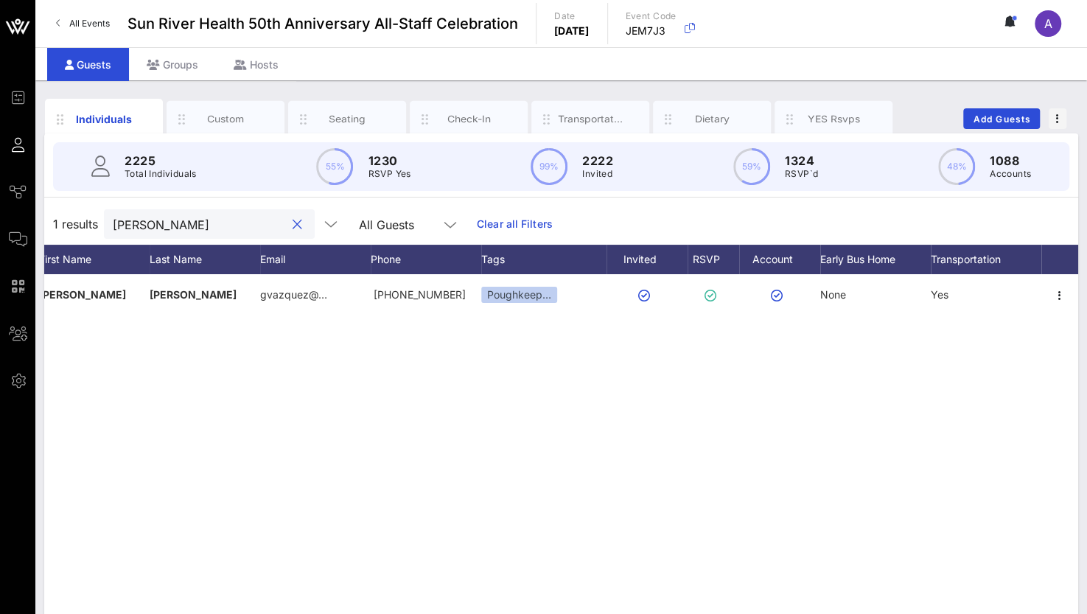
drag, startPoint x: 169, startPoint y: 228, endPoint x: 127, endPoint y: 224, distance: 42.2
click at [127, 224] on input "[PERSON_NAME]" at bounding box center [199, 223] width 172 height 19
type input "G"
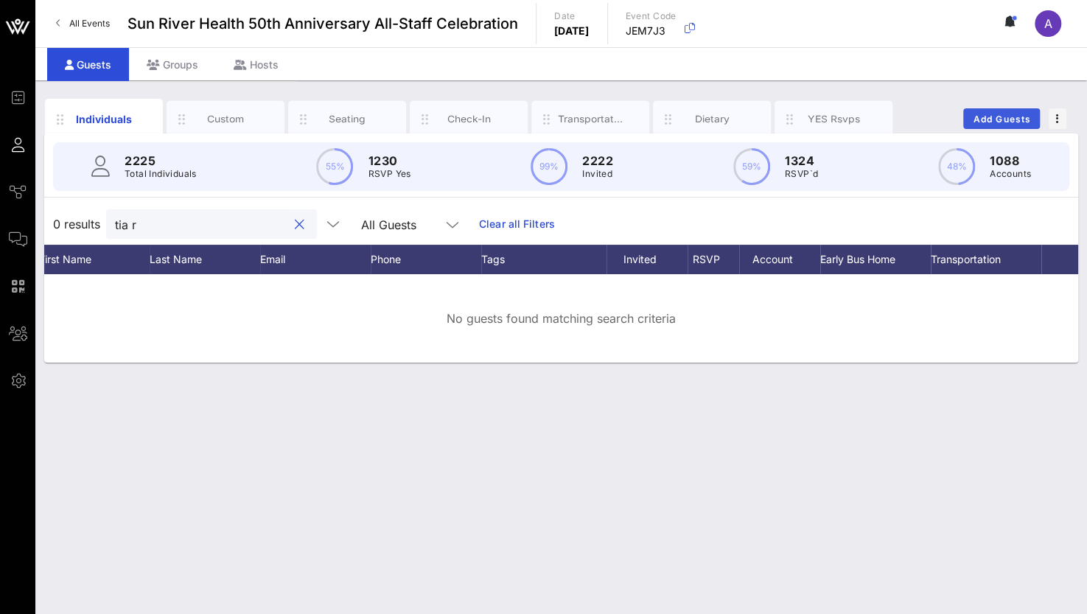
type input "tia r"
click at [996, 116] on span "Add Guests" at bounding box center [1002, 118] width 58 height 11
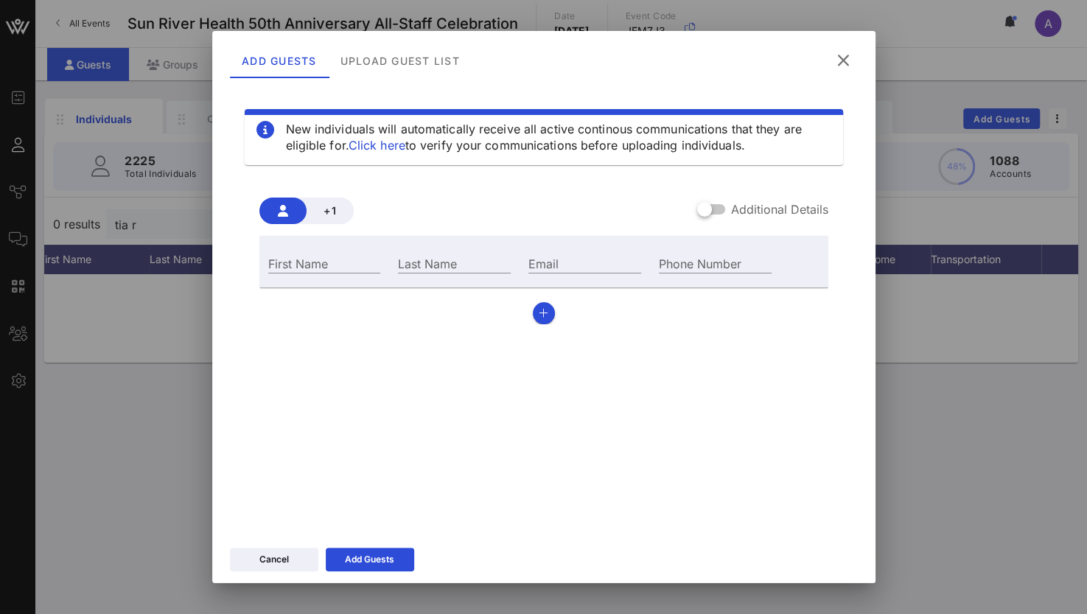
click at [306, 274] on div "First Name" at bounding box center [324, 262] width 130 height 40
click at [307, 263] on div "First Name" at bounding box center [324, 262] width 113 height 19
type input "Tia"
type input "[PERSON_NAME]"
click at [544, 260] on div "Email" at bounding box center [584, 262] width 113 height 19
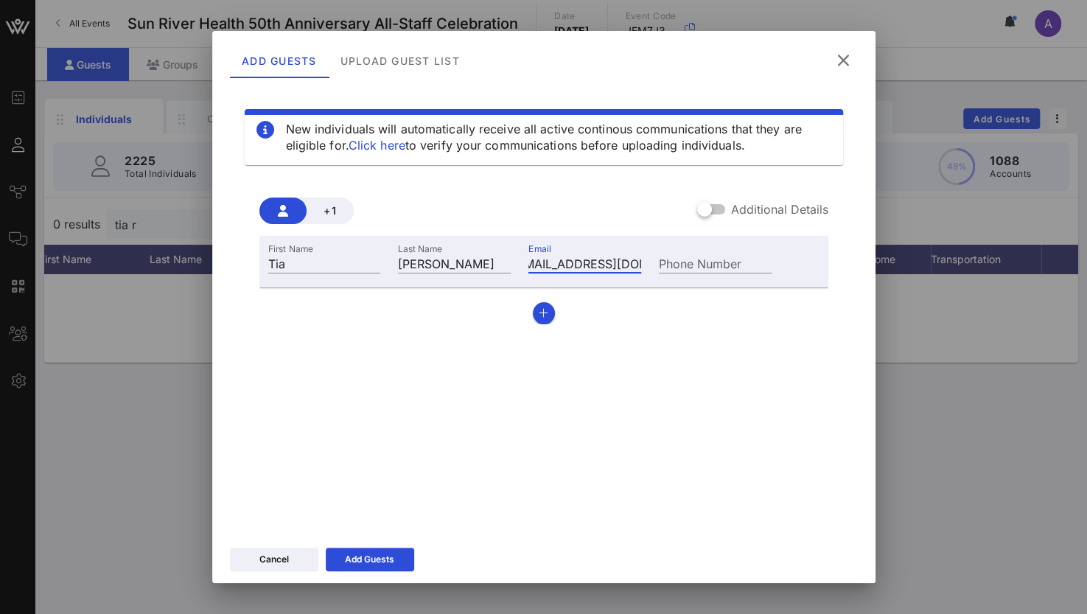
scroll to position [0, 23]
type input "[EMAIL_ADDRESS][DOMAIN_NAME]"
click at [377, 555] on div "Add Guests" at bounding box center [369, 559] width 49 height 15
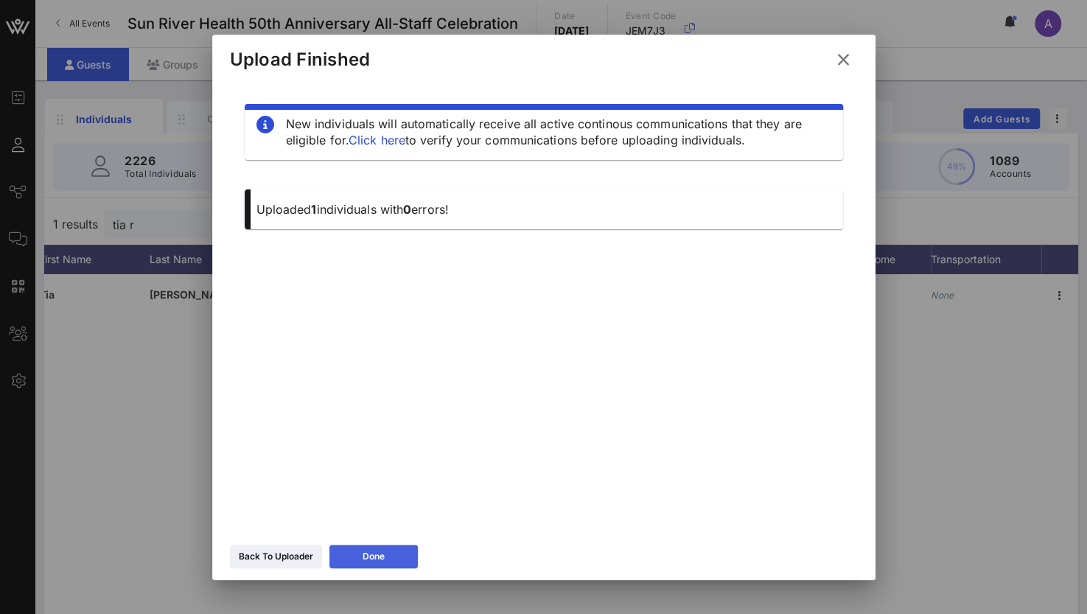
click at [357, 556] on button "Done" at bounding box center [373, 556] width 88 height 24
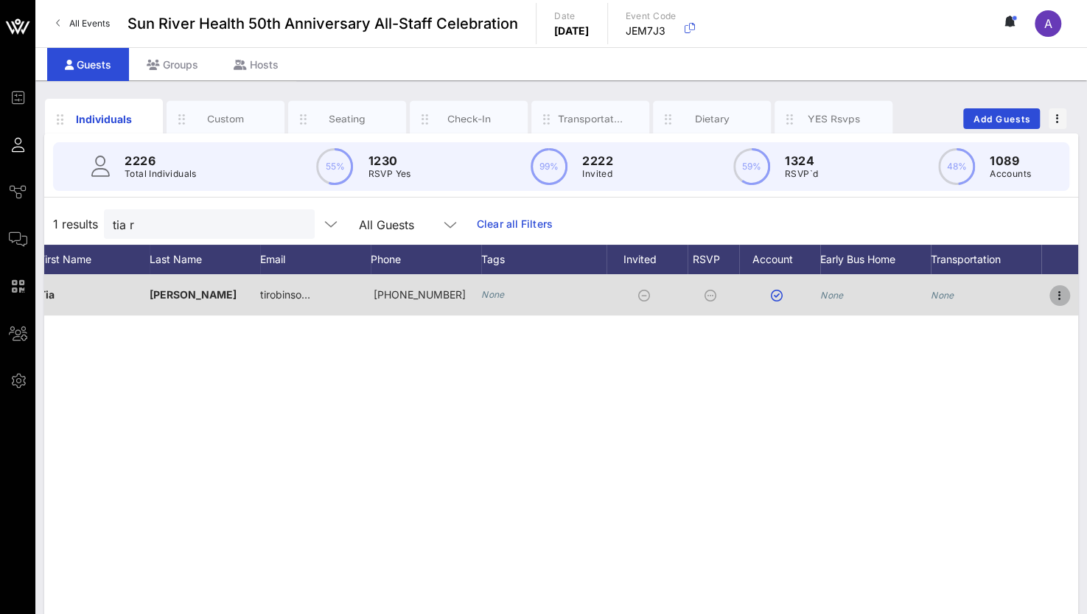
click at [1060, 294] on icon "button" at bounding box center [1060, 296] width 18 height 18
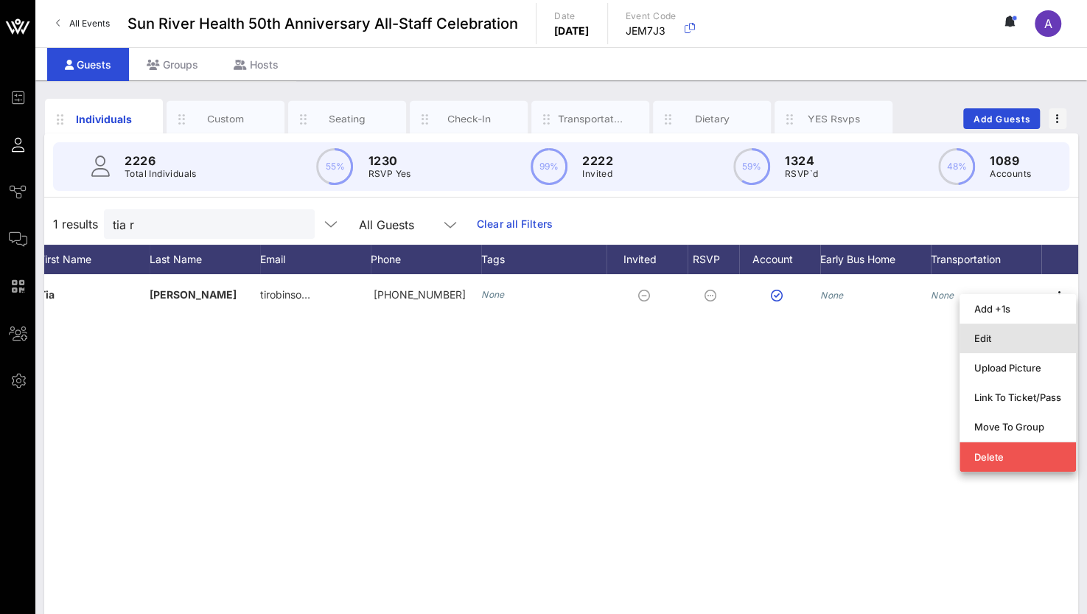
click at [978, 341] on div "Edit" at bounding box center [1017, 338] width 87 height 12
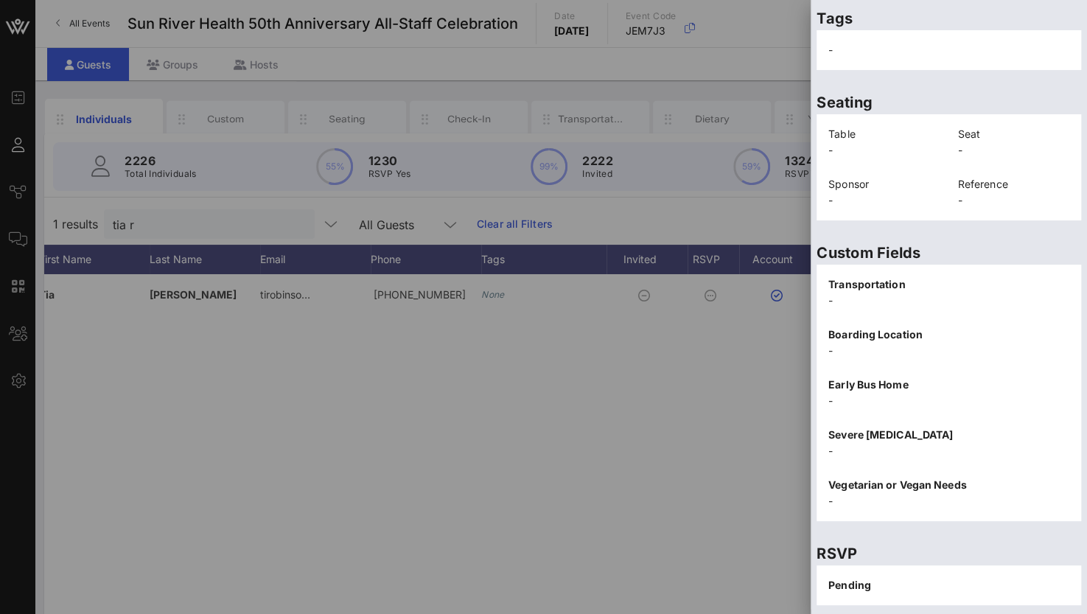
scroll to position [315, 0]
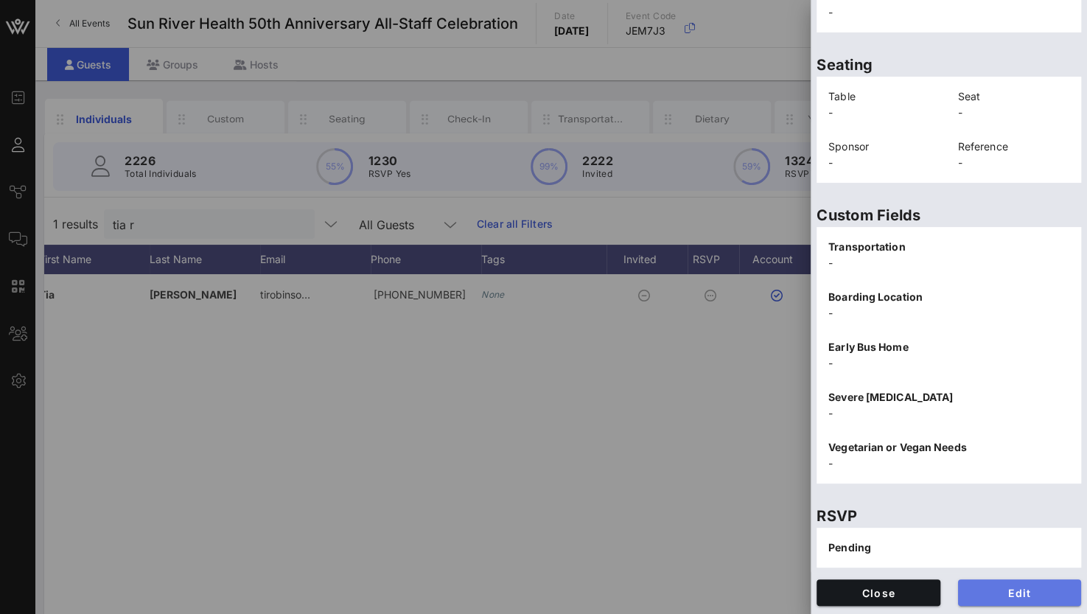
click at [970, 595] on span "Edit" at bounding box center [1020, 592] width 100 height 13
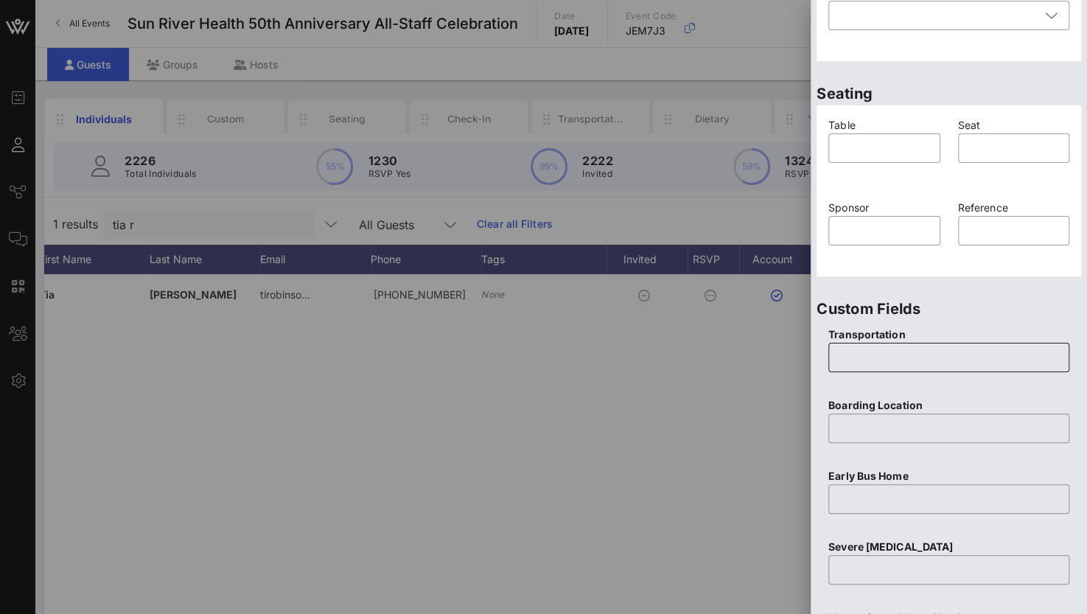
click at [855, 346] on input "text" at bounding box center [948, 358] width 223 height 24
type input "Yes"
click at [852, 430] on input "text" at bounding box center [948, 428] width 223 height 24
type input "Beacon"
click at [909, 509] on input "text" at bounding box center [948, 499] width 223 height 24
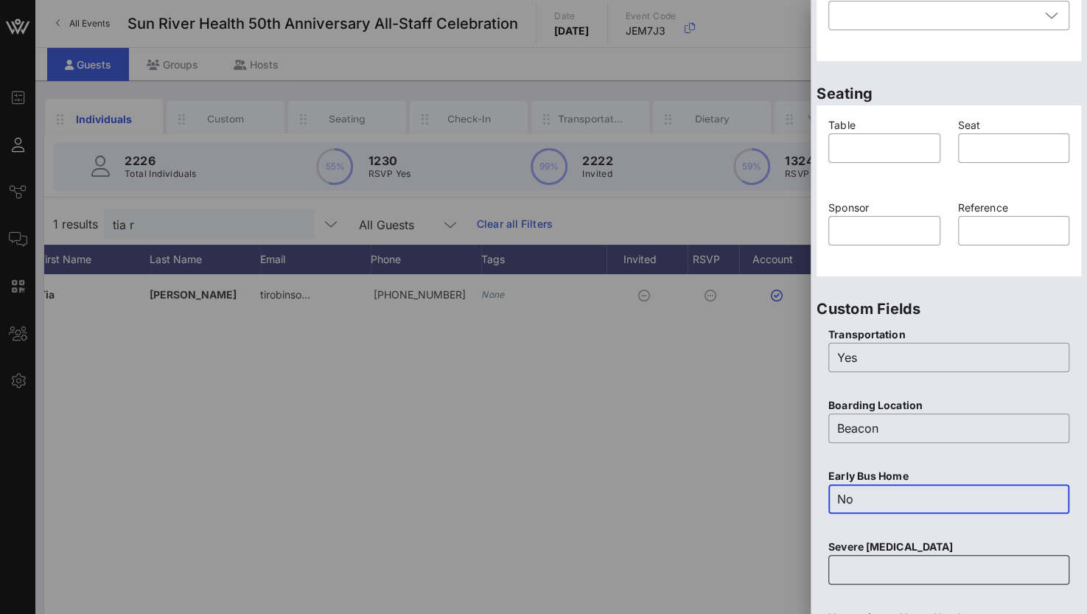
type input "No"
click at [880, 563] on input "text" at bounding box center [948, 570] width 223 height 24
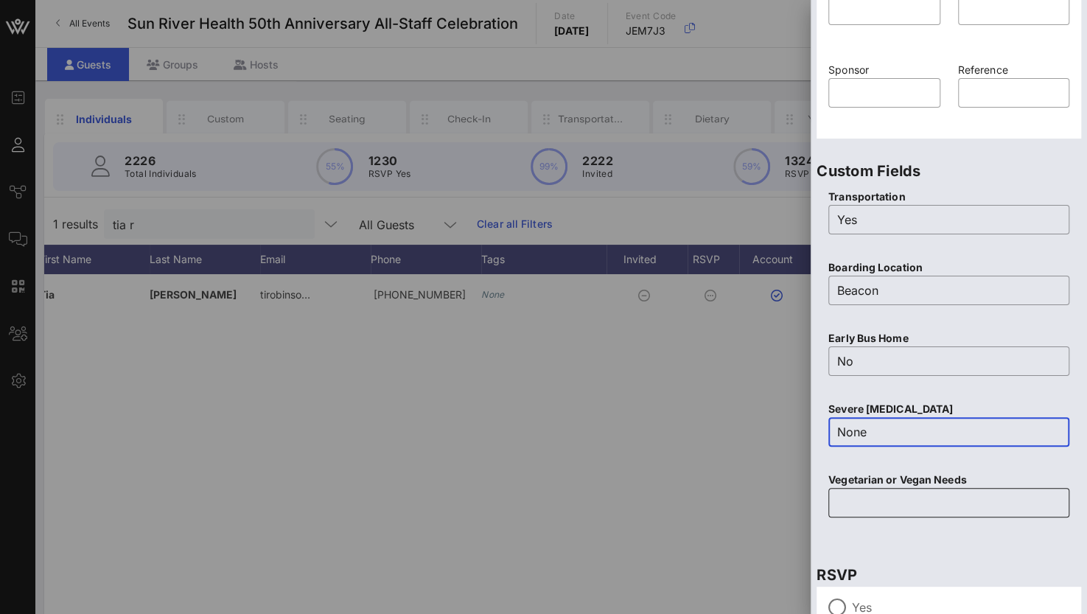
scroll to position [536, 0]
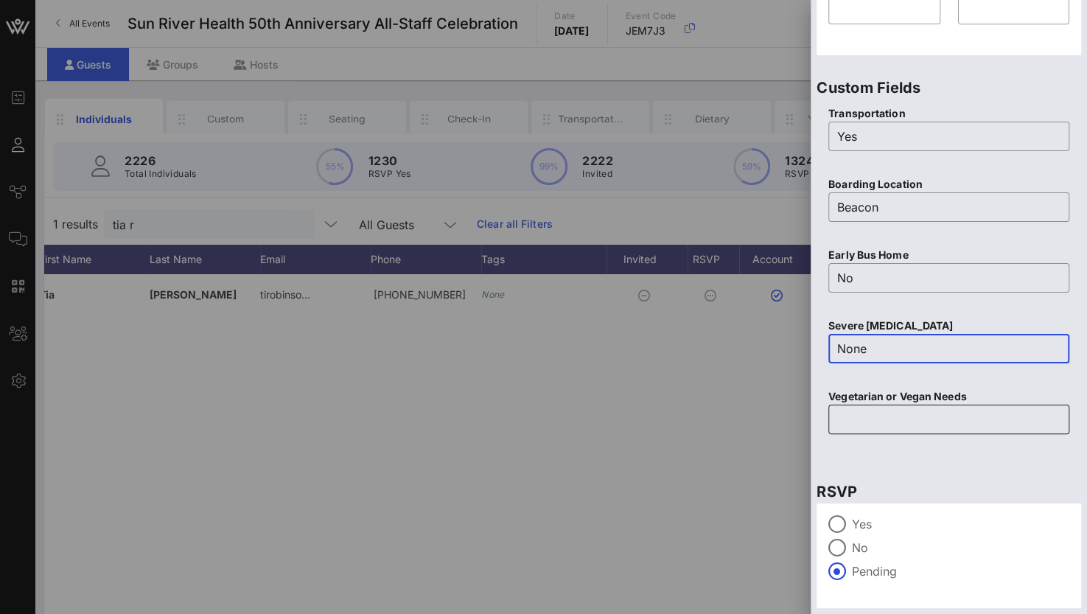
type input "None"
click at [857, 407] on input "text" at bounding box center [948, 419] width 223 height 24
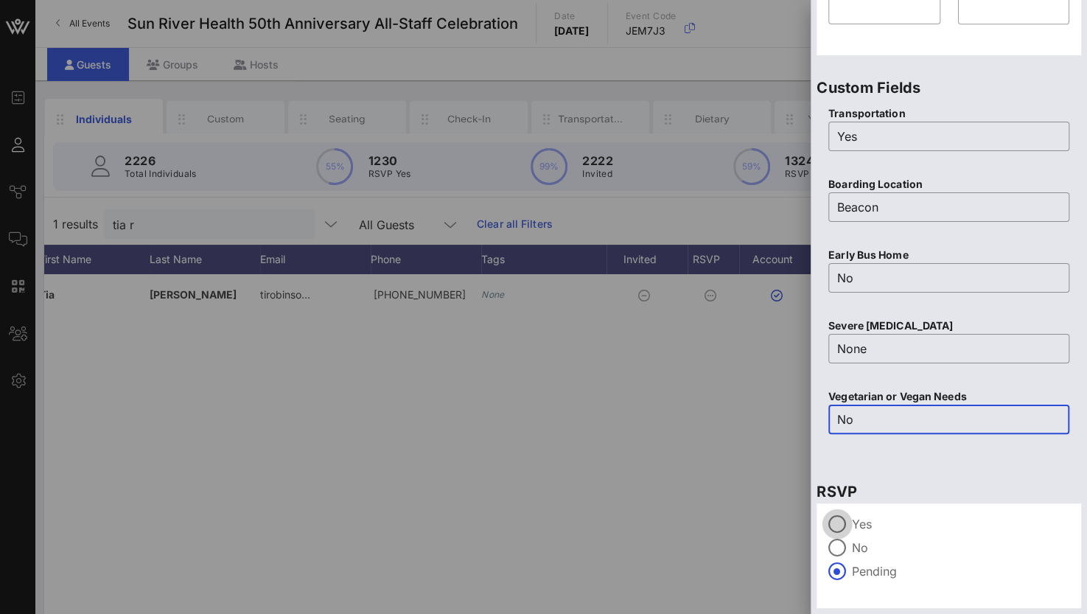
type input "No"
click at [839, 528] on div at bounding box center [836, 523] width 25 height 25
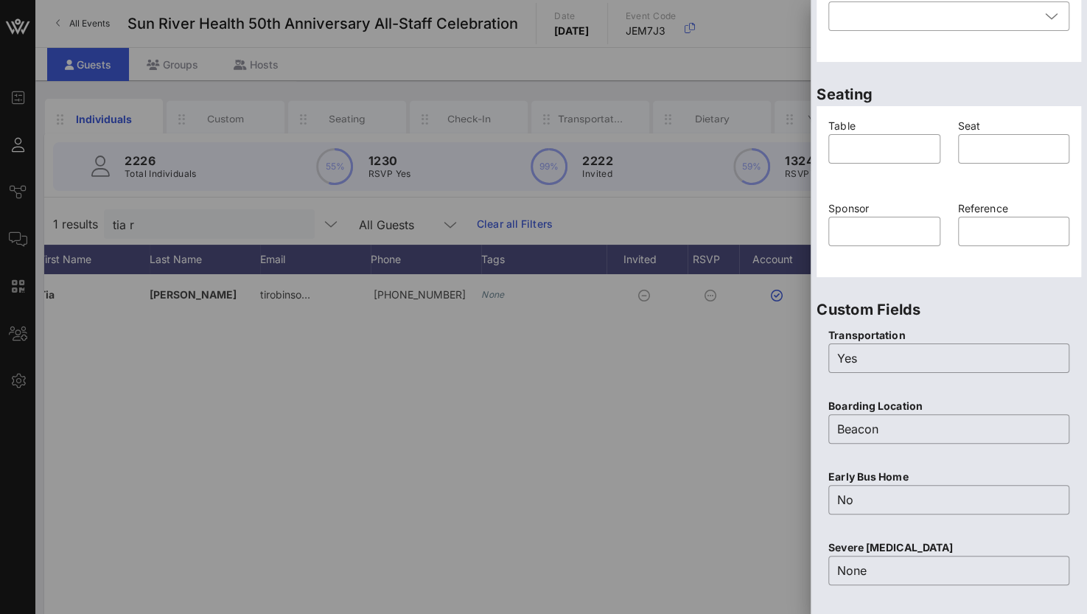
scroll to position [241, 0]
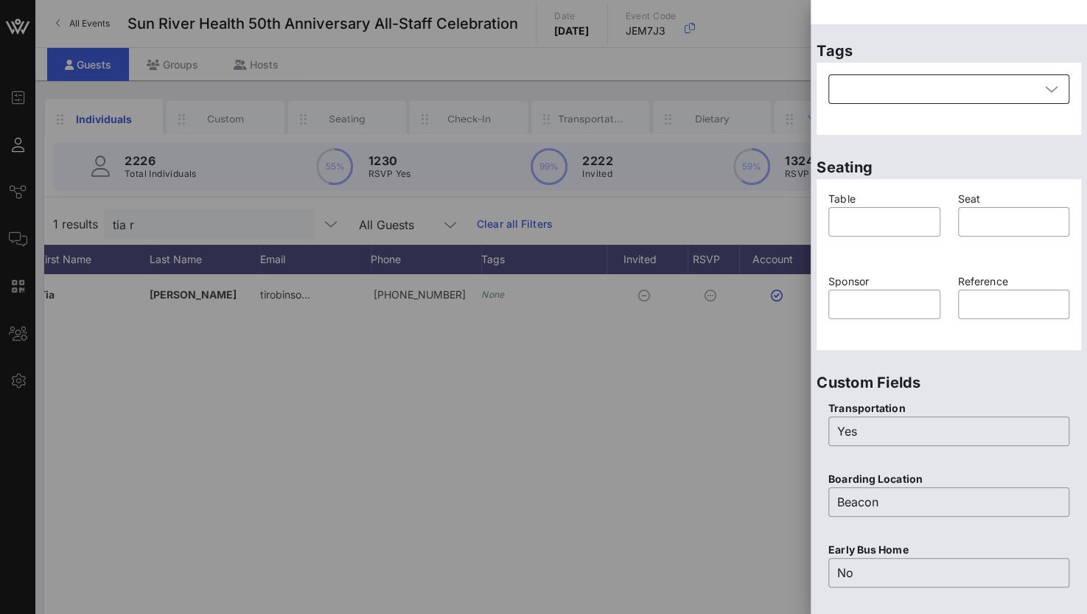
click at [865, 83] on div at bounding box center [938, 88] width 203 height 29
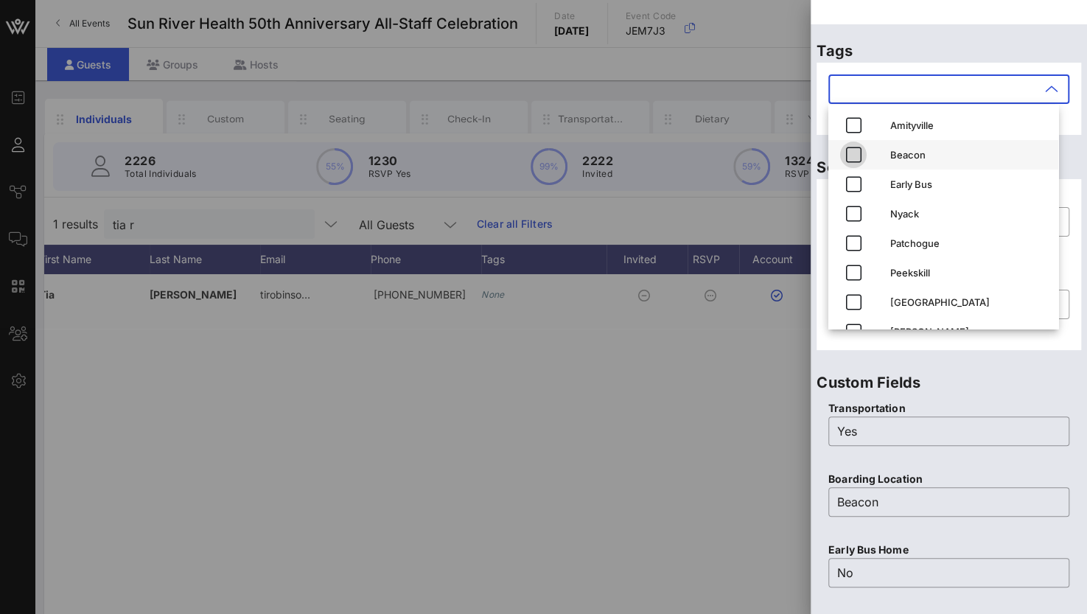
click at [853, 155] on icon "button" at bounding box center [853, 155] width 18 height 18
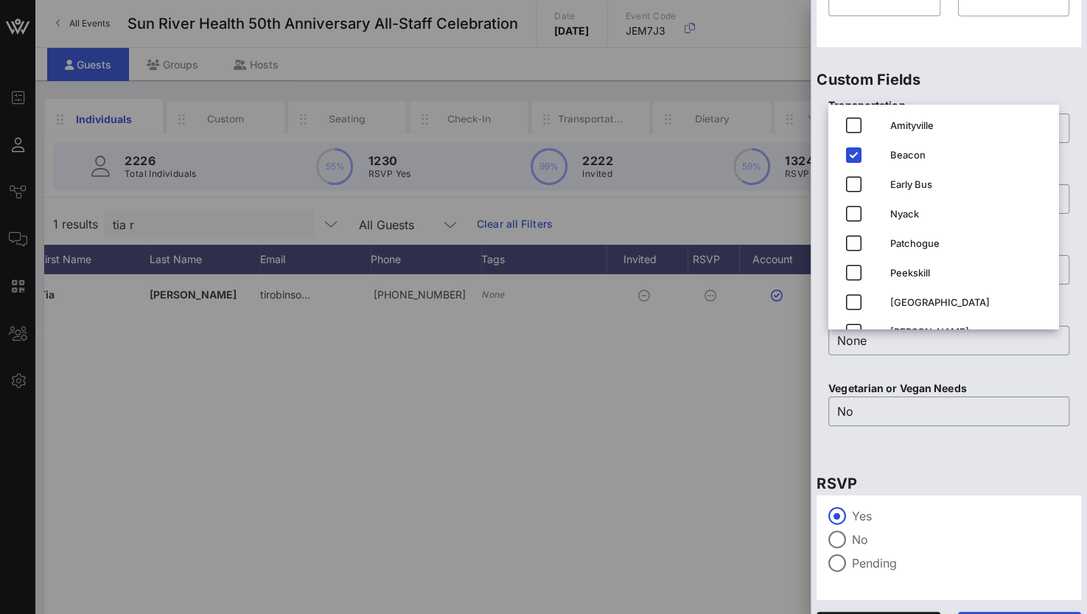
scroll to position [576, 0]
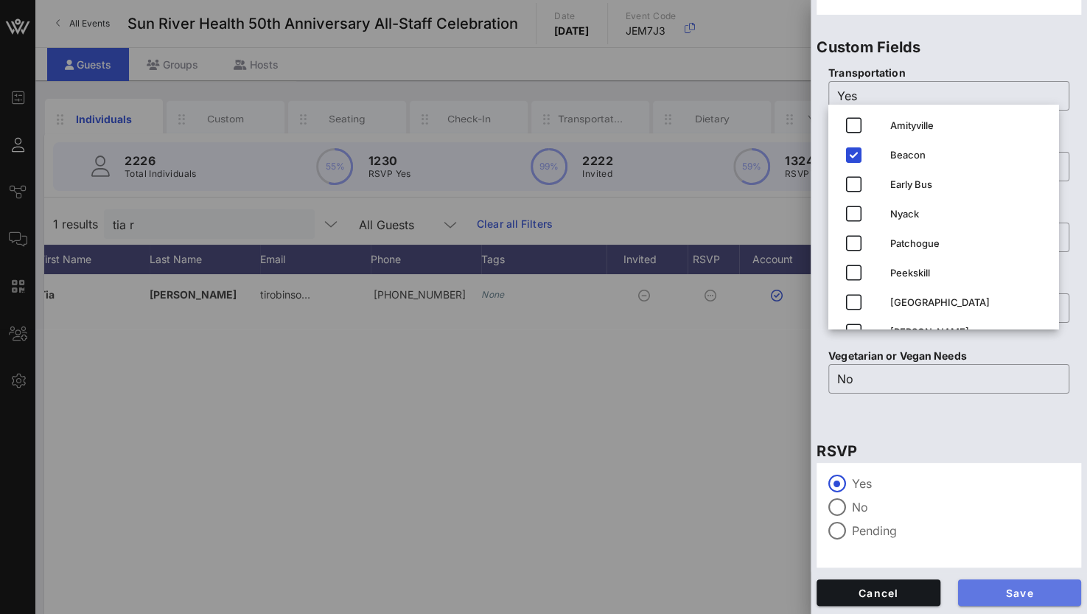
click at [998, 587] on span "Save" at bounding box center [1020, 592] width 100 height 13
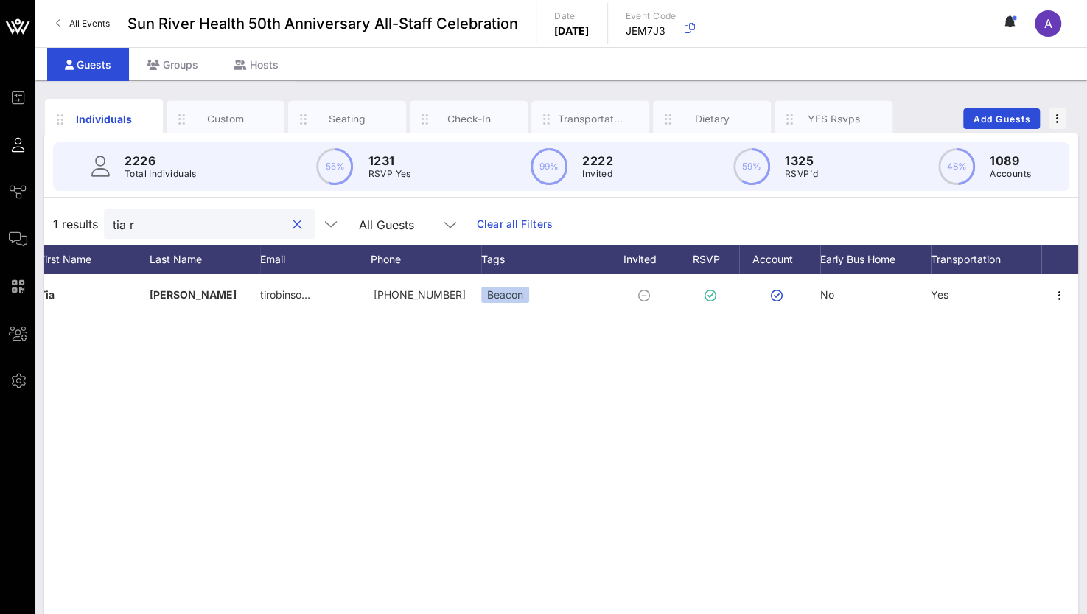
drag, startPoint x: 175, startPoint y: 218, endPoint x: 52, endPoint y: 209, distance: 123.4
click at [52, 209] on div "1 results tia r All Guests Clear all Filters" at bounding box center [561, 223] width 1034 height 41
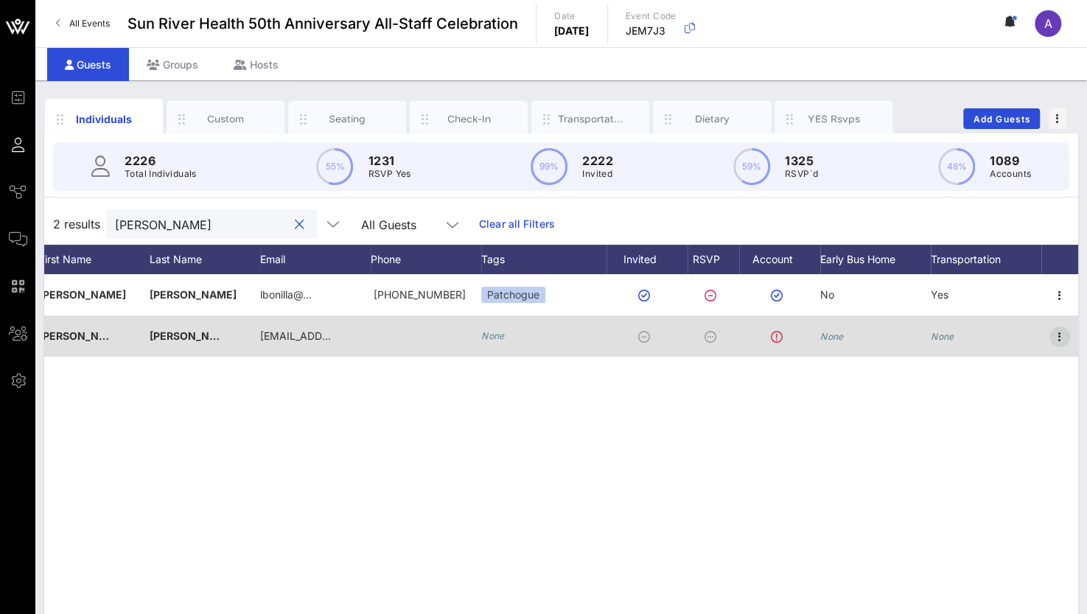
type input "[PERSON_NAME]"
click at [1065, 341] on icon "button" at bounding box center [1060, 337] width 18 height 18
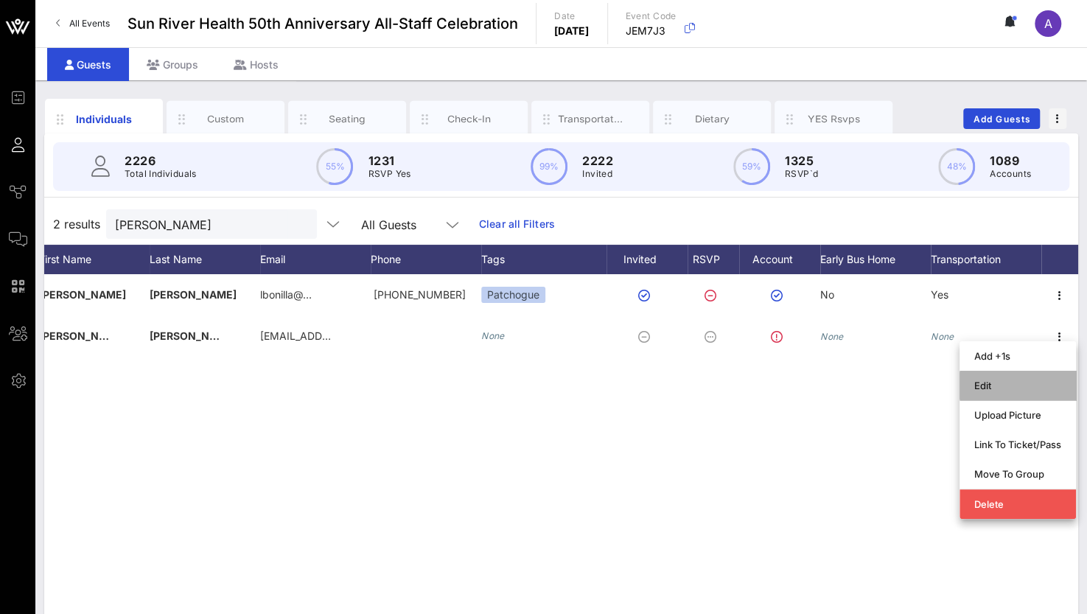
click at [995, 386] on div "Edit" at bounding box center [1017, 385] width 87 height 12
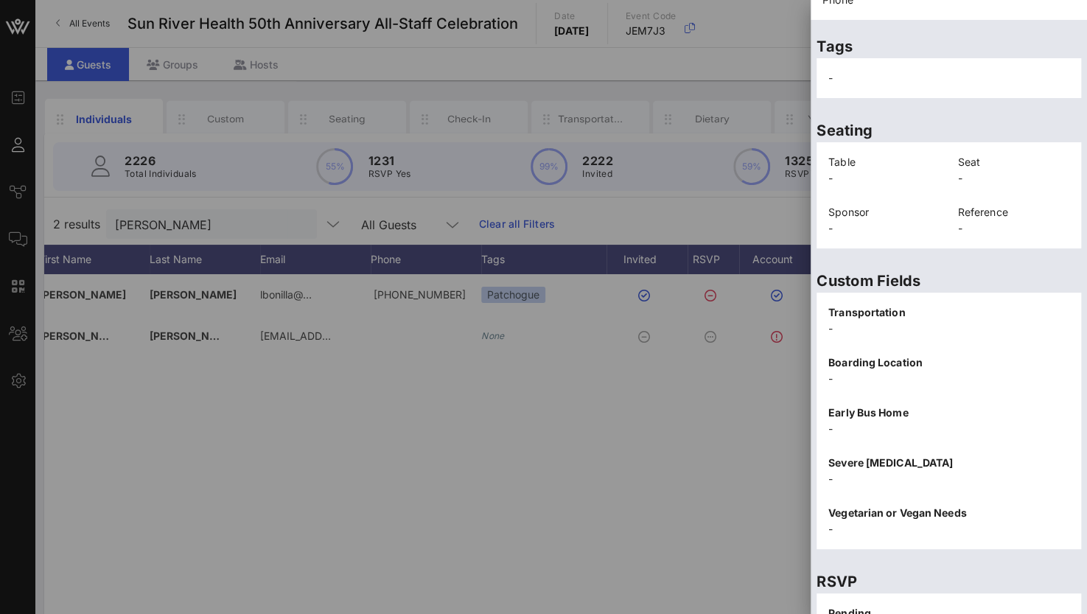
scroll to position [298, 0]
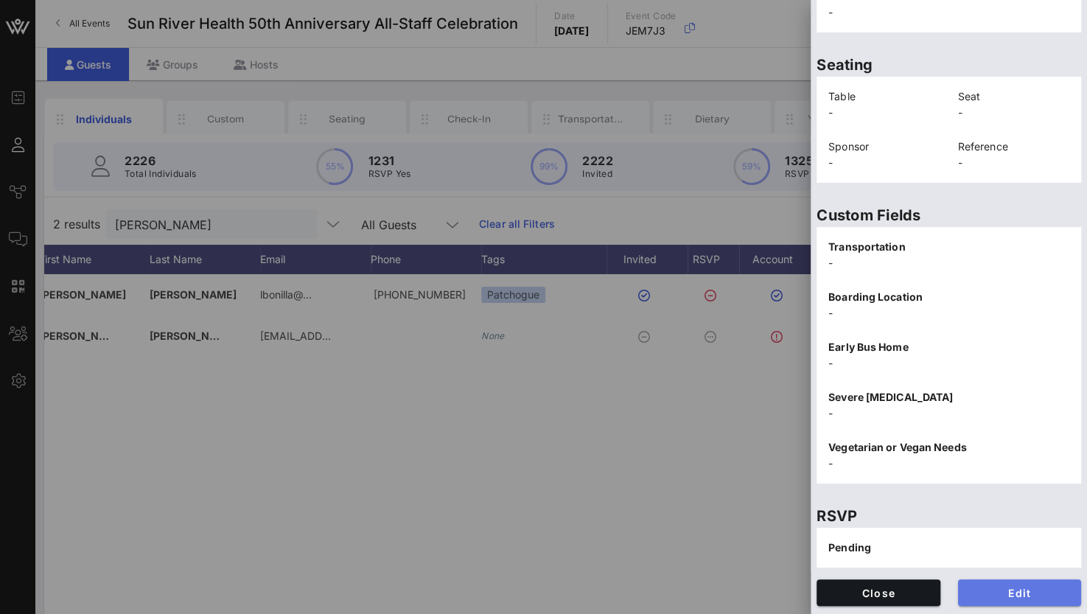
click at [996, 600] on button "Edit" at bounding box center [1020, 592] width 124 height 27
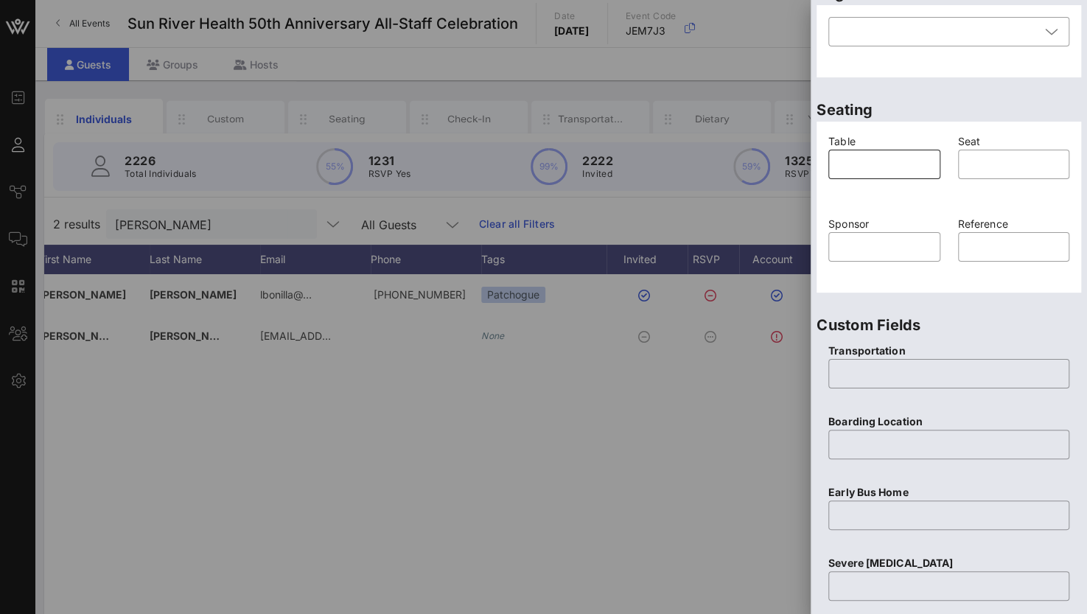
scroll to position [225, 0]
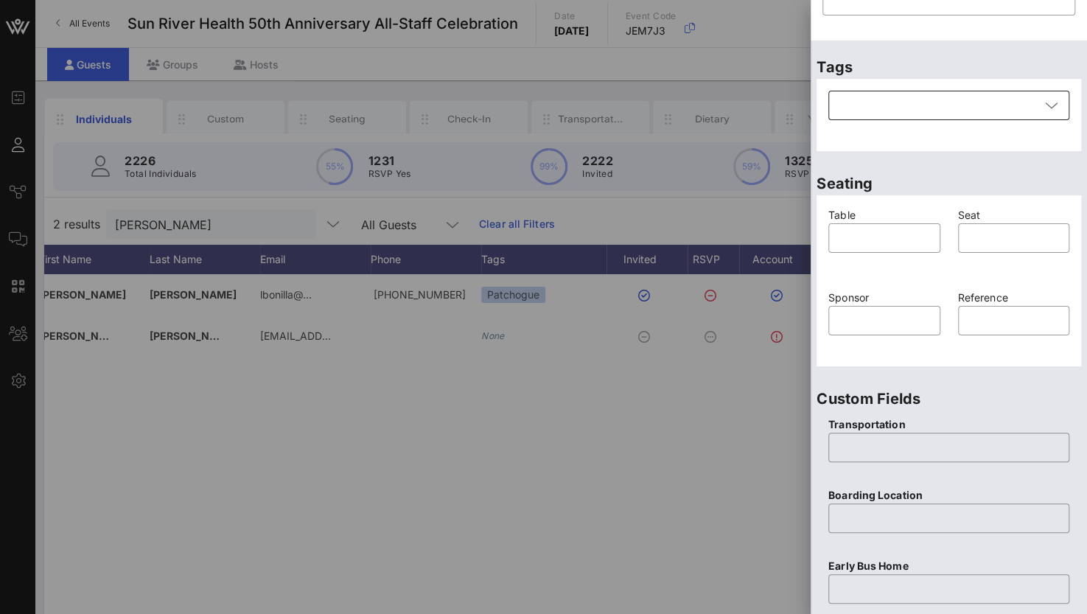
click at [866, 105] on div at bounding box center [938, 105] width 203 height 29
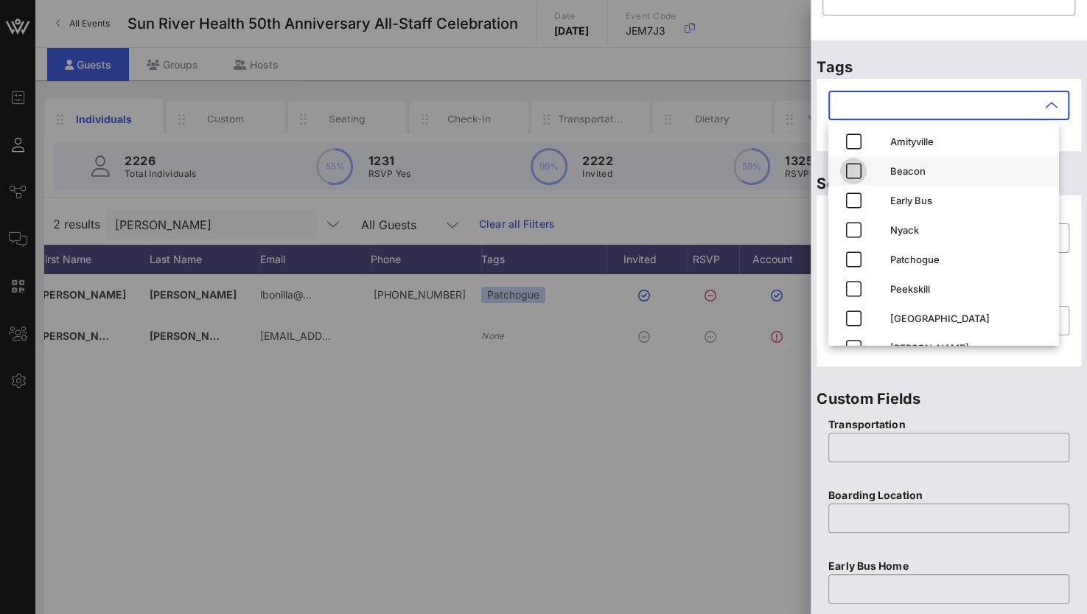
click at [857, 170] on icon "button" at bounding box center [853, 171] width 18 height 18
click at [880, 441] on input "text" at bounding box center [948, 447] width 223 height 24
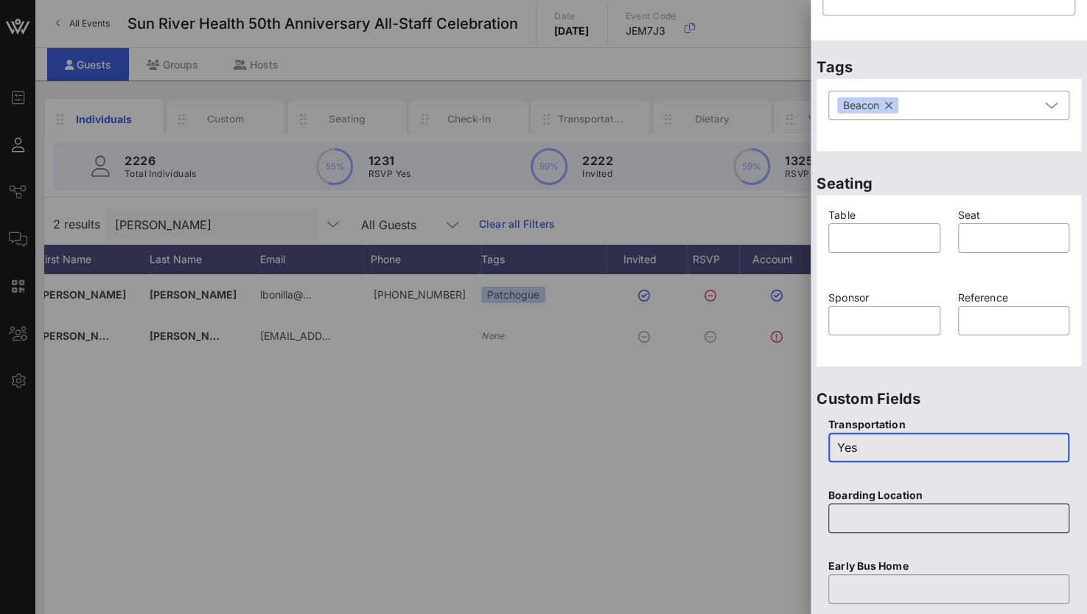
type input "Yes"
click at [868, 513] on input "text" at bounding box center [948, 518] width 223 height 24
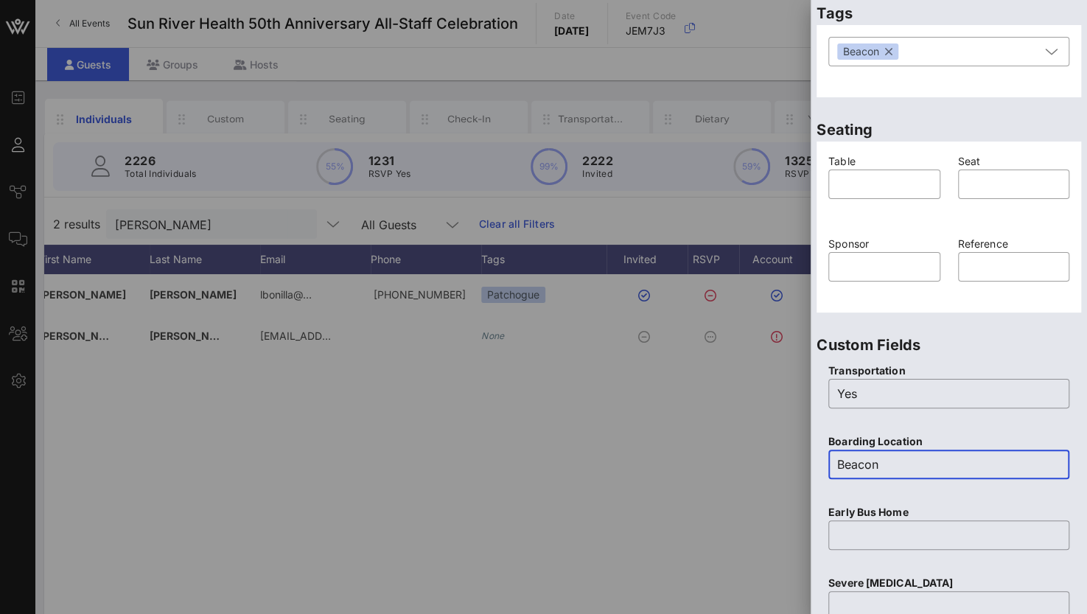
scroll to position [298, 0]
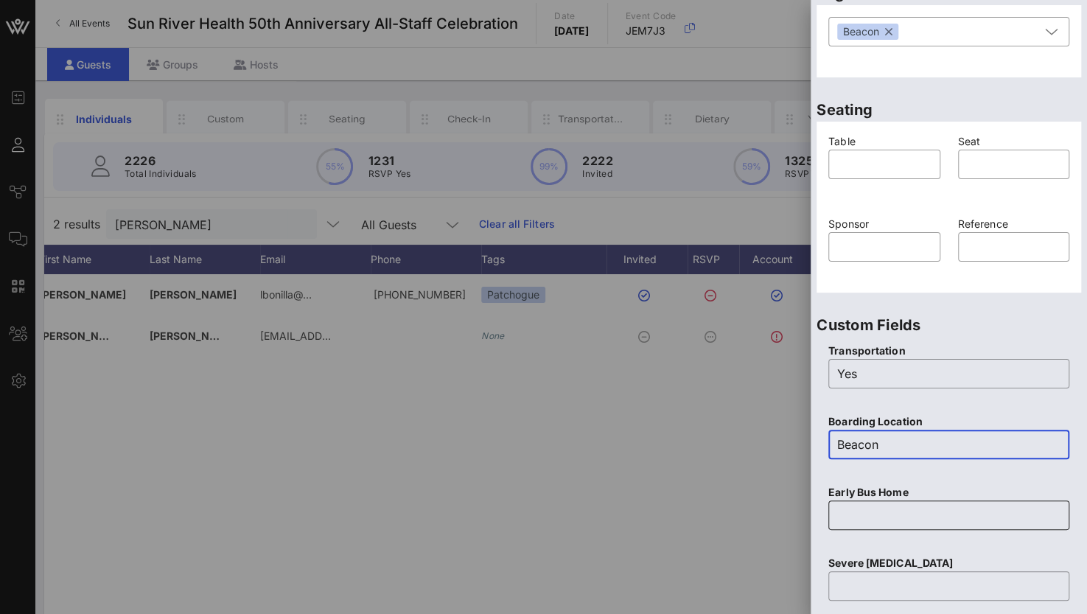
type input "Beacon"
click at [874, 506] on input "text" at bounding box center [948, 515] width 223 height 24
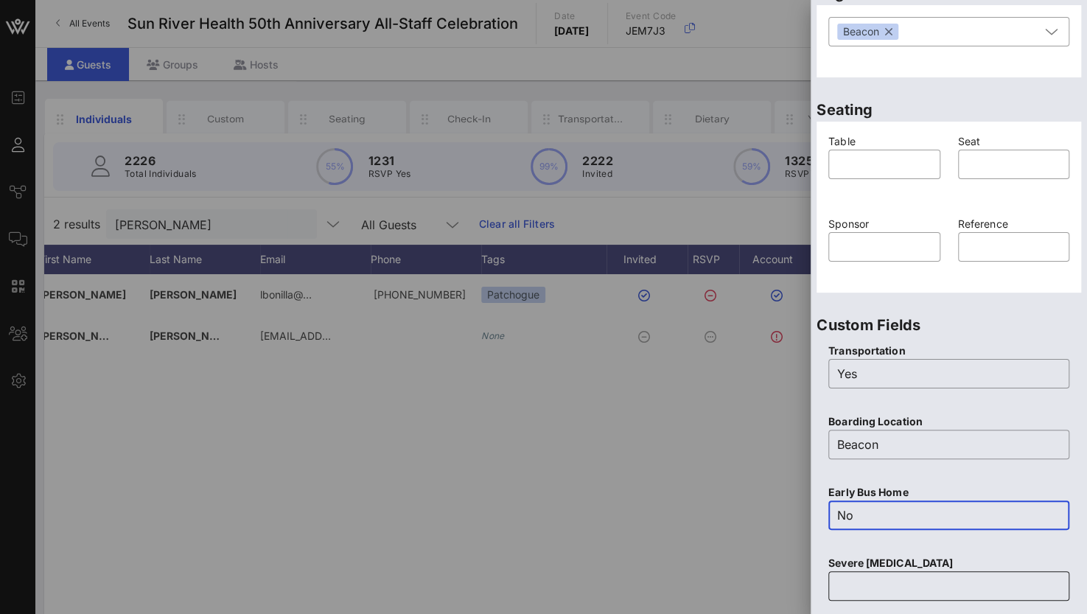
type input "No"
click at [849, 586] on input "text" at bounding box center [948, 586] width 223 height 24
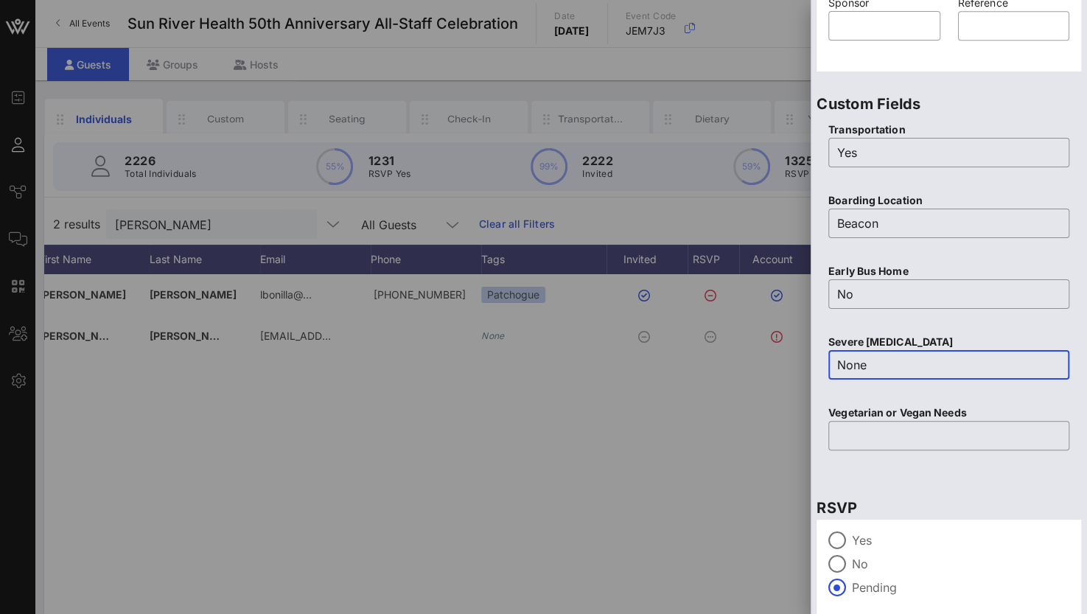
scroll to position [576, 0]
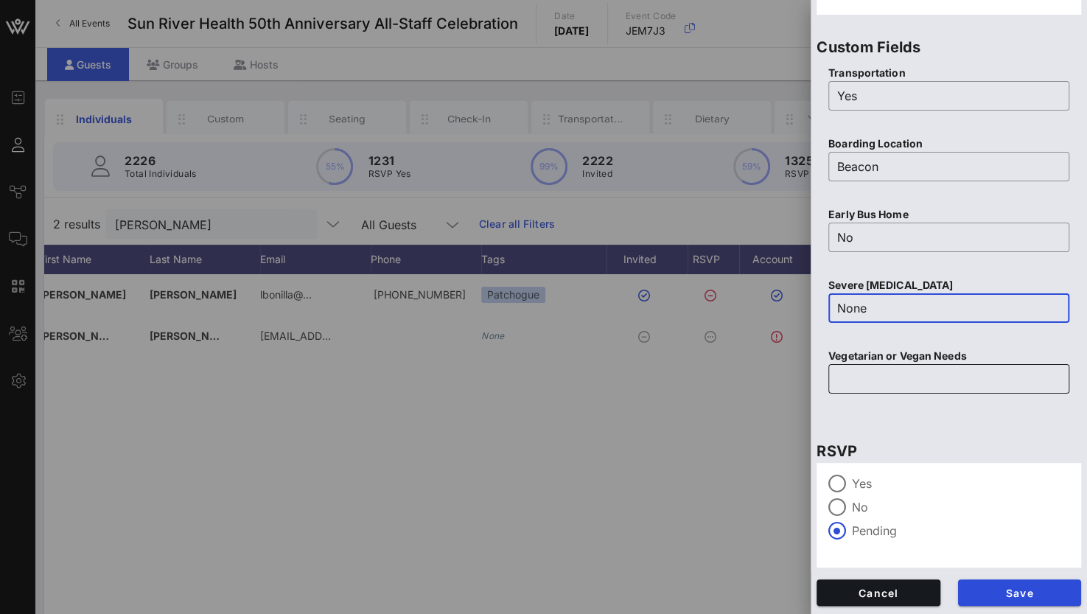
type input "None"
click at [867, 379] on input "text" at bounding box center [948, 379] width 223 height 24
type input "No"
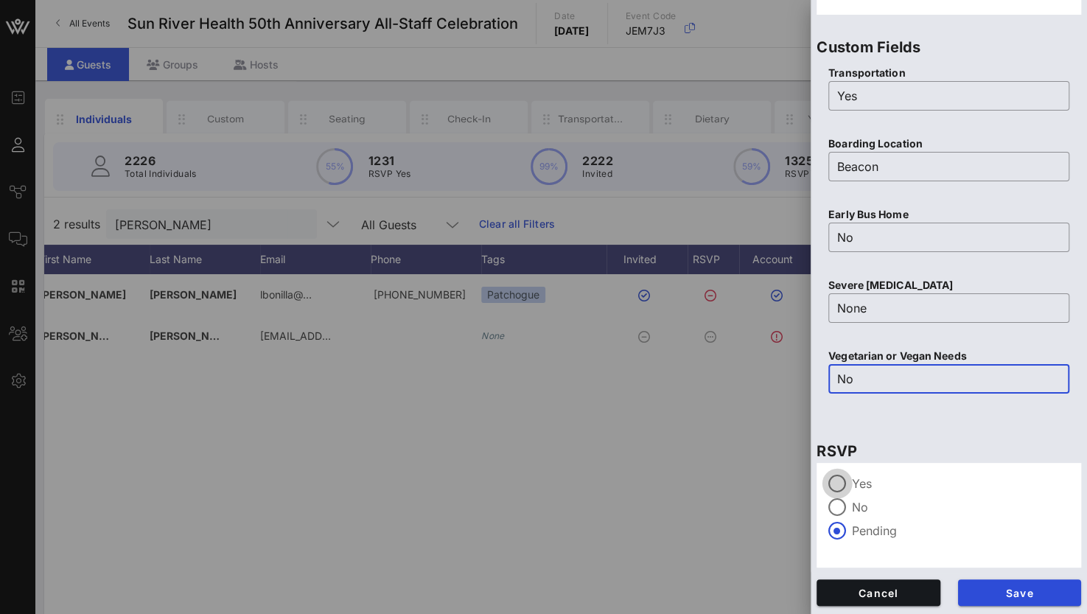
click at [843, 483] on div at bounding box center [836, 483] width 25 height 25
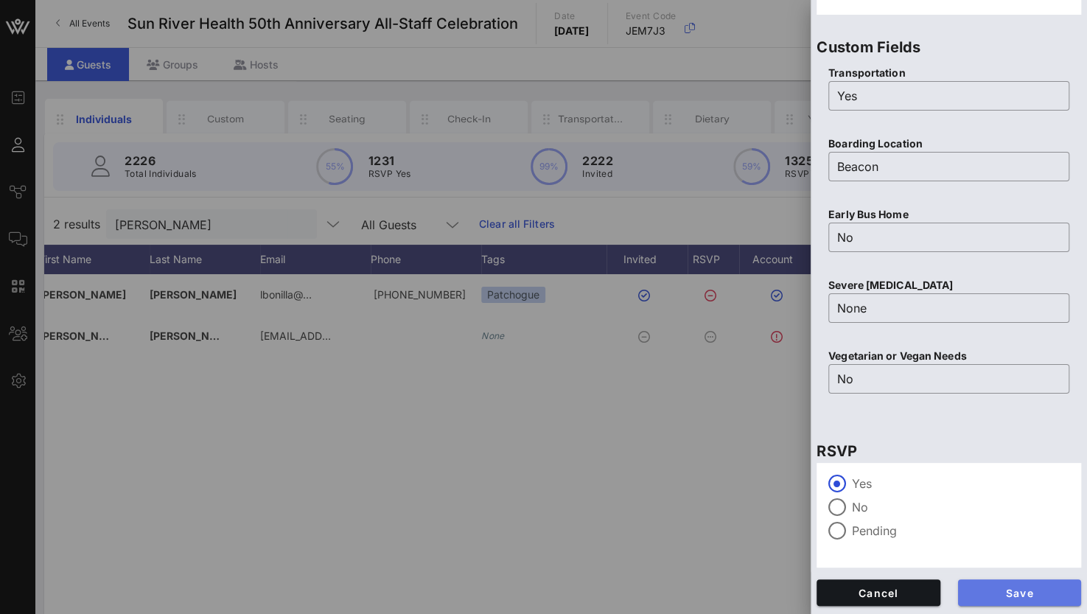
click at [970, 584] on button "Save" at bounding box center [1020, 592] width 124 height 27
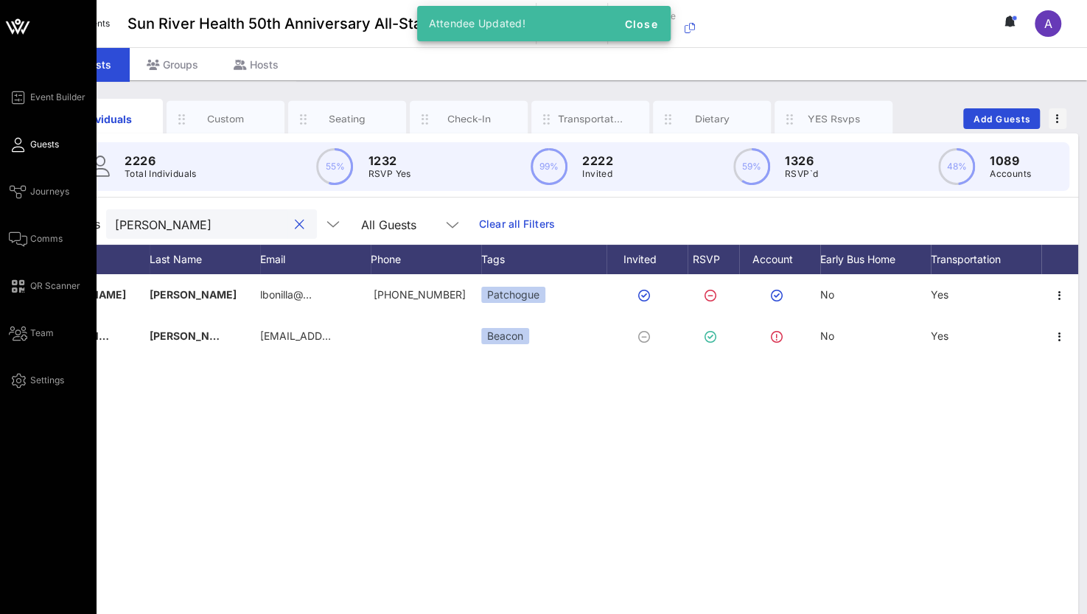
drag, startPoint x: 169, startPoint y: 219, endPoint x: 12, endPoint y: 213, distance: 157.8
click at [12, 213] on div "Event Builder Guests Journeys Comms QR Scanner Team Settings Sun River Health 5…" at bounding box center [543, 365] width 1087 height 731
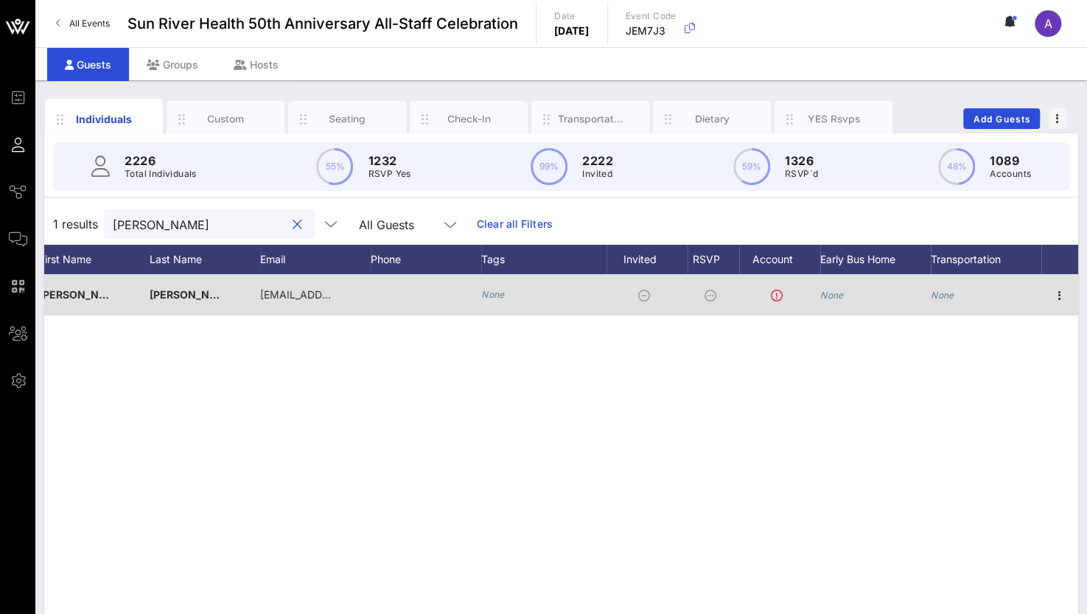
type input "[PERSON_NAME]"
click at [1060, 283] on div at bounding box center [1059, 294] width 37 height 41
click at [1061, 298] on icon "button" at bounding box center [1060, 296] width 18 height 18
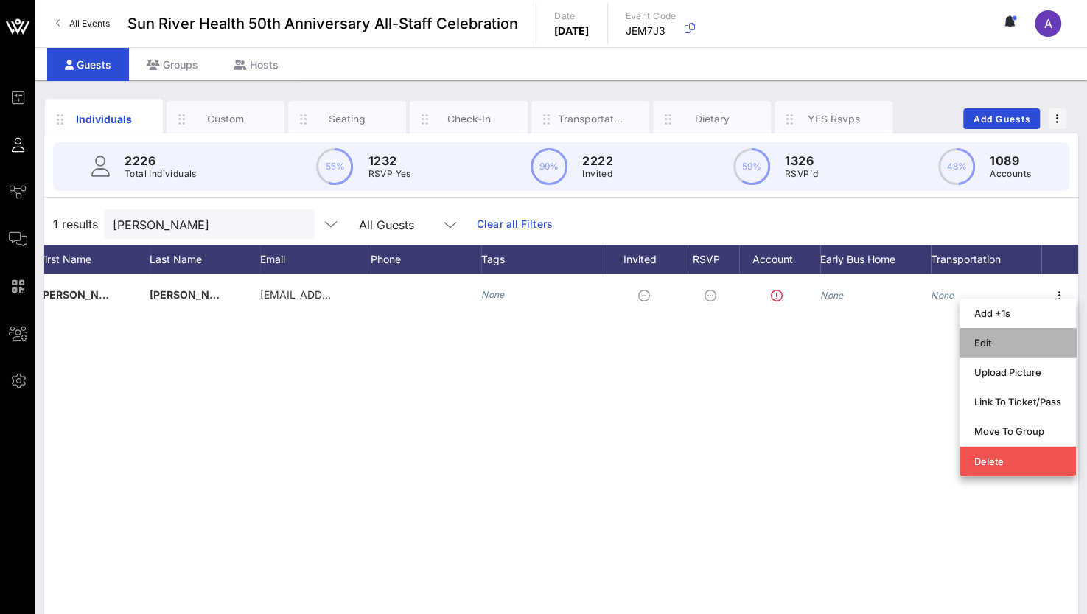
click at [992, 344] on div "Edit" at bounding box center [1017, 343] width 87 height 12
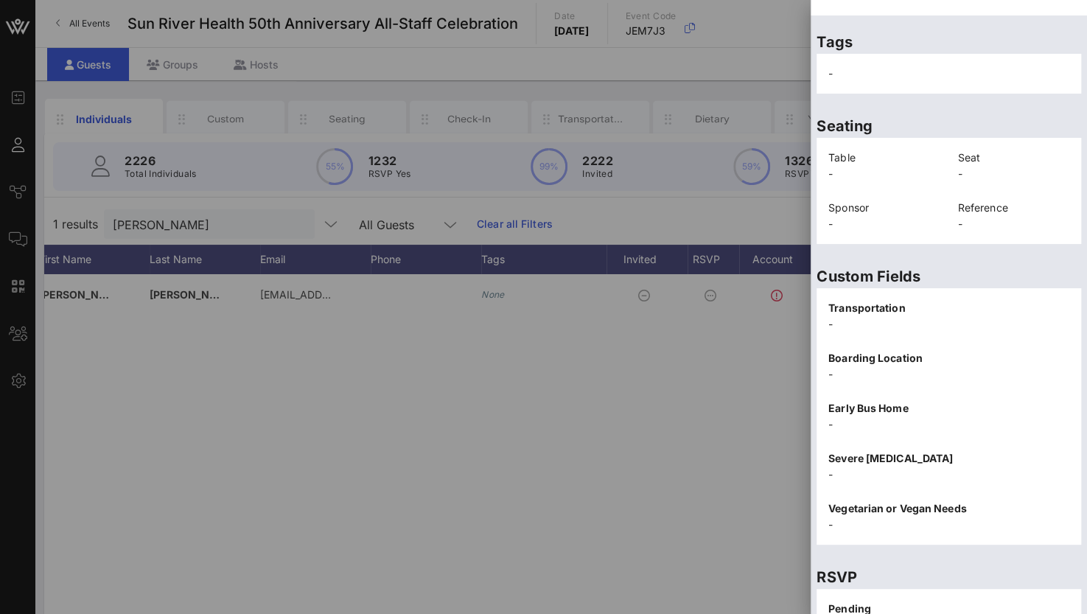
scroll to position [298, 0]
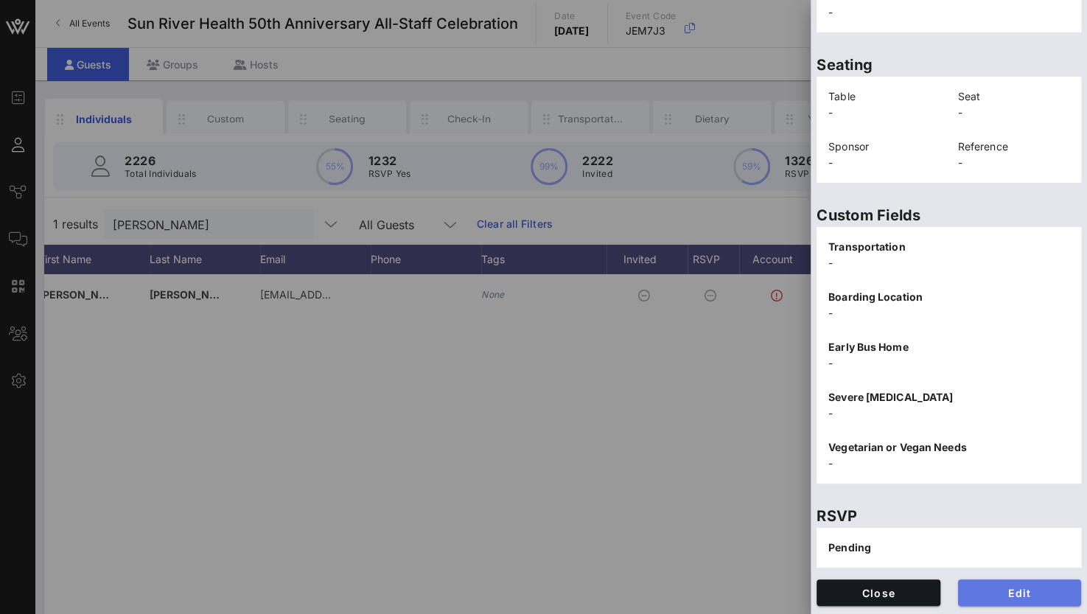
click at [980, 595] on span "Edit" at bounding box center [1020, 592] width 100 height 13
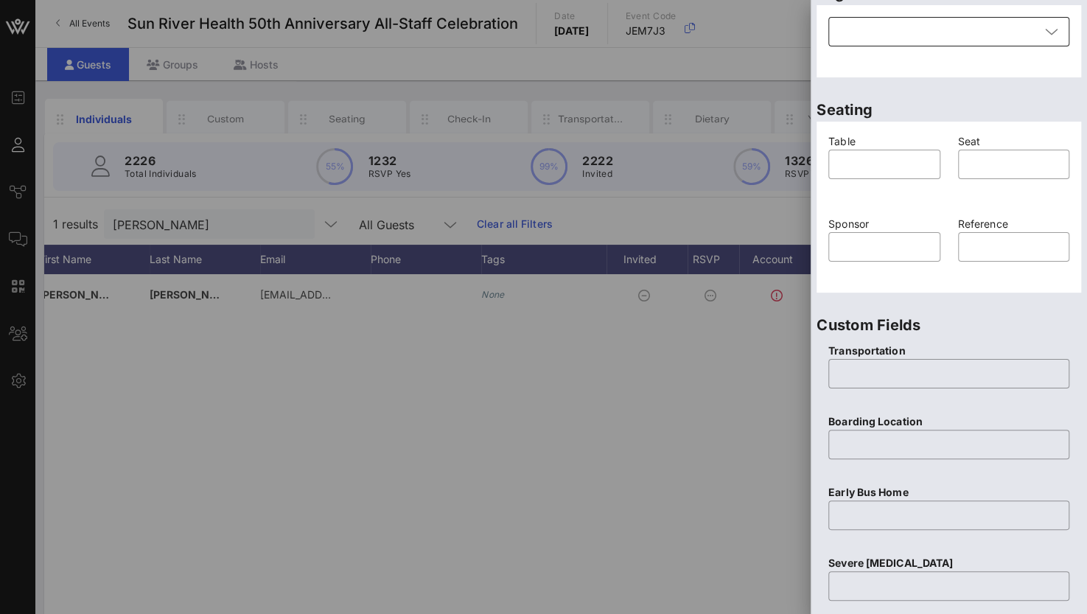
click at [868, 41] on div at bounding box center [938, 31] width 203 height 29
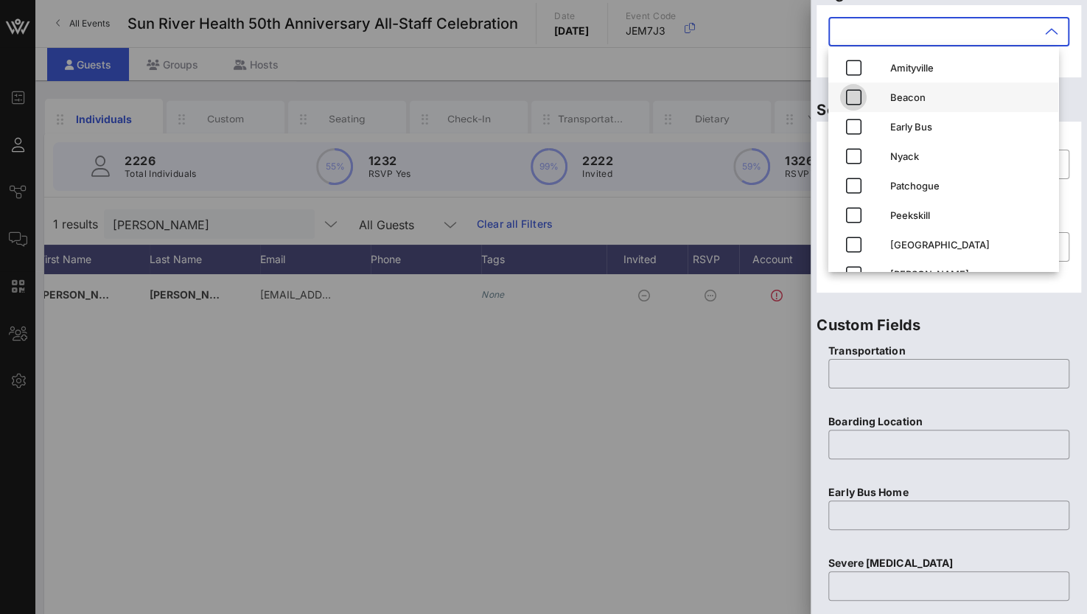
click at [855, 99] on icon "button" at bounding box center [853, 97] width 18 height 18
click at [876, 365] on input "text" at bounding box center [948, 374] width 223 height 24
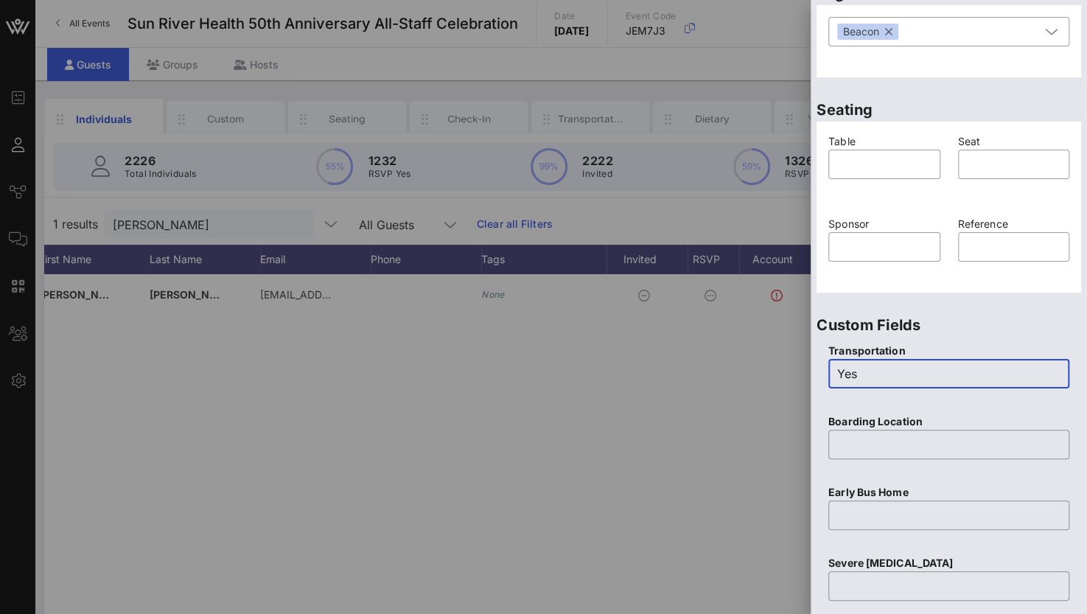
type input "Yes"
click at [869, 459] on div "​" at bounding box center [948, 454] width 241 height 49
click at [871, 453] on input "text" at bounding box center [948, 445] width 223 height 24
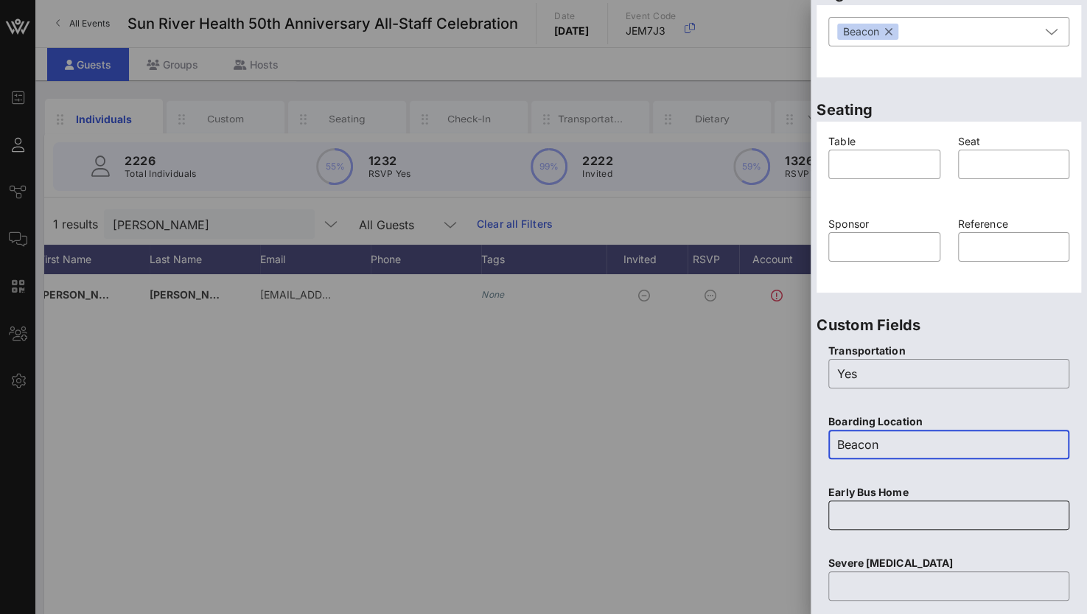
type input "Beacon"
click at [853, 503] on input "text" at bounding box center [948, 515] width 223 height 24
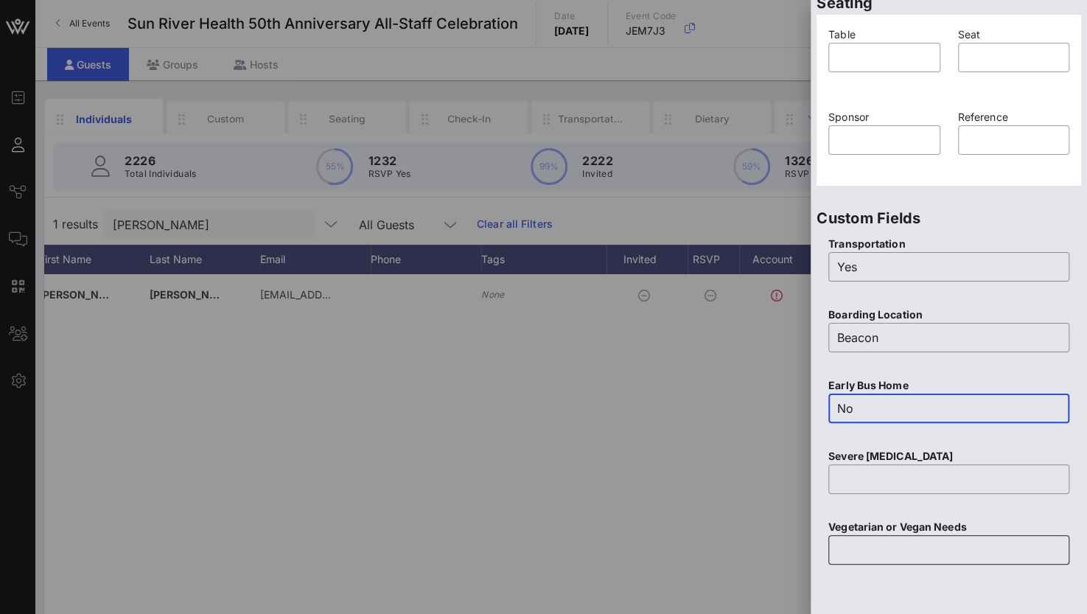
scroll to position [446, 0]
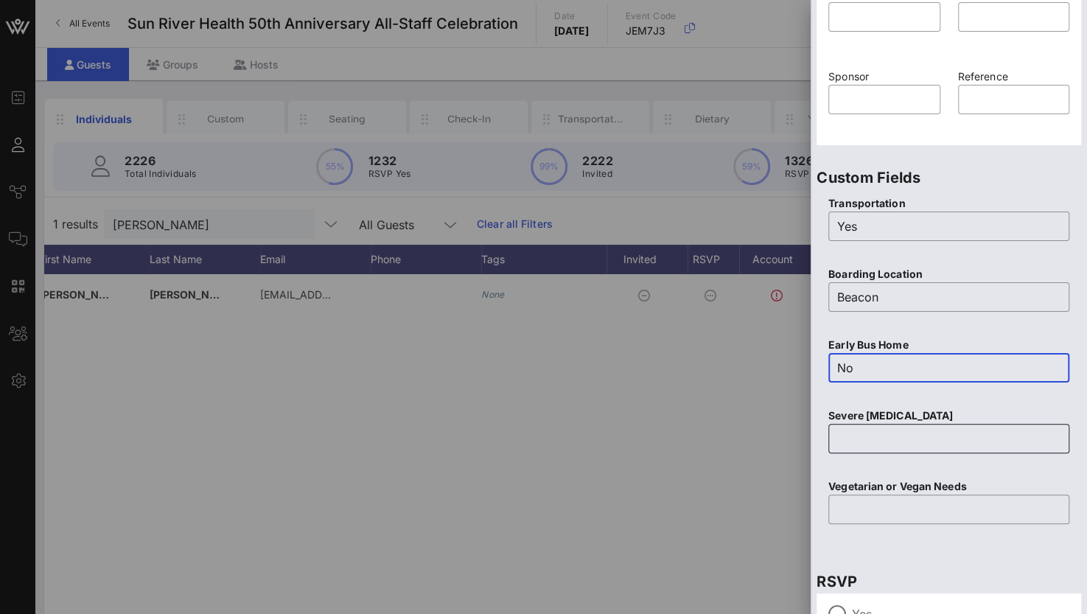
type input "No"
click at [856, 430] on input "text" at bounding box center [948, 439] width 223 height 24
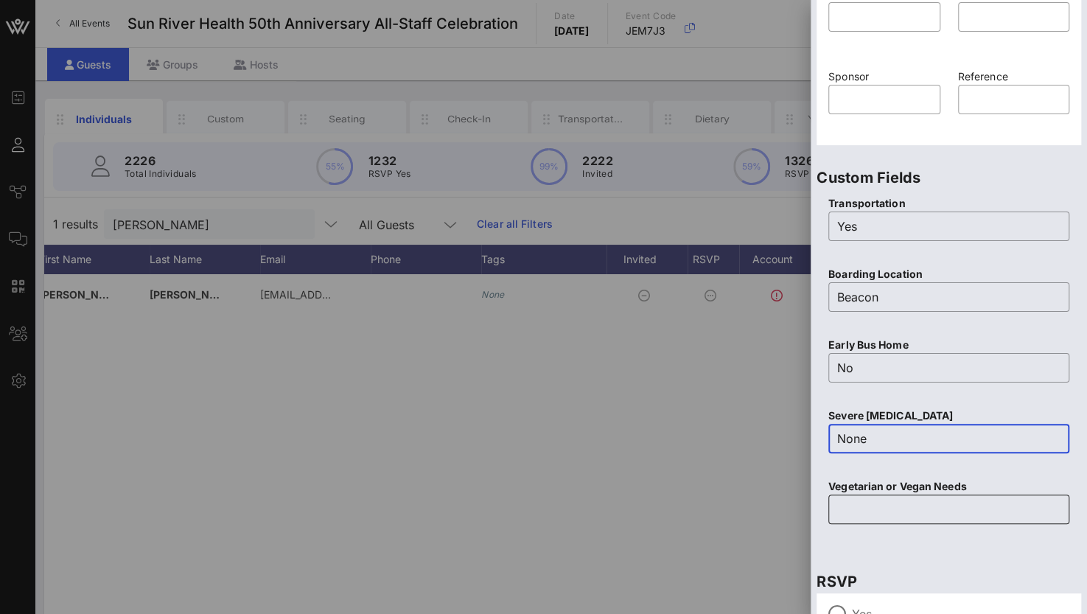
type input "None"
click at [861, 511] on input "text" at bounding box center [948, 509] width 223 height 24
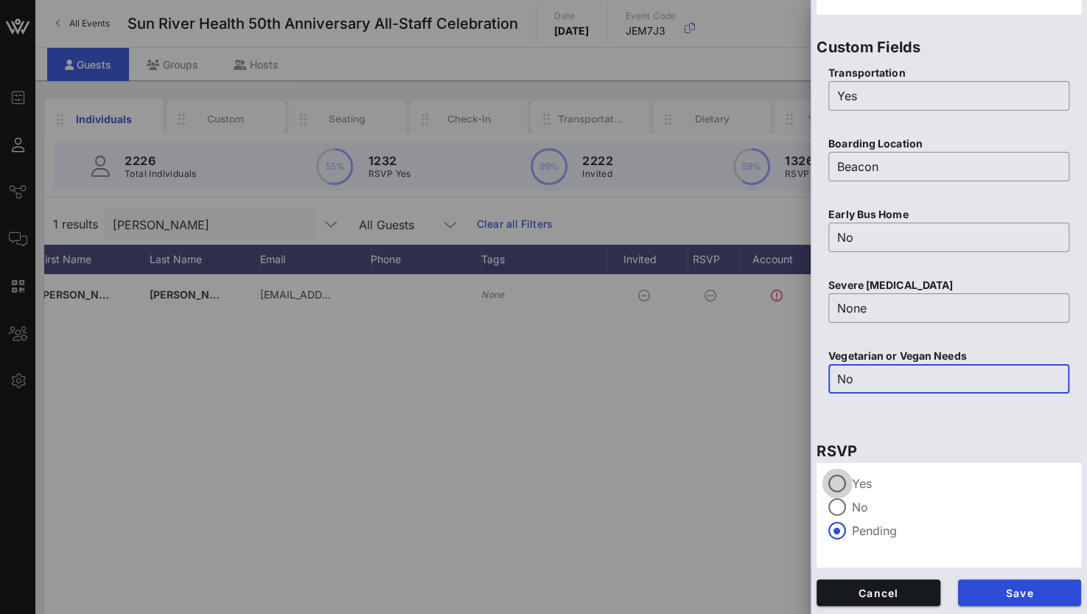
type input "No"
click at [844, 483] on div at bounding box center [836, 483] width 25 height 25
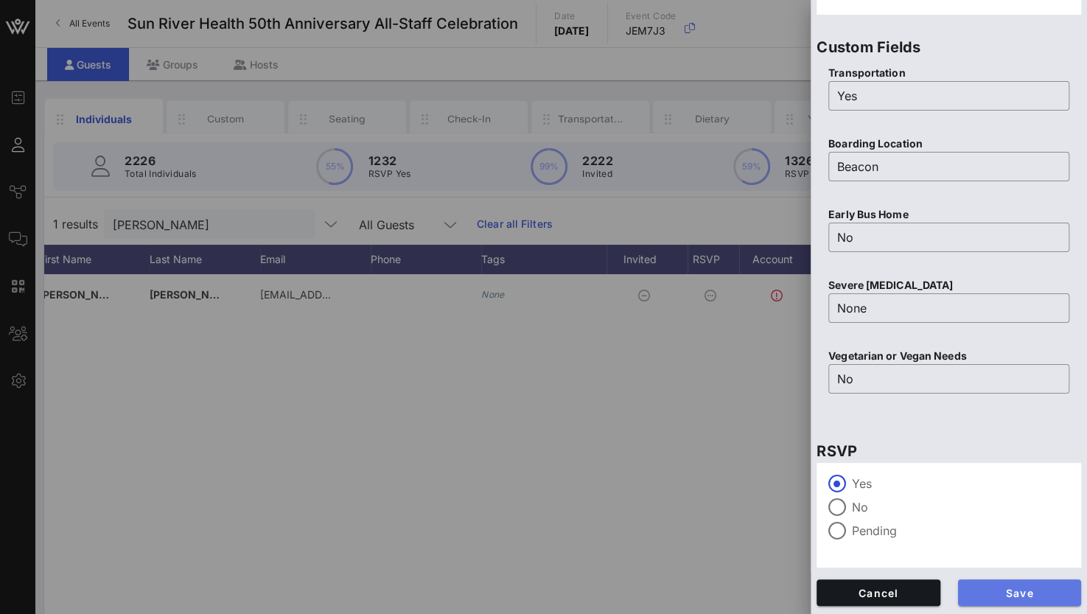
click at [1001, 592] on span "Save" at bounding box center [1020, 592] width 100 height 13
